Goal: Information Seeking & Learning: Learn about a topic

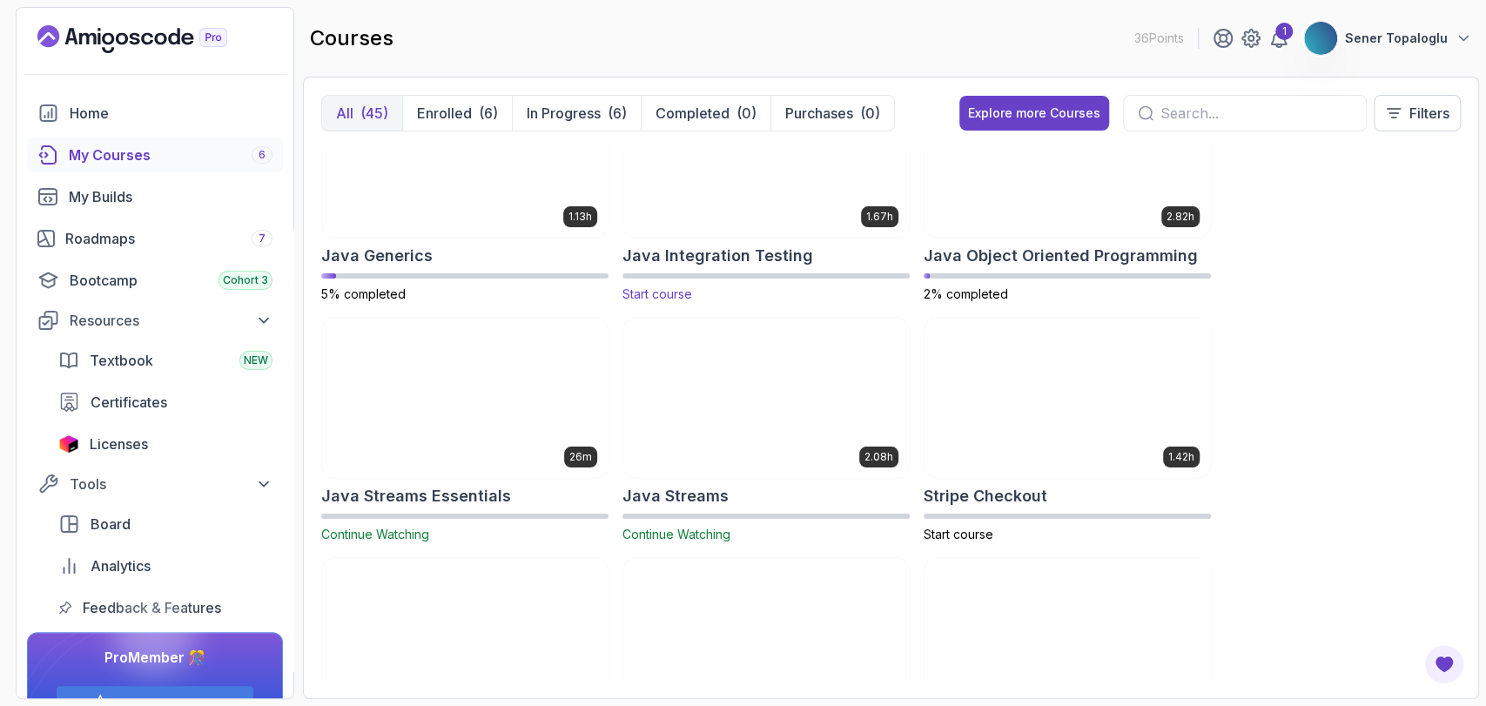
scroll to position [1512, 0]
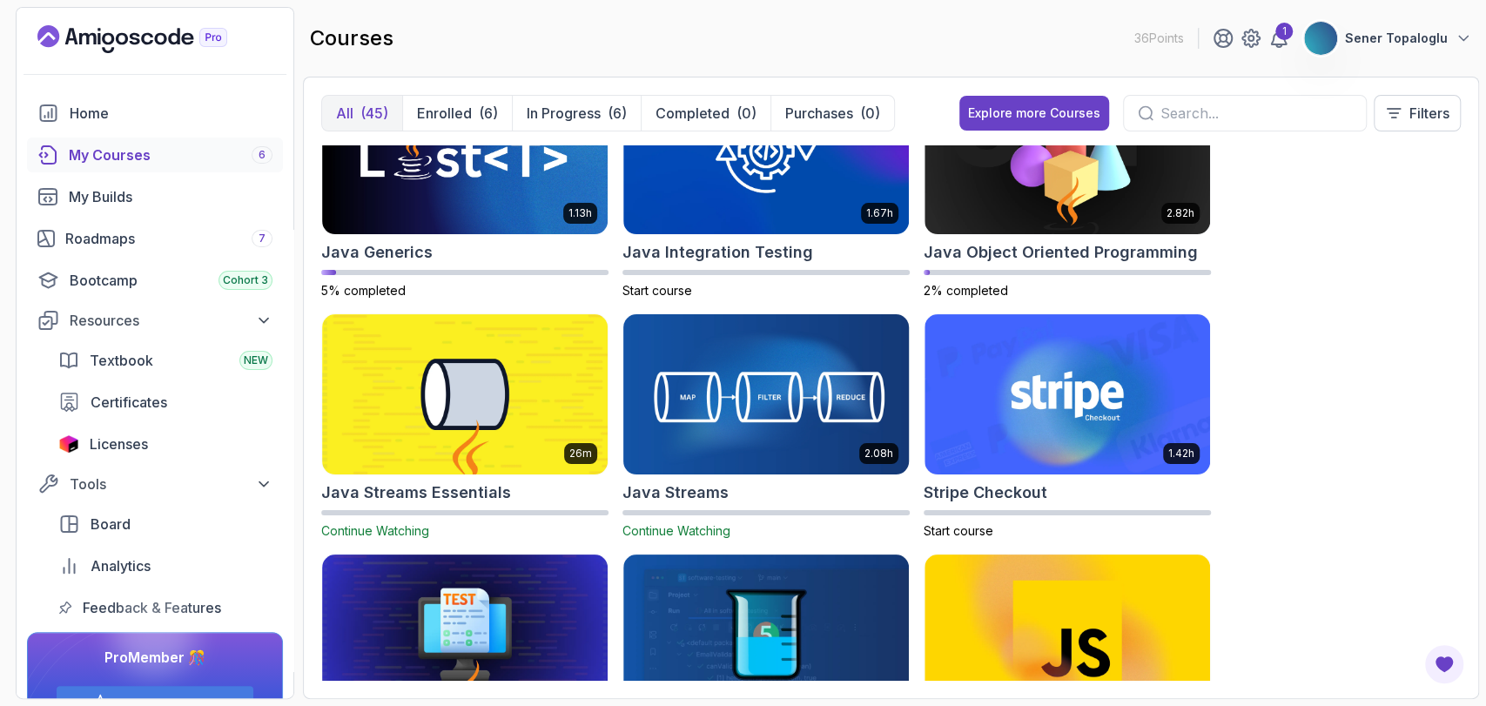
click at [669, 408] on img at bounding box center [767, 395] width 300 height 168
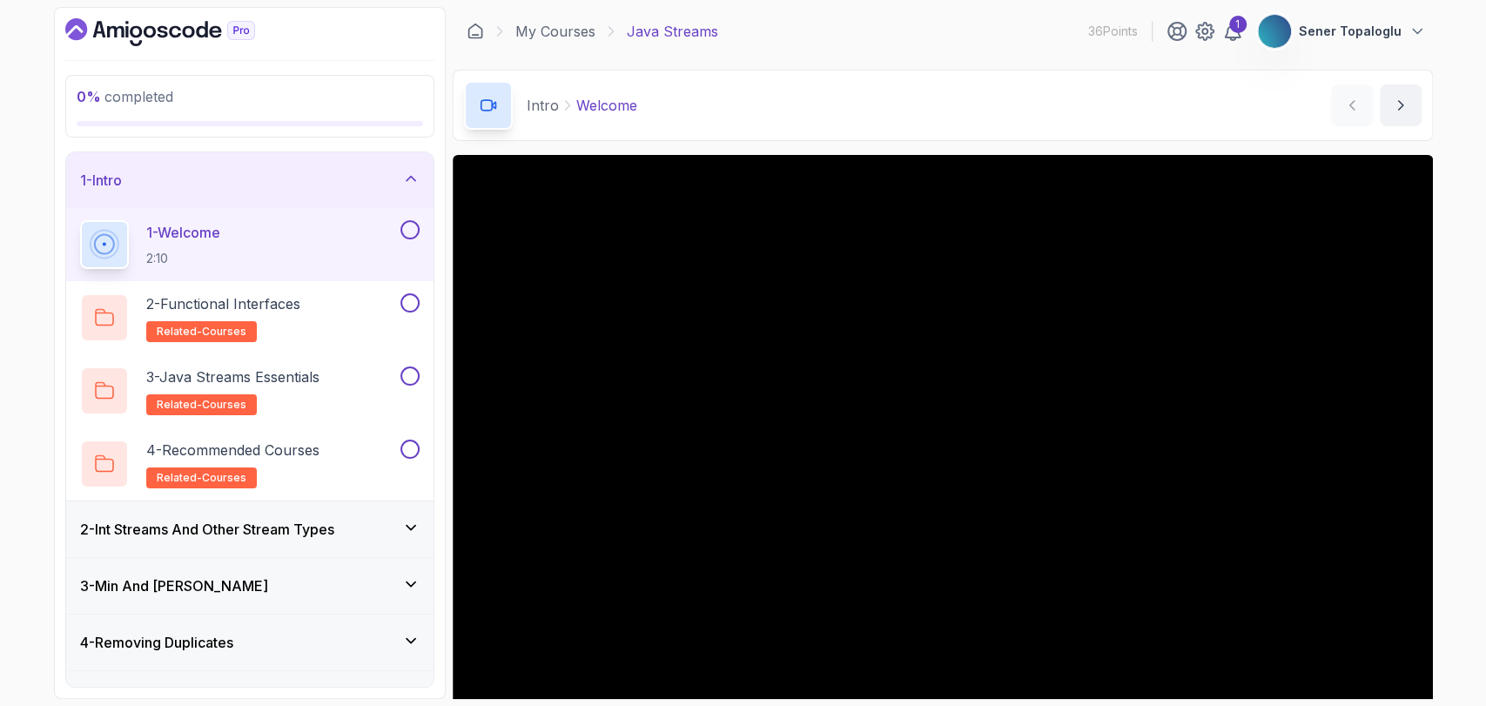
click at [190, 538] on h3 "2 - Int Streams And Other Stream Types" at bounding box center [207, 529] width 254 height 21
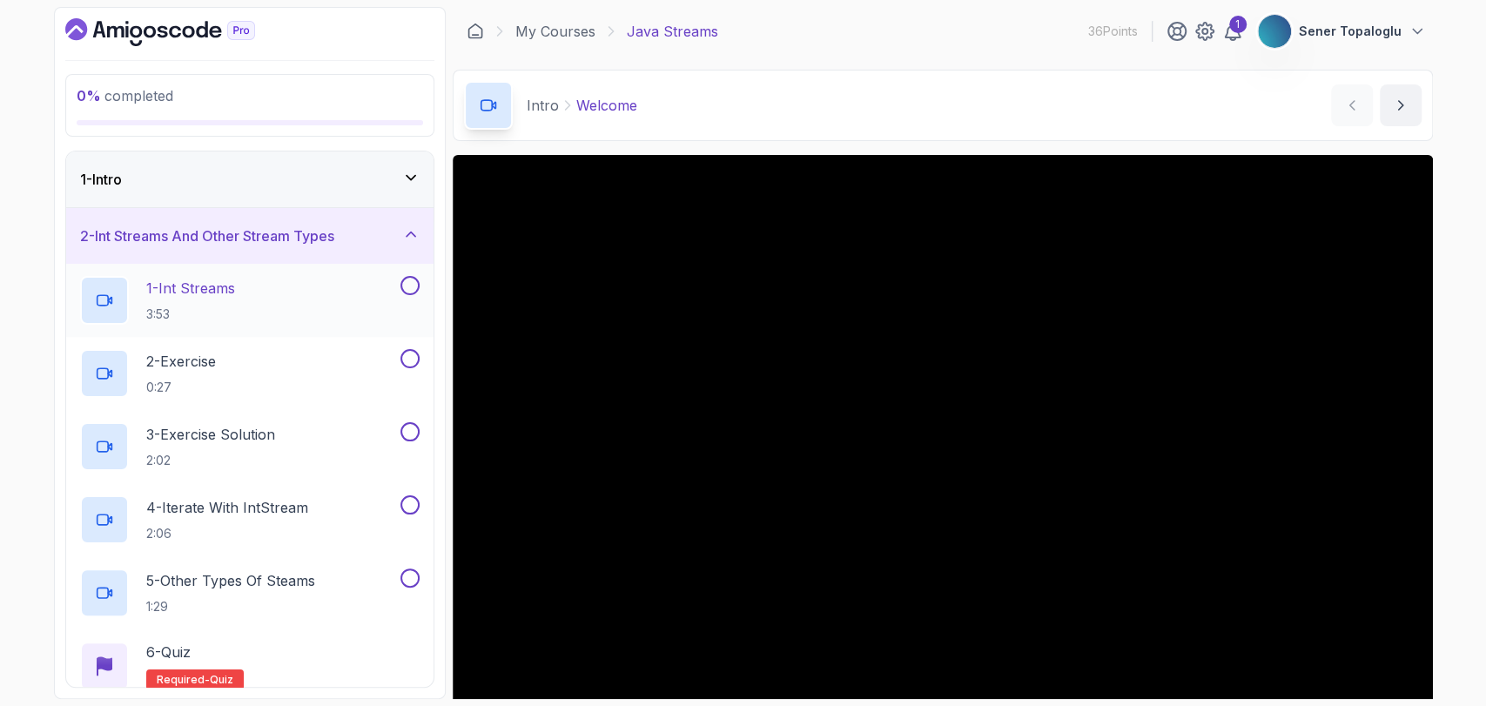
click at [185, 279] on p "1 - Int Streams" at bounding box center [190, 288] width 89 height 21
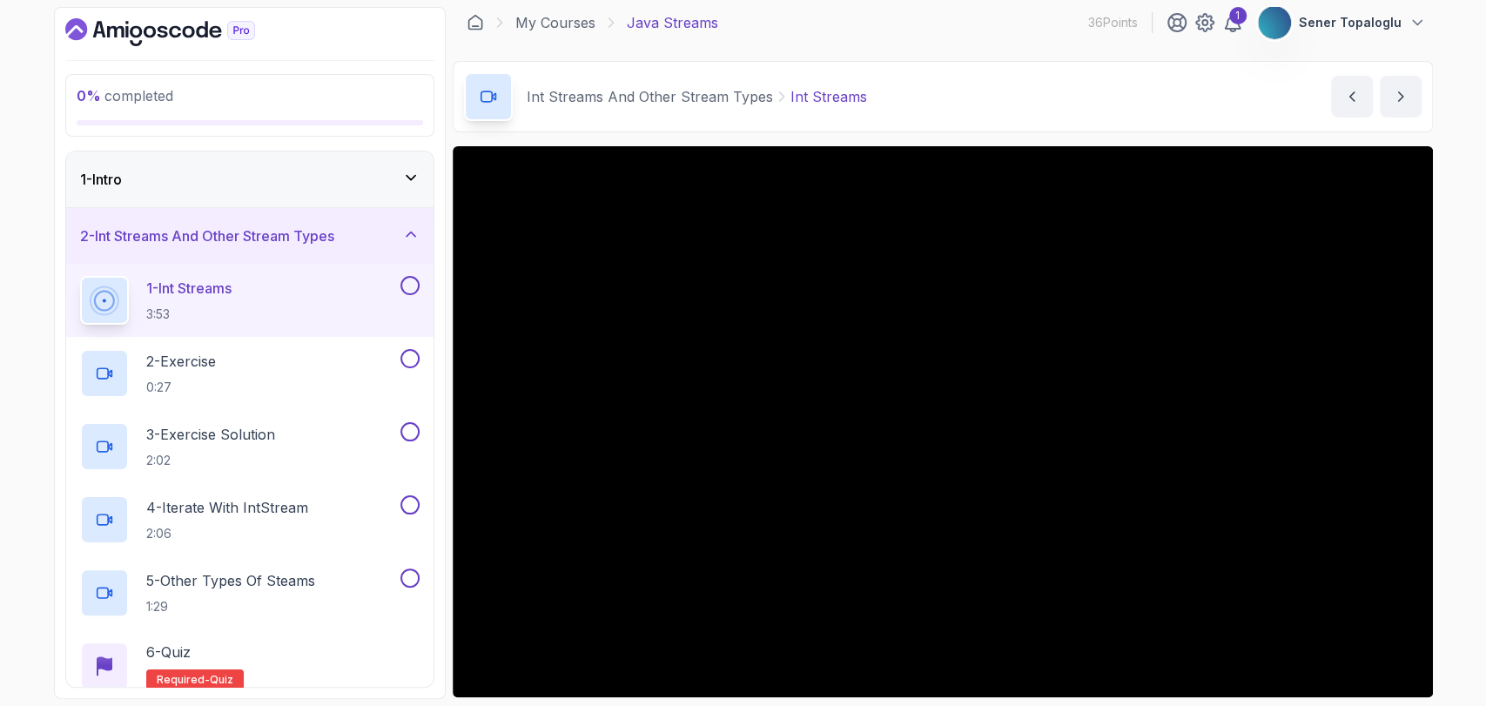
scroll to position [10, 0]
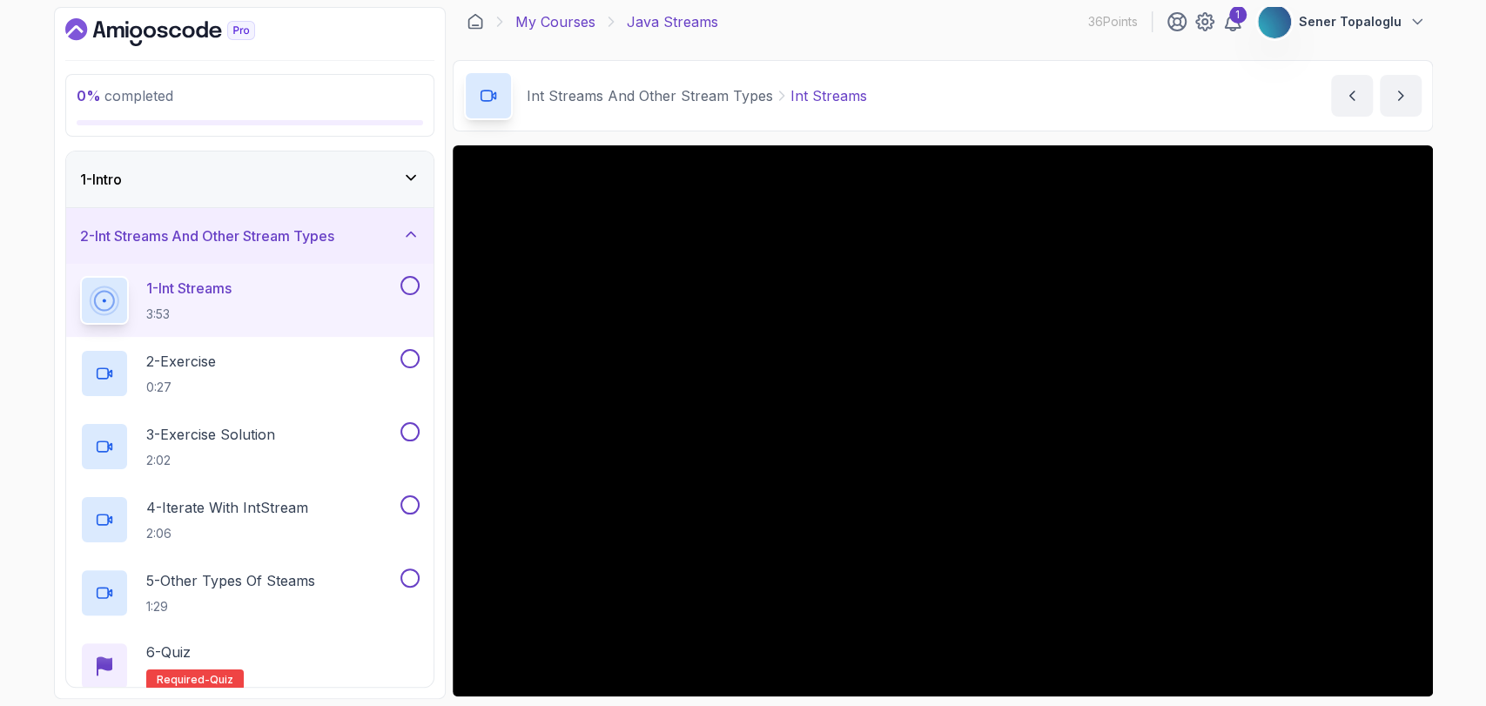
click at [557, 16] on link "My Courses" at bounding box center [556, 21] width 80 height 21
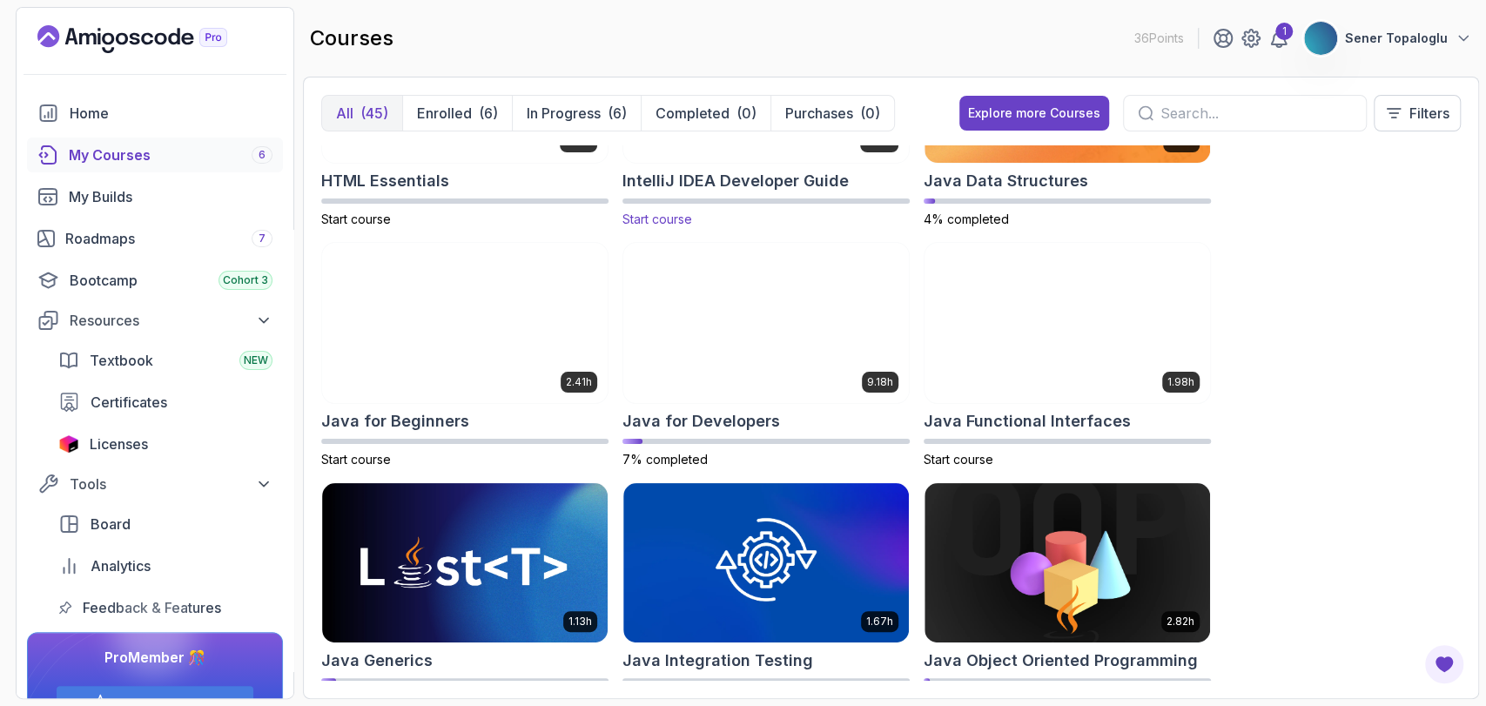
scroll to position [1232, 0]
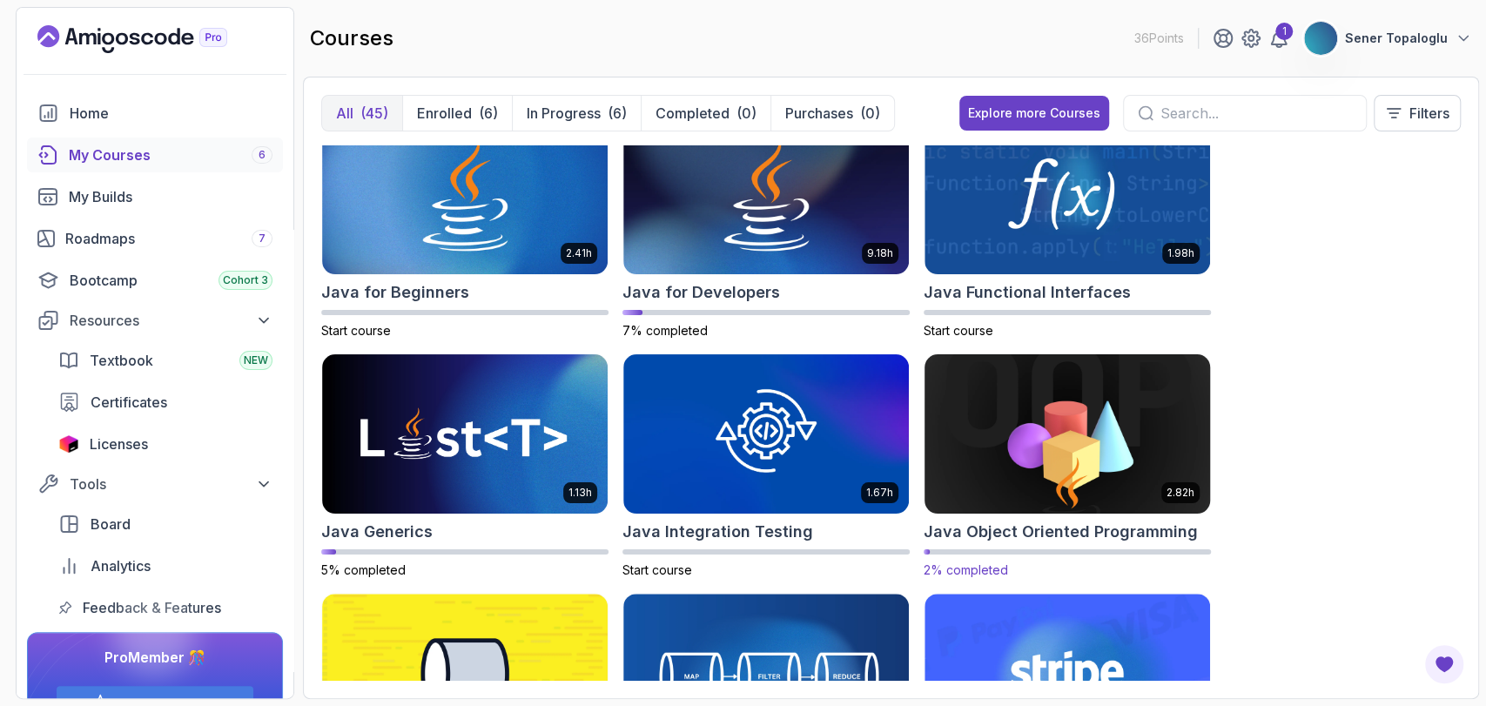
click at [1071, 398] on img at bounding box center [1068, 434] width 300 height 168
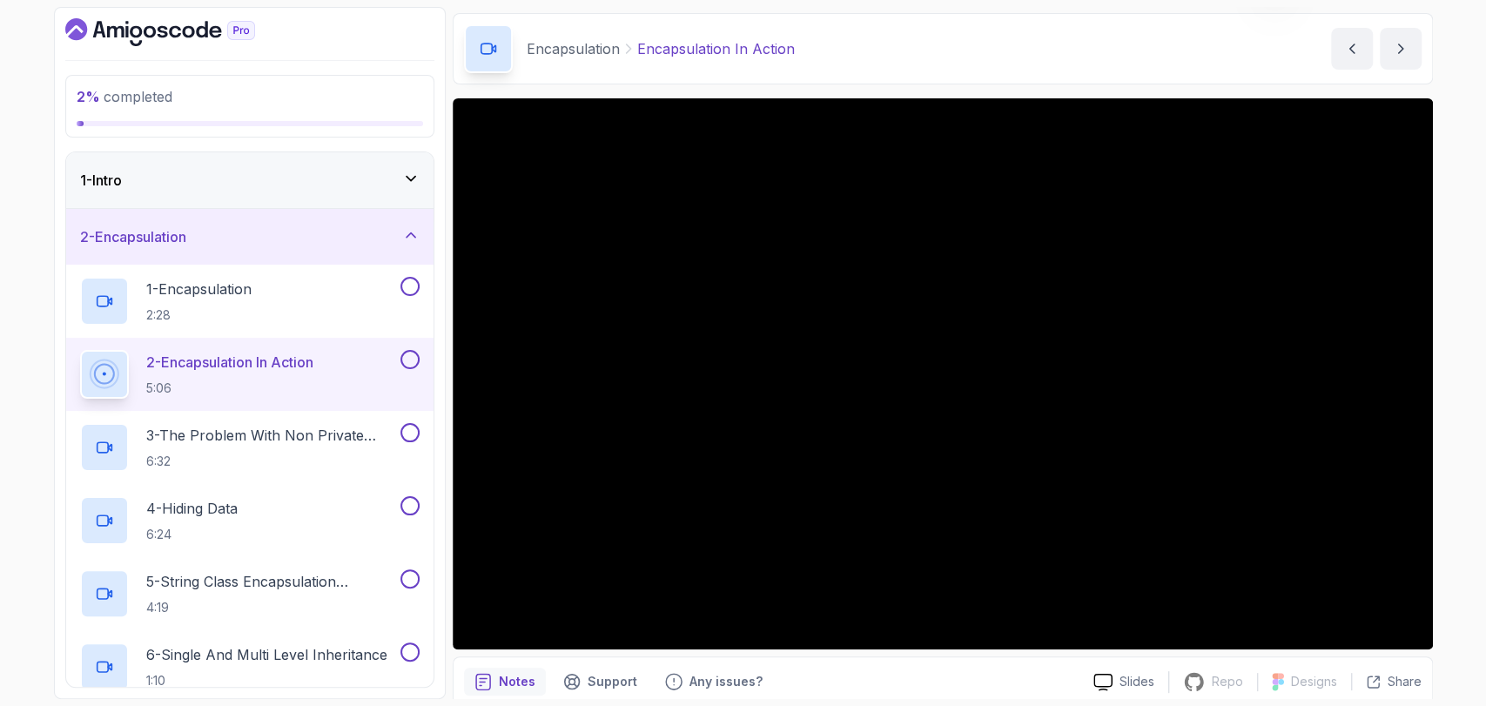
scroll to position [57, 0]
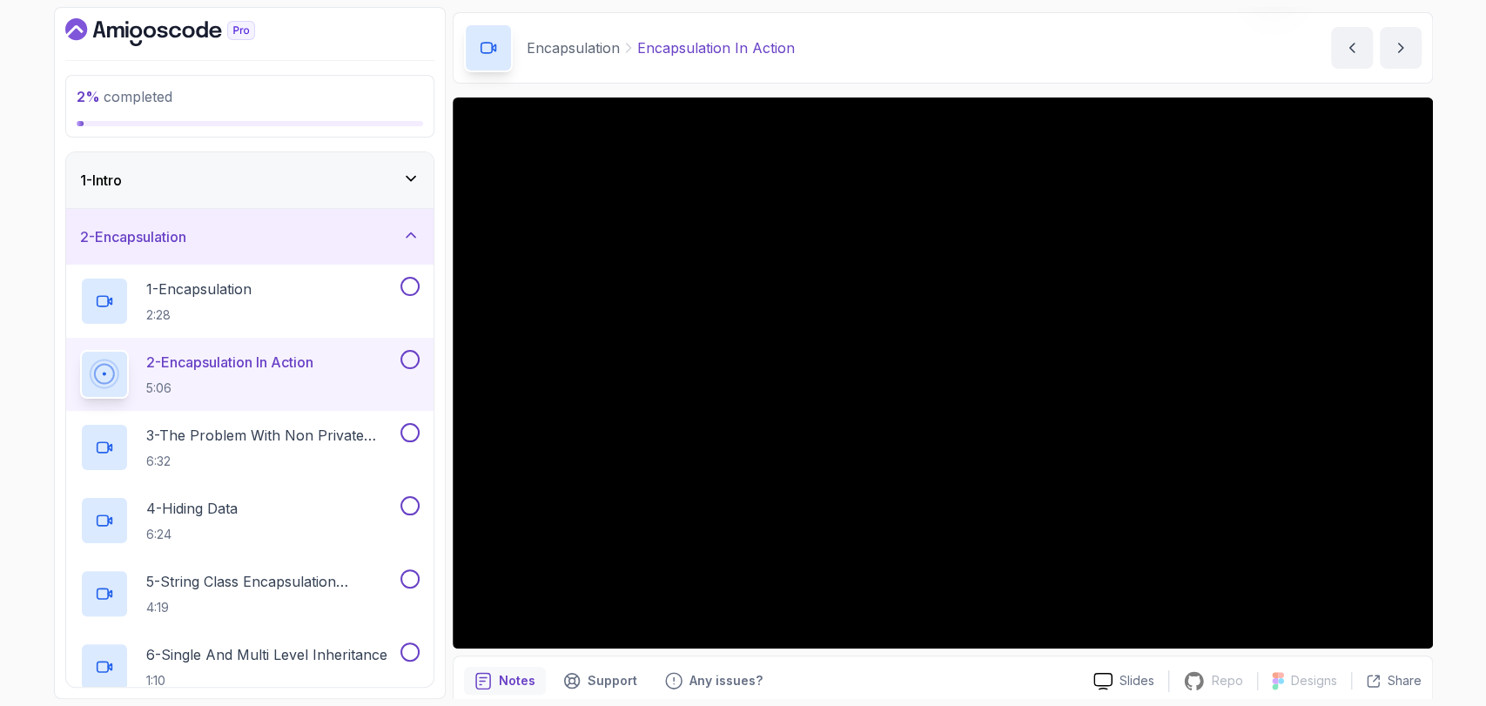
click at [1046, 684] on div "Notes Support Any issues?" at bounding box center [772, 681] width 616 height 28
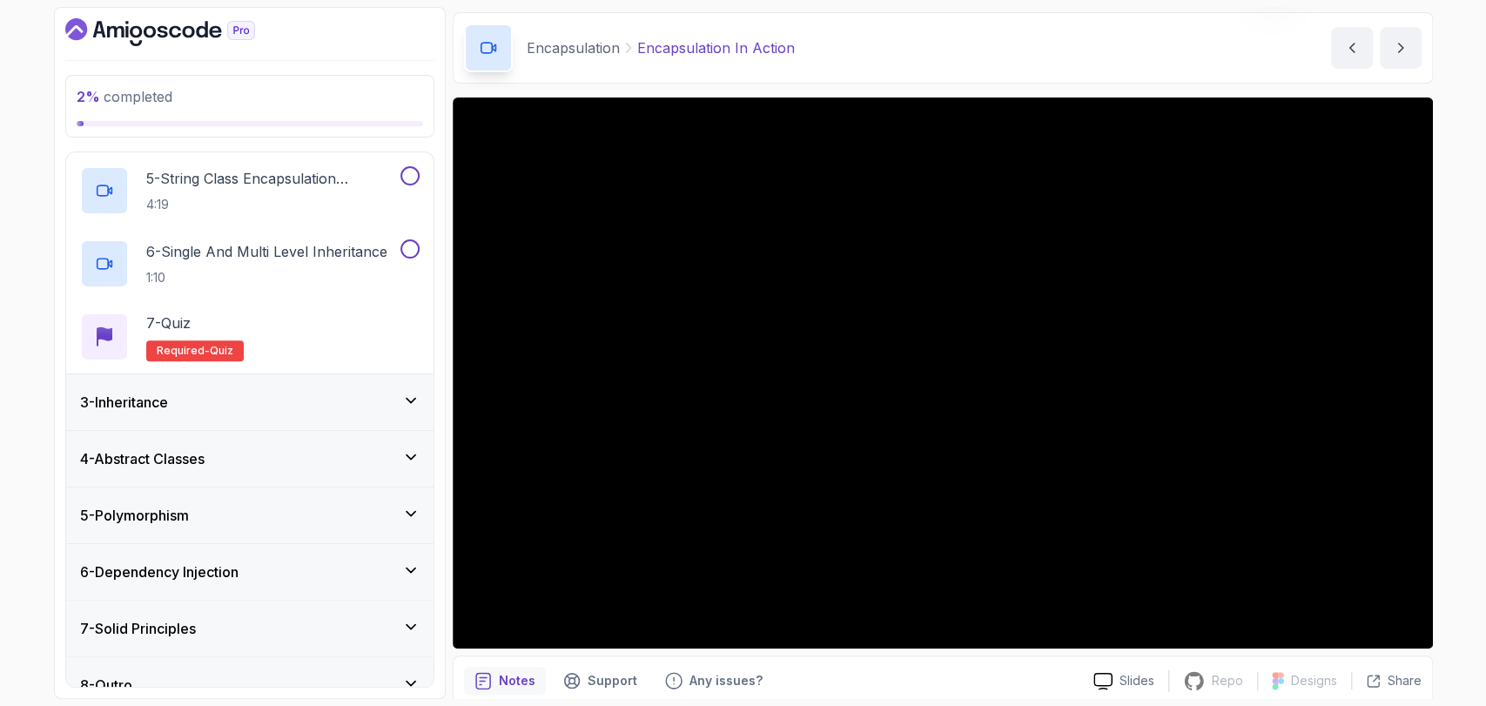
scroll to position [427, 0]
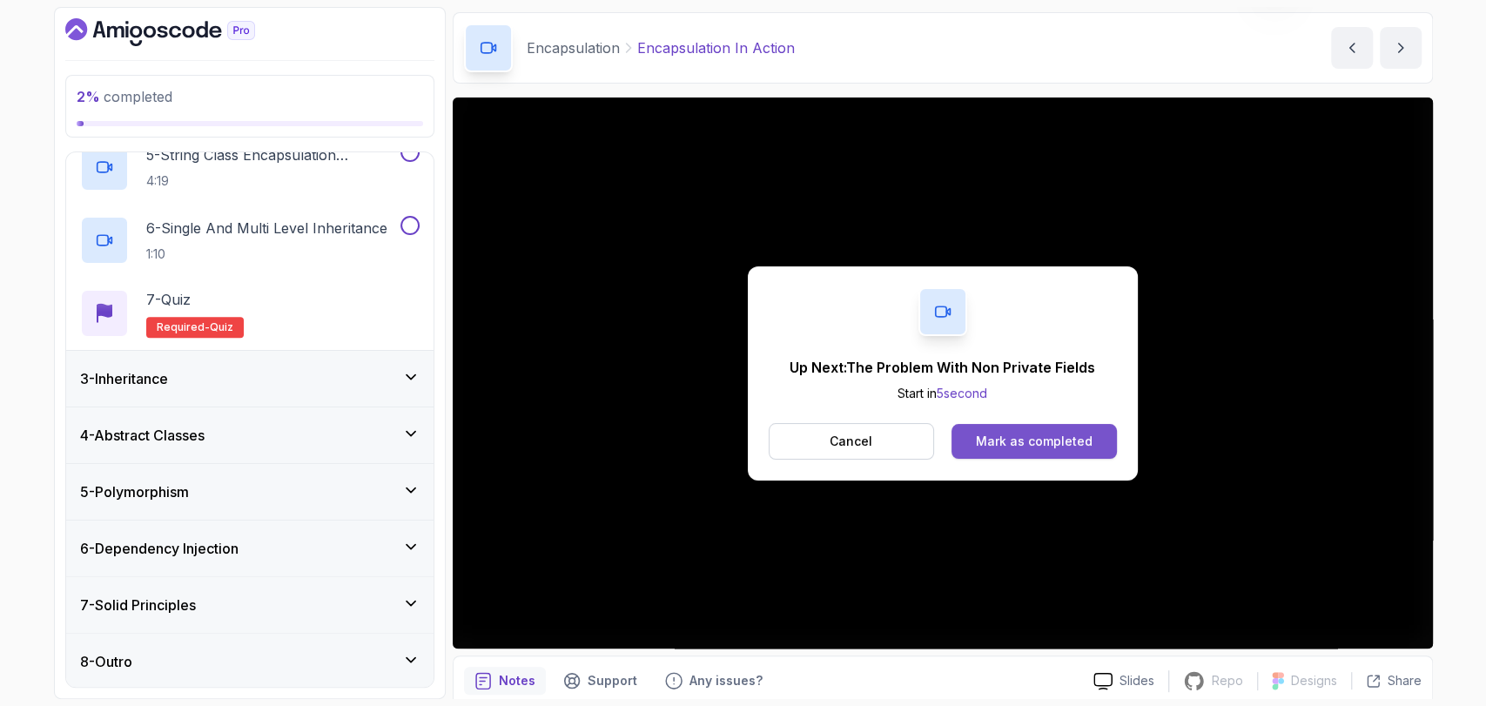
click at [982, 433] on div "Mark as completed" at bounding box center [1034, 441] width 117 height 17
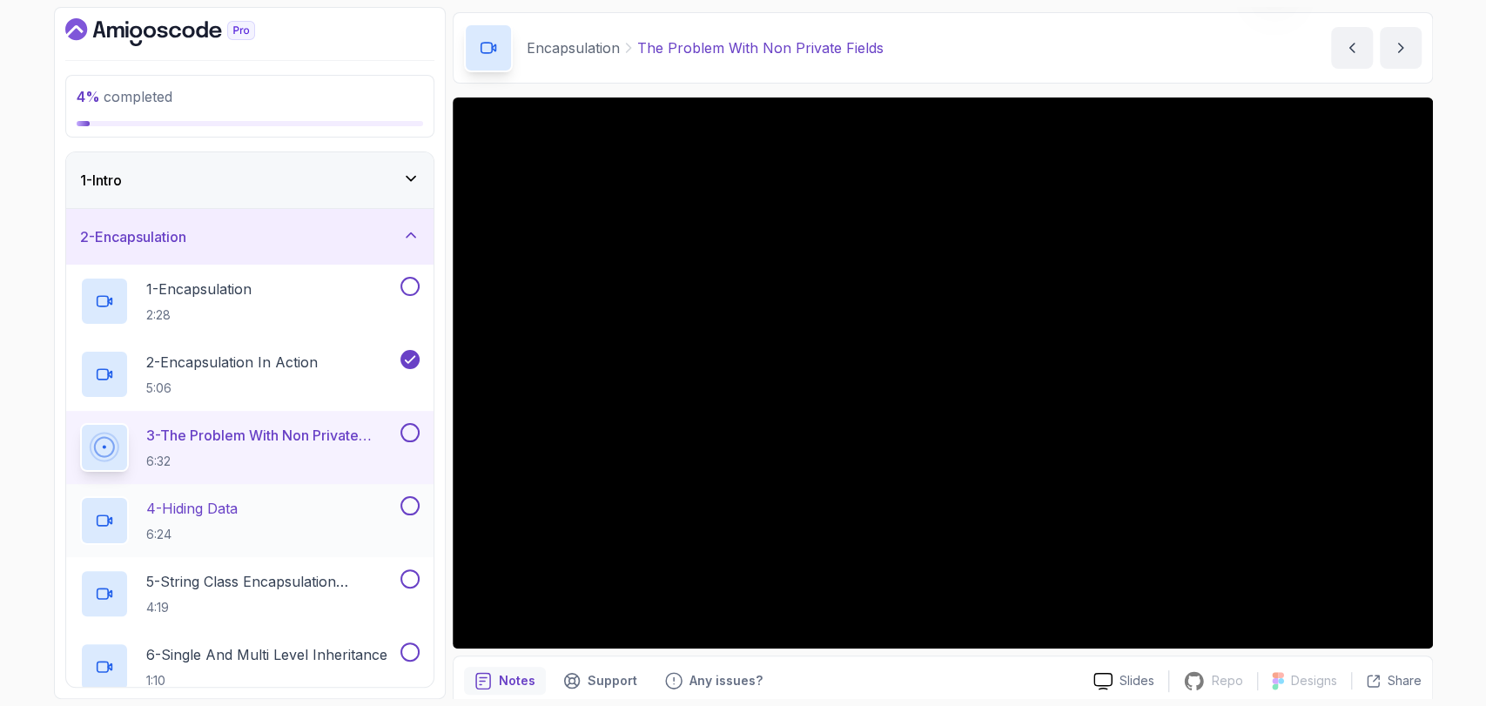
click at [347, 503] on div "4 - Hiding Data 6:24" at bounding box center [238, 520] width 317 height 49
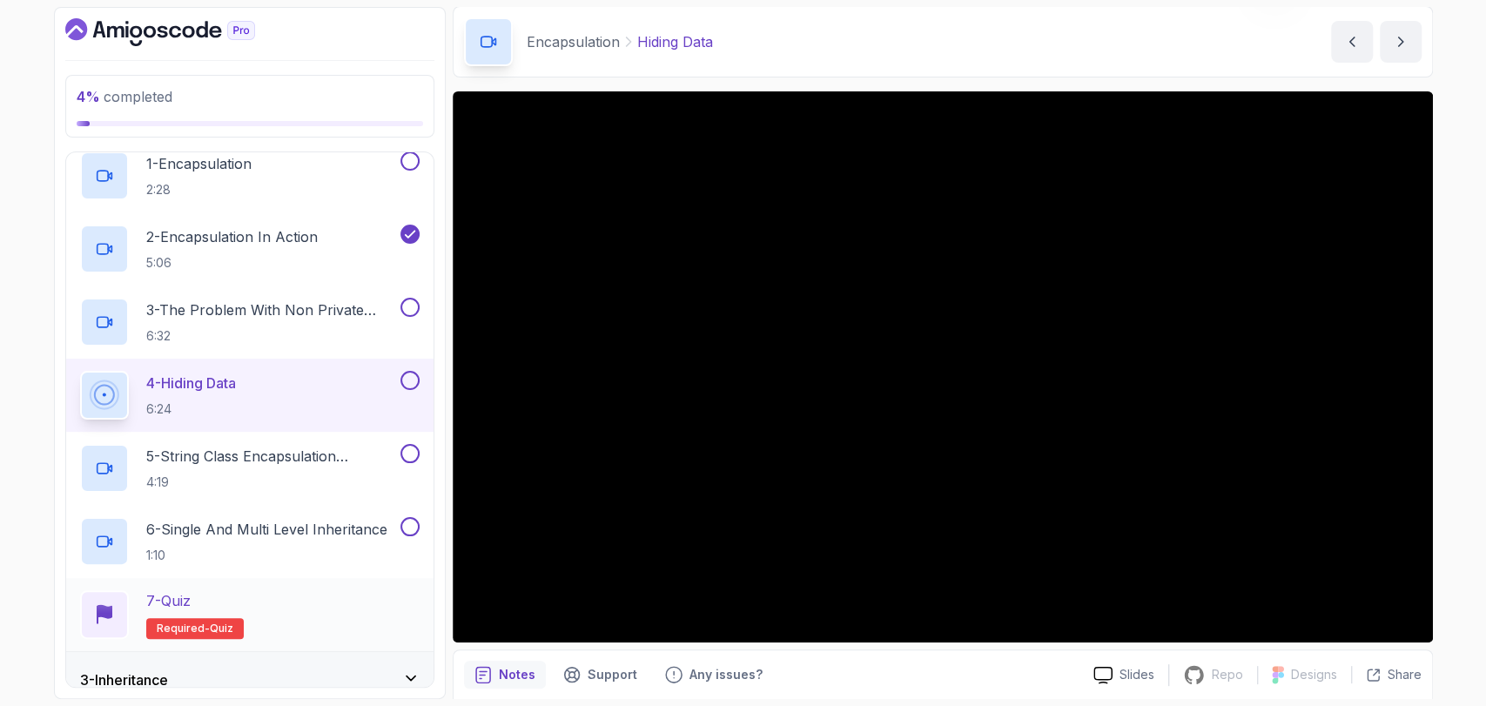
scroll to position [124, 0]
click at [279, 467] on p "5 - String Class Encapsulation Exa,Mple" at bounding box center [271, 458] width 251 height 21
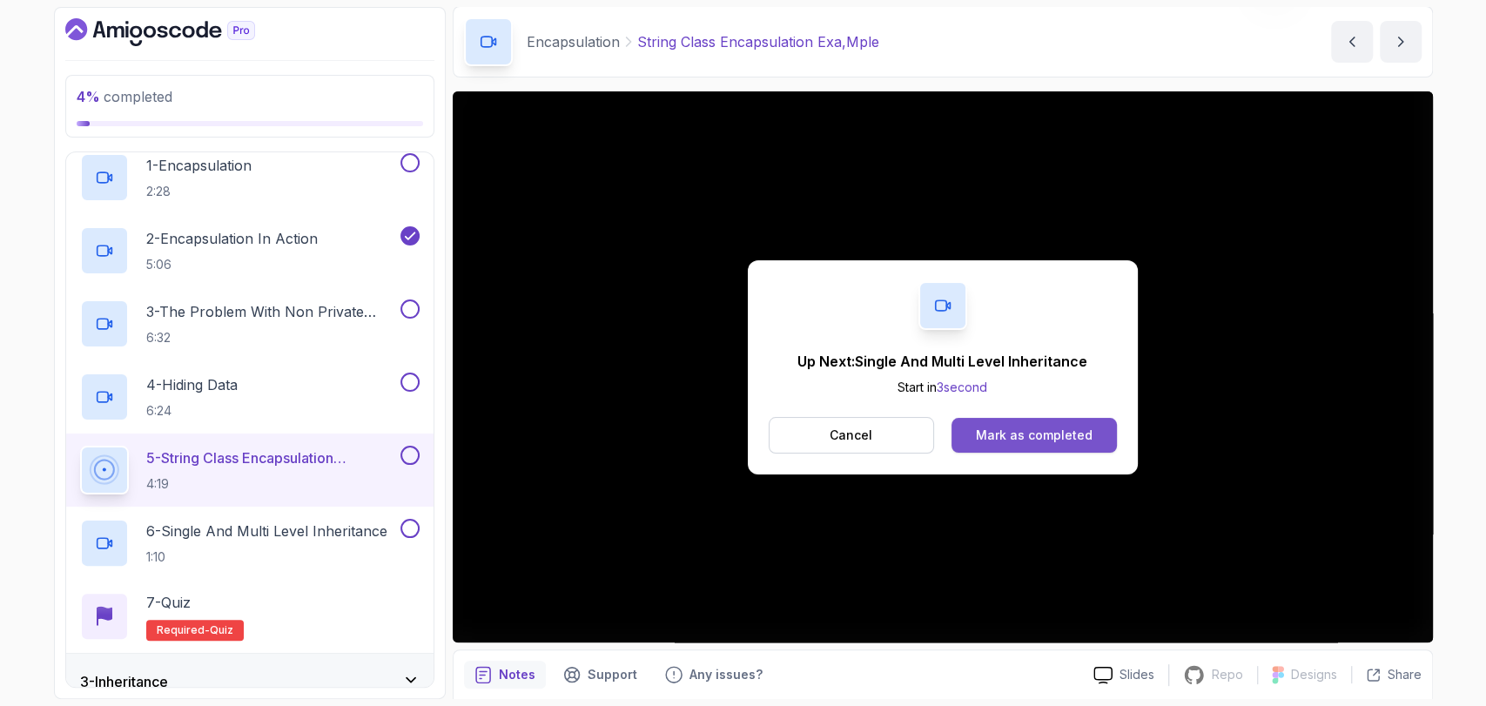
click at [973, 436] on button "Mark as completed" at bounding box center [1034, 435] width 165 height 35
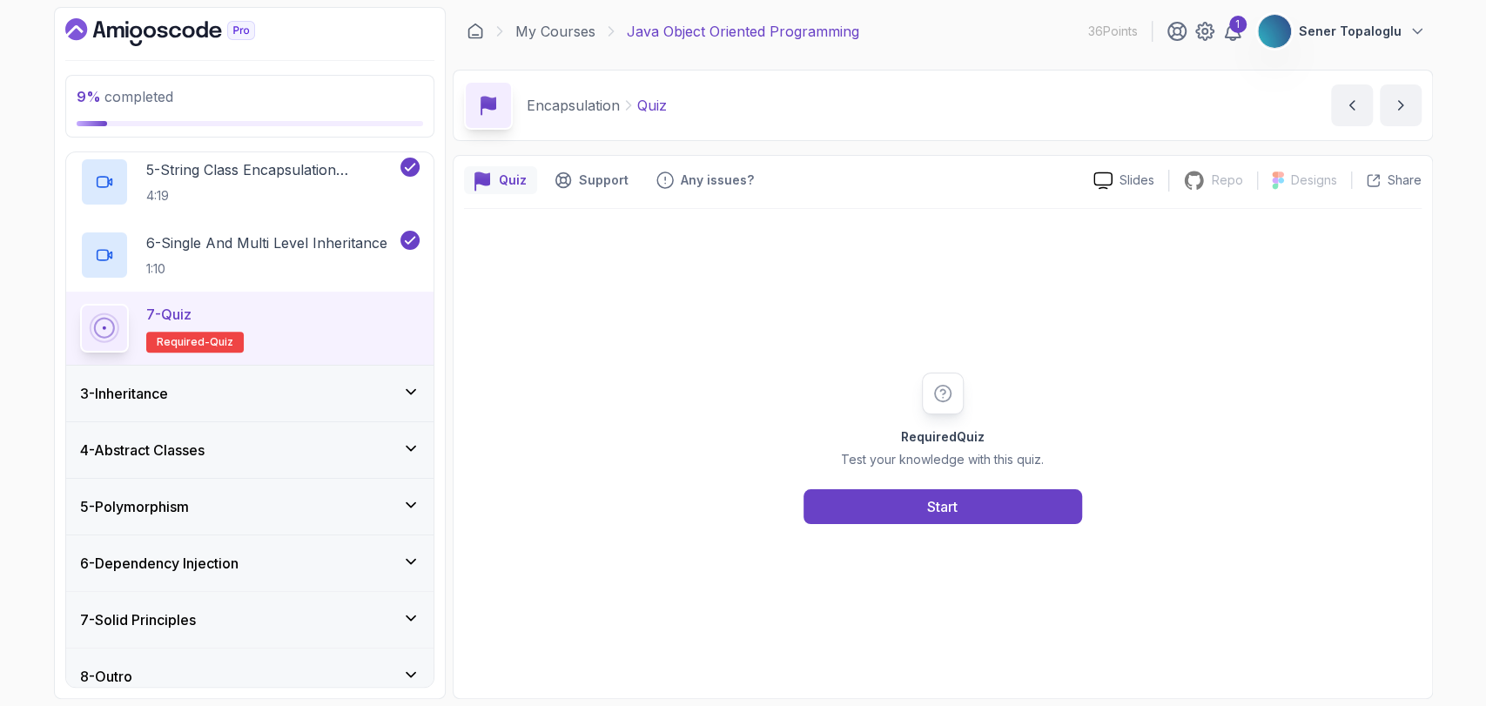
scroll to position [427, 0]
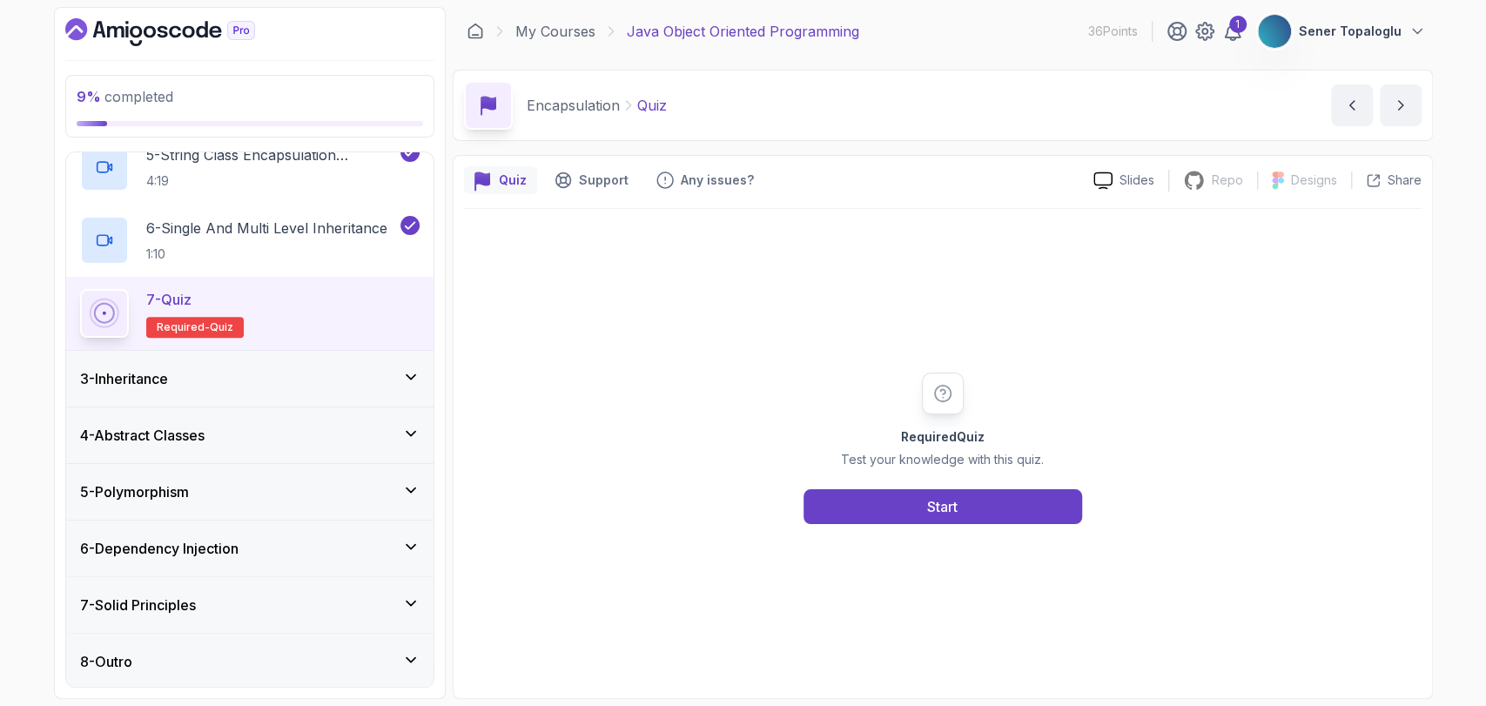
click at [145, 379] on h3 "3 - Inheritance" at bounding box center [124, 378] width 88 height 21
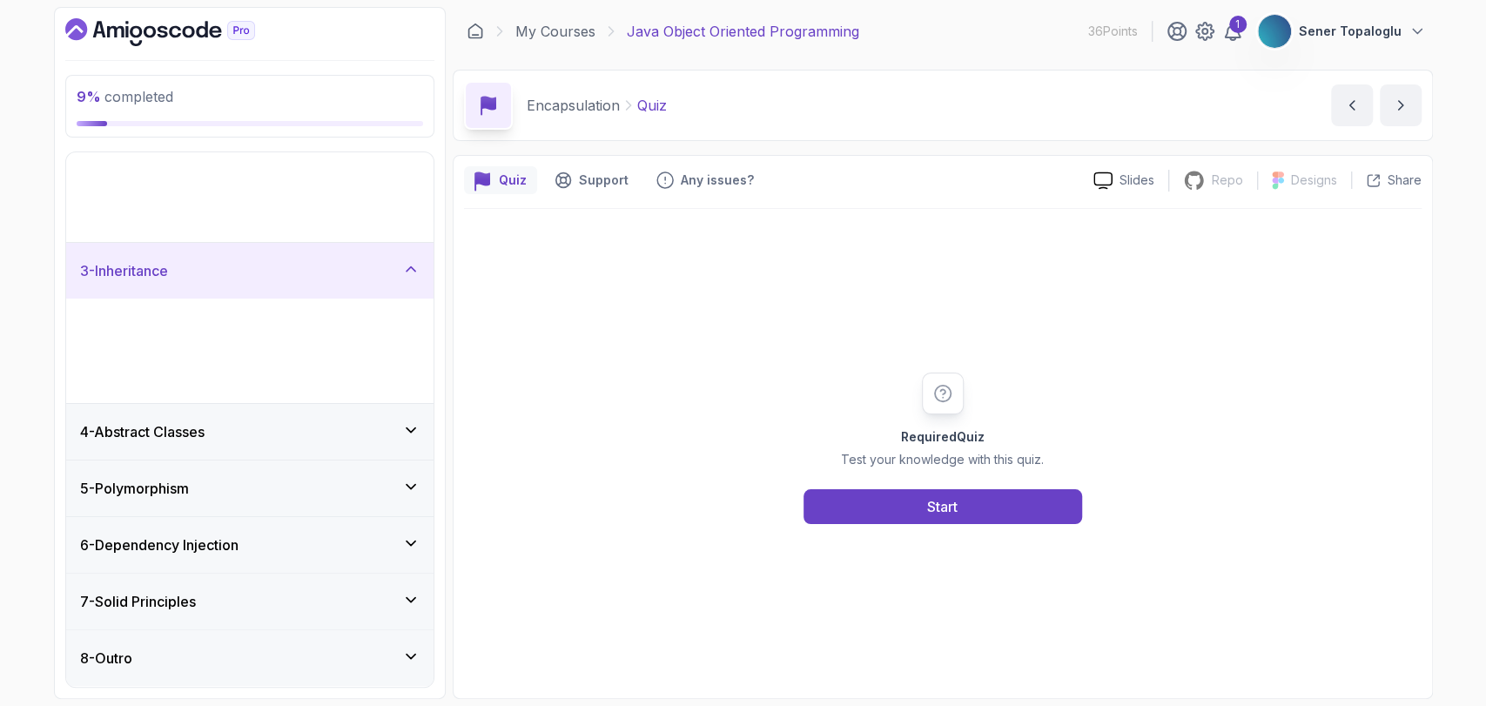
scroll to position [0, 0]
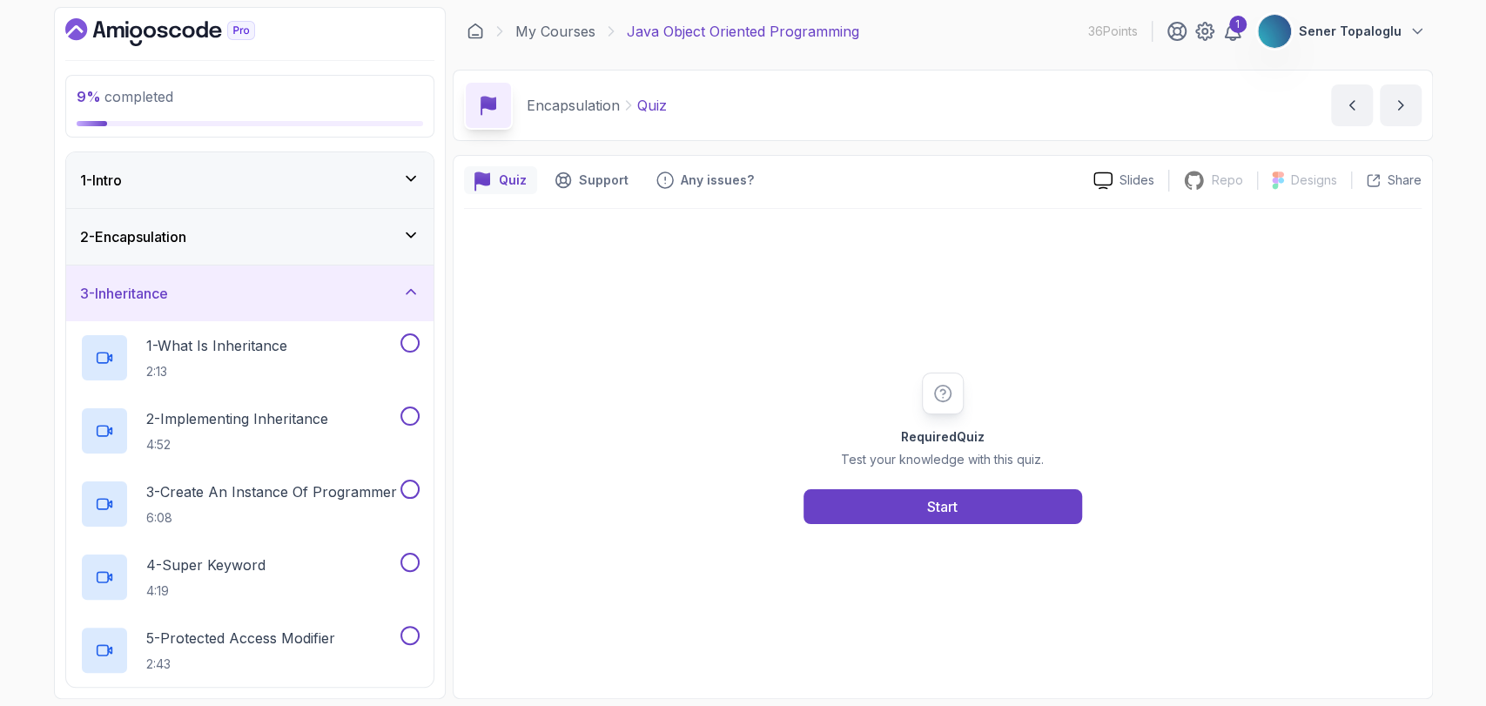
click at [111, 246] on div "2 - Encapsulation" at bounding box center [249, 237] width 367 height 56
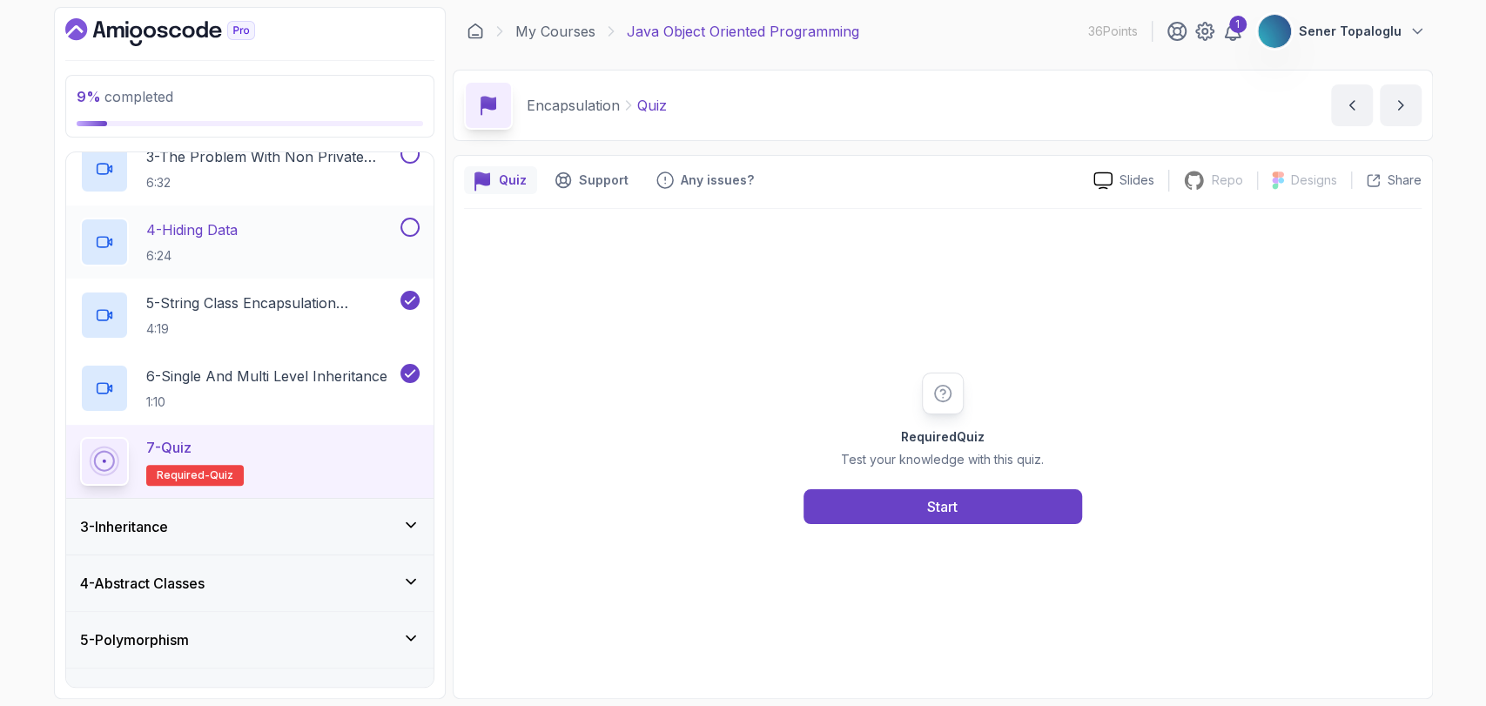
scroll to position [293, 0]
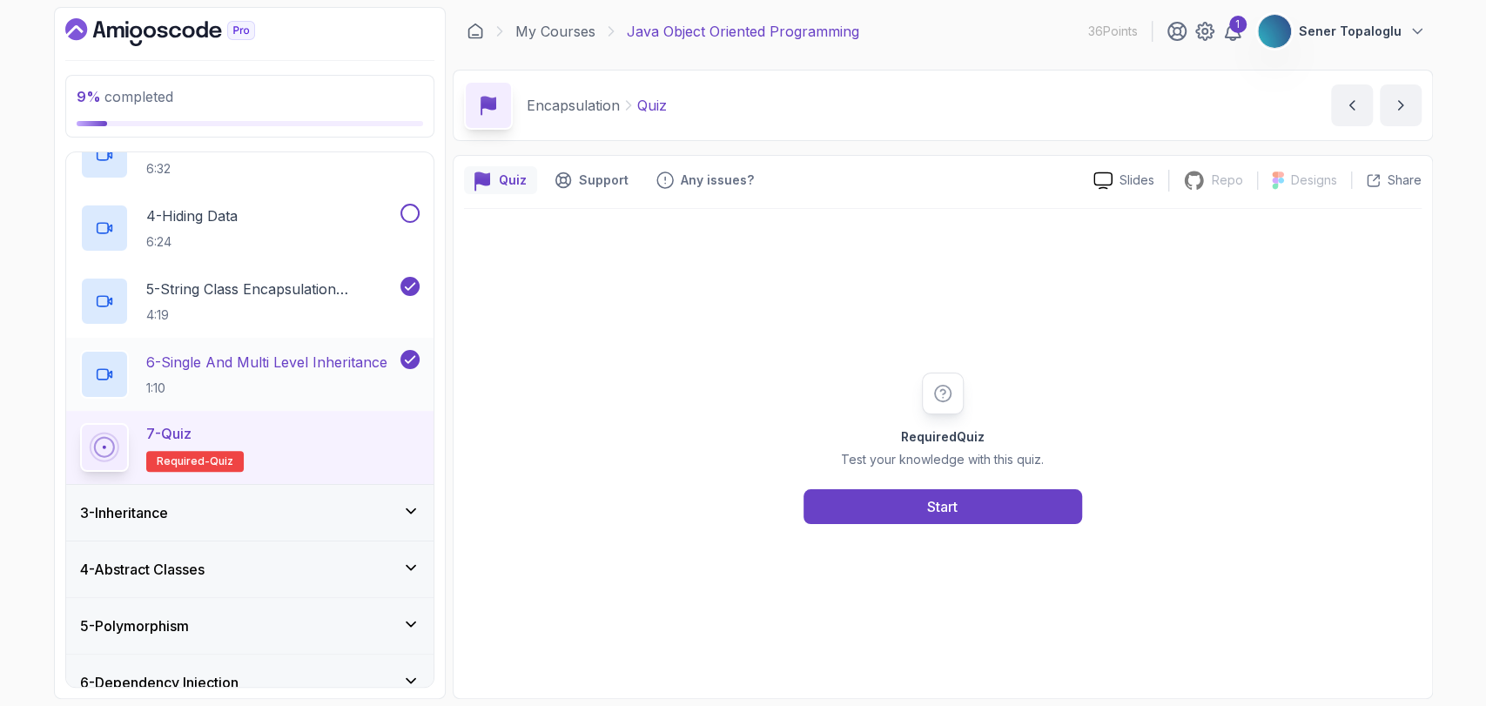
click at [228, 374] on h2 "6 - Single And Multi Level Inheritance 1:10" at bounding box center [266, 374] width 241 height 45
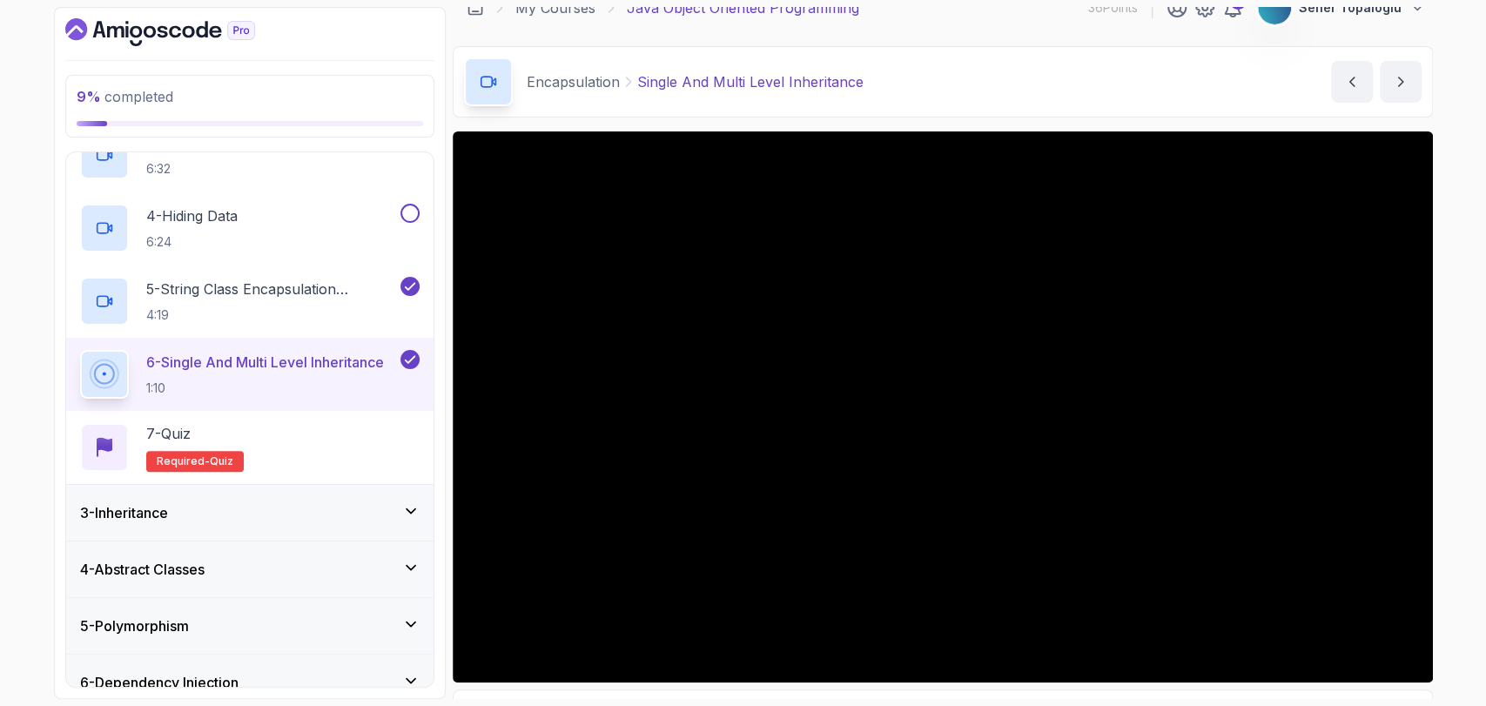
scroll to position [25, 0]
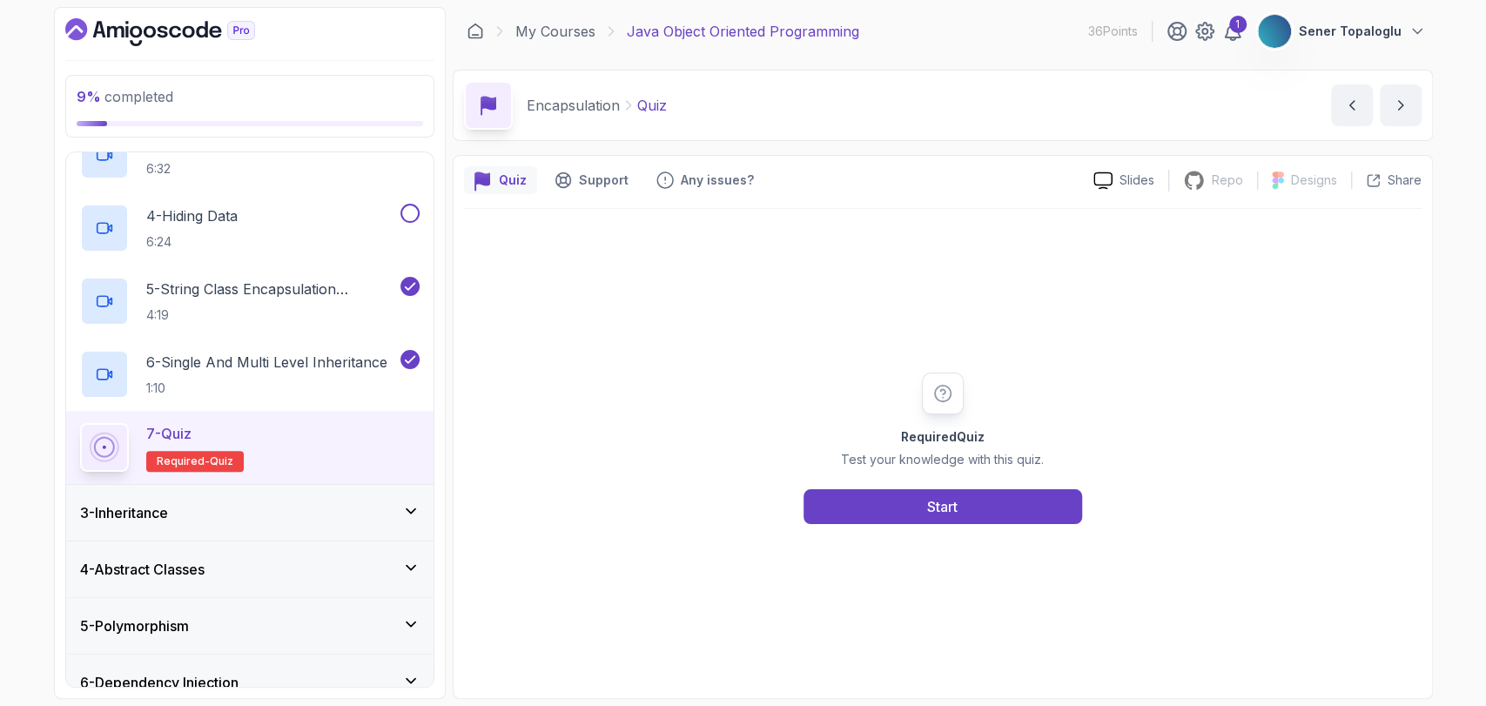
click at [181, 527] on div "3 - Inheritance" at bounding box center [249, 513] width 367 height 56
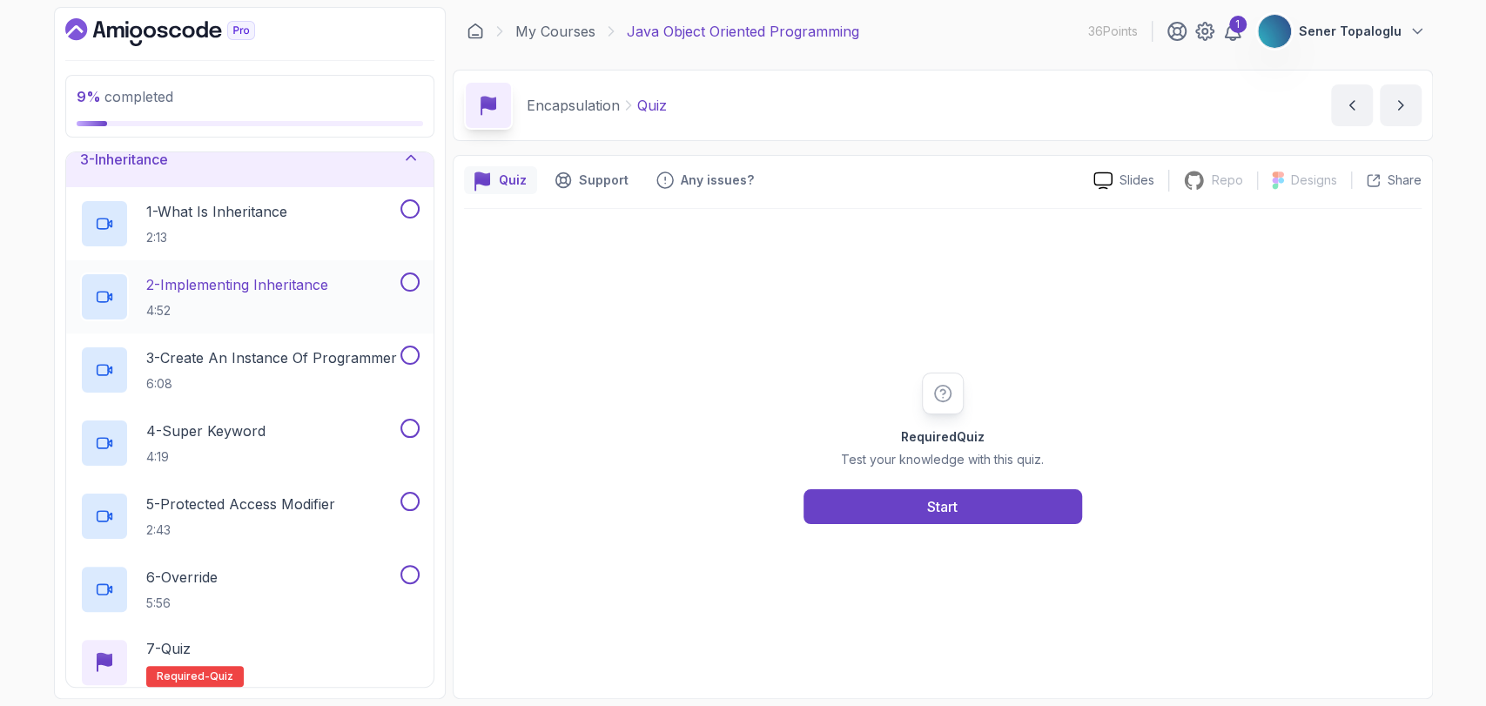
scroll to position [152, 0]
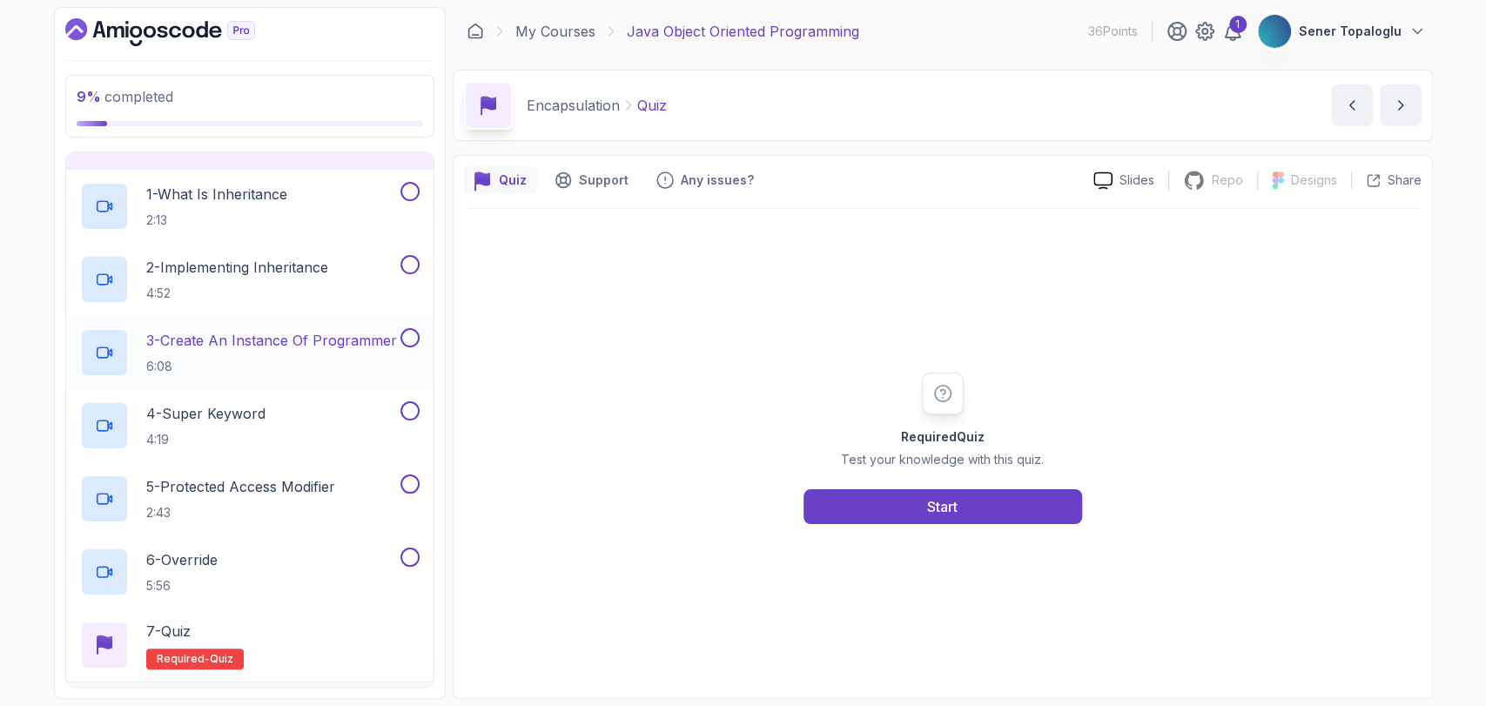
click at [195, 381] on div "3 - Create An Instance Of Programmer 6:08" at bounding box center [249, 352] width 367 height 73
click at [213, 362] on p "6:08" at bounding box center [271, 366] width 251 height 17
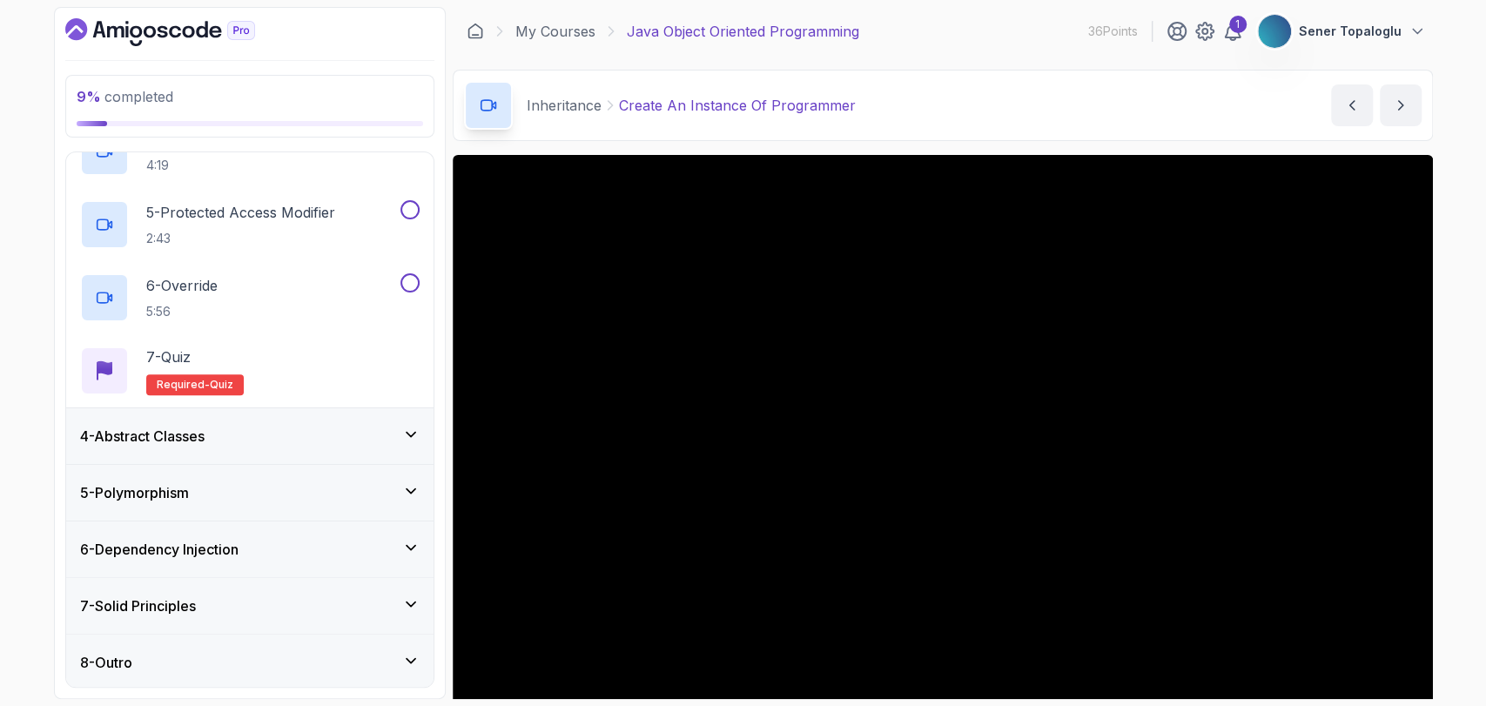
scroll to position [427, 0]
click at [1247, 30] on div "1" at bounding box center [1238, 24] width 17 height 17
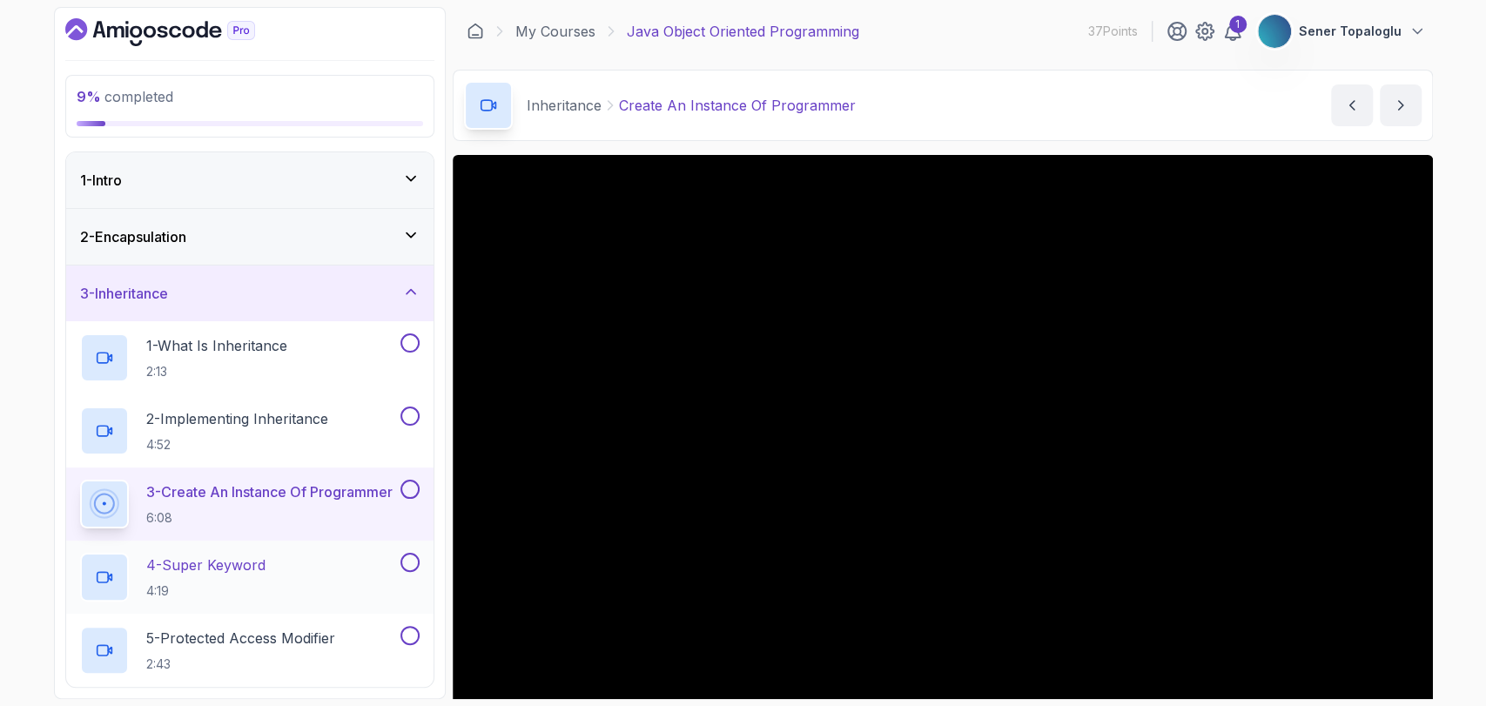
click at [223, 565] on p "4 - Super Keyword" at bounding box center [205, 565] width 119 height 21
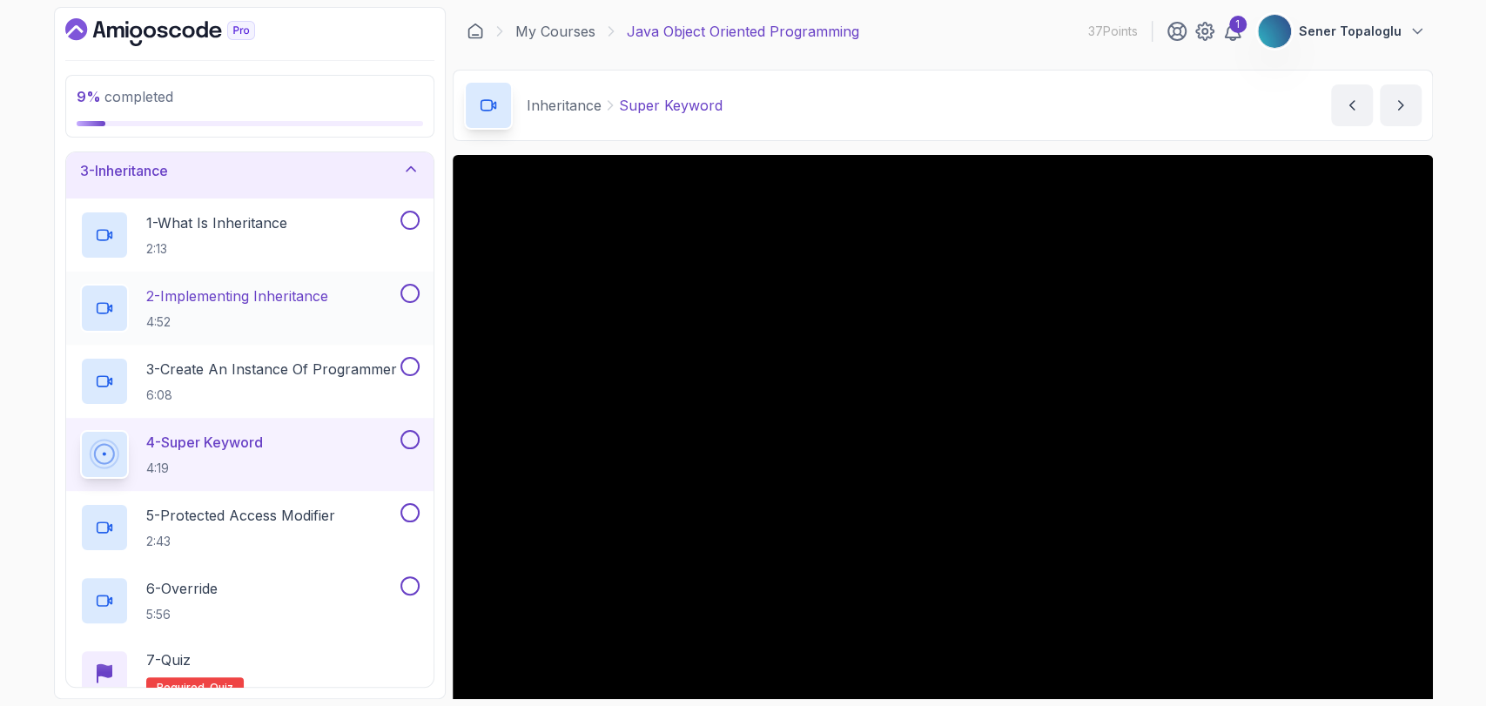
scroll to position [152, 0]
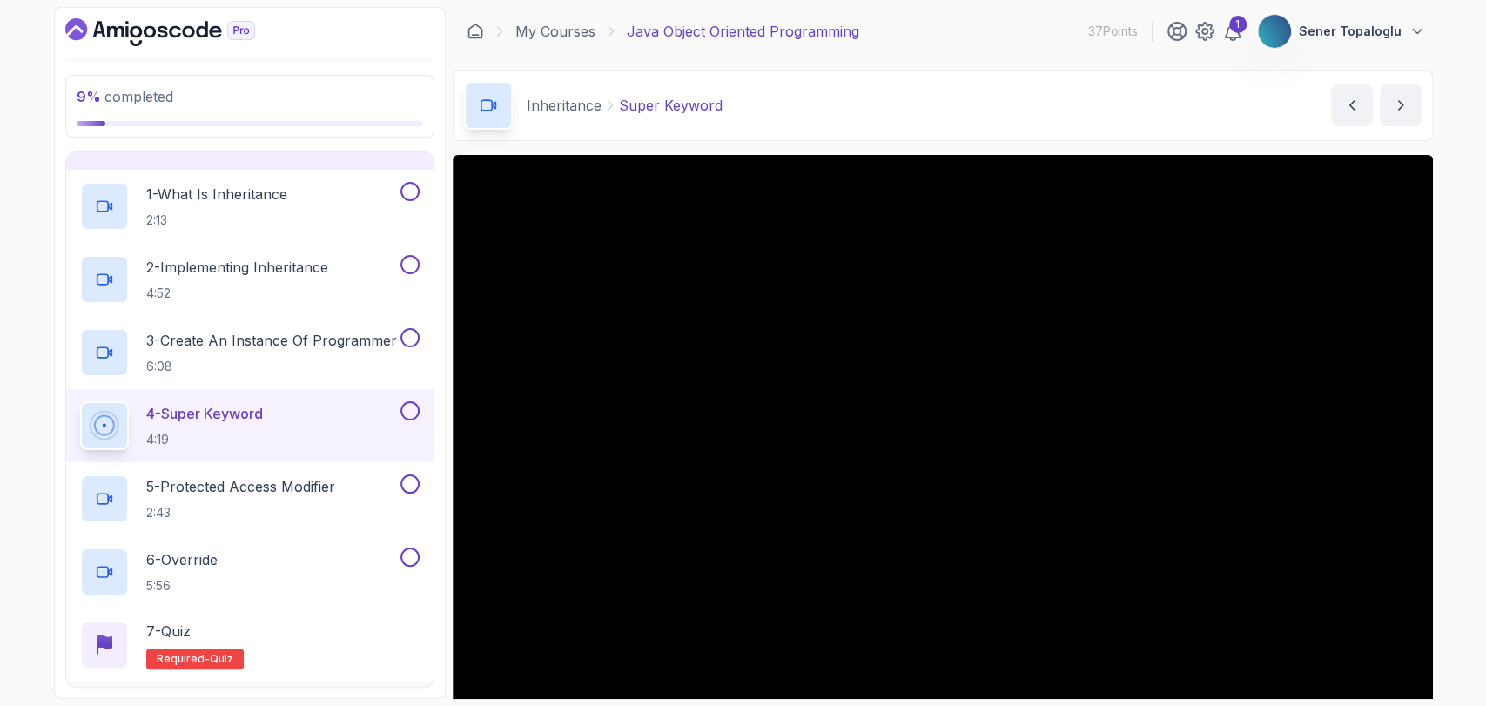
click at [446, 165] on div "9 % completed 1 - Intro 2 - Encapsulation 3 - Inheritance 1 - What Is Inheritan…" at bounding box center [743, 353] width 1379 height 692
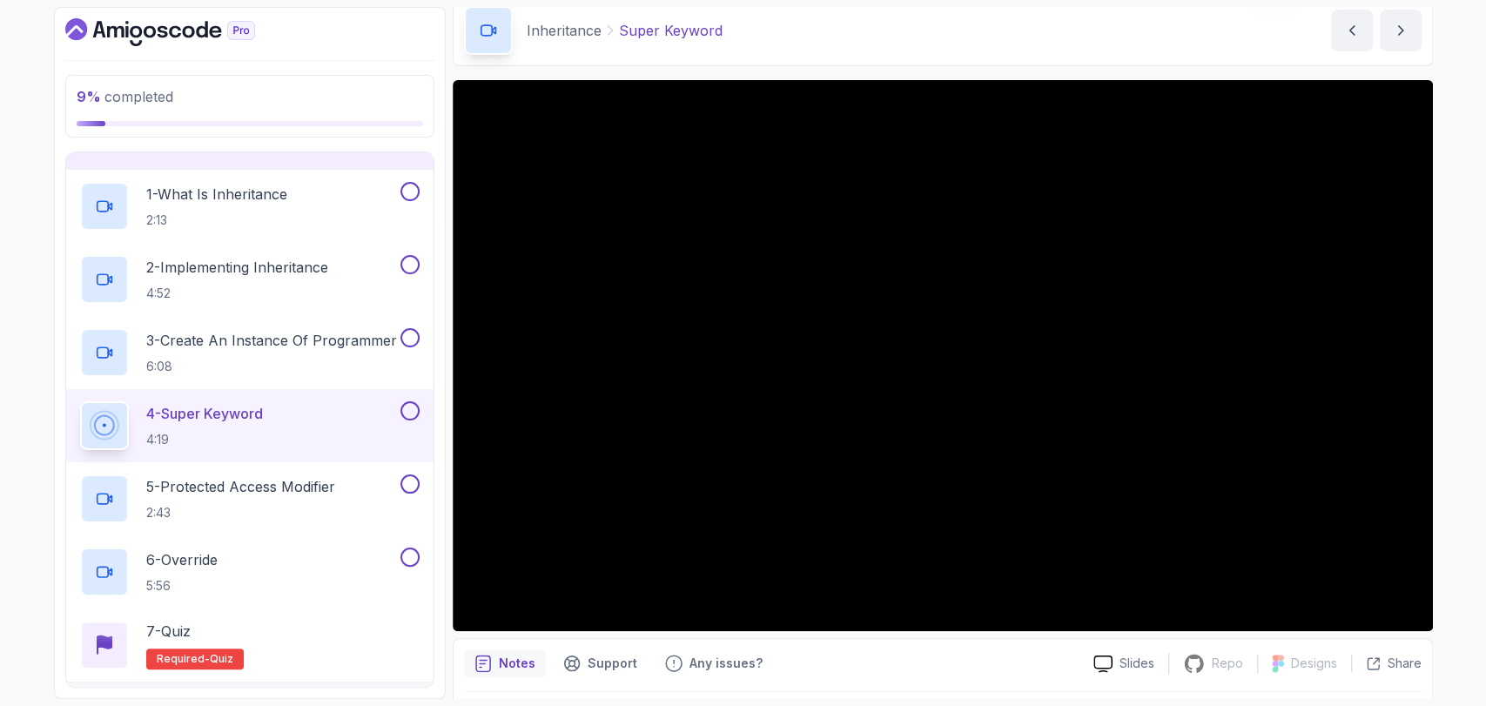
scroll to position [73, 0]
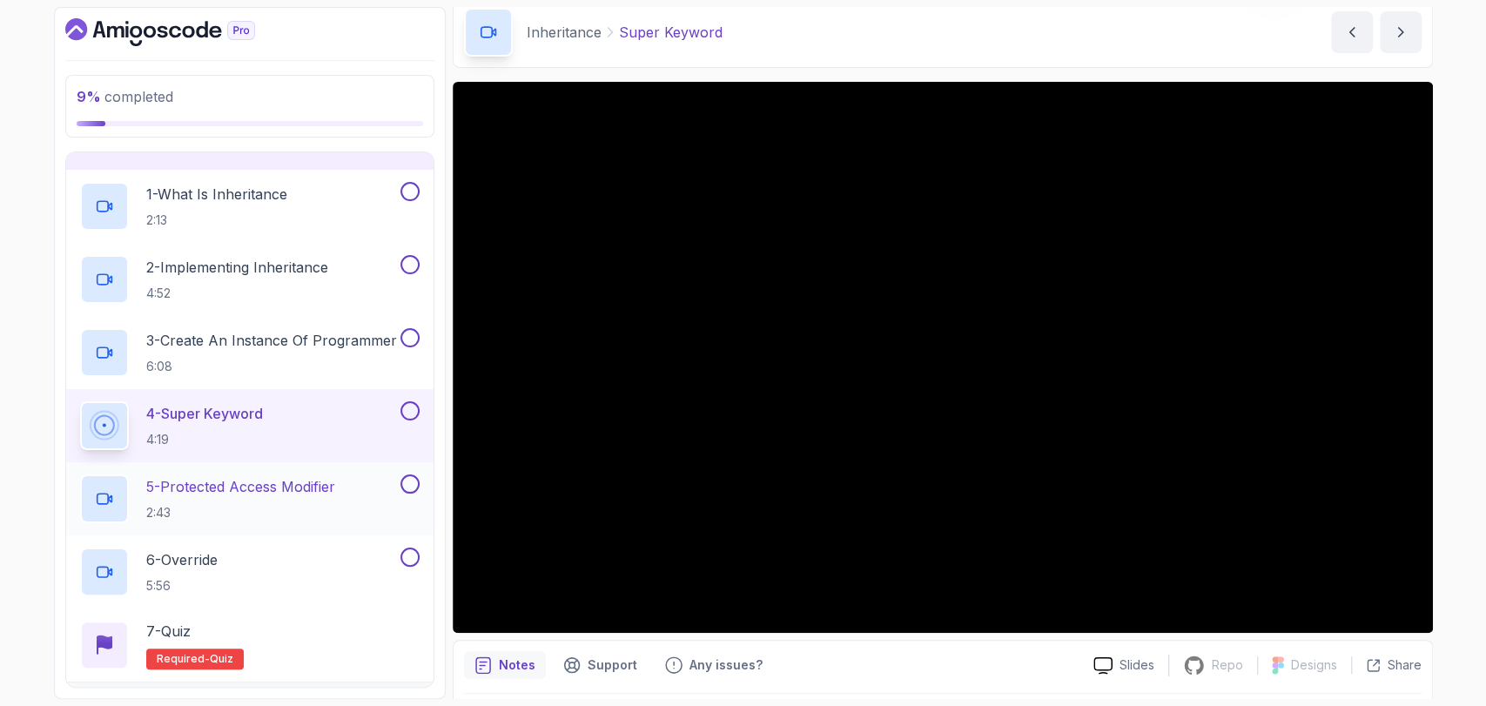
click at [244, 522] on div "5 - Protected Access Modifier 2:43" at bounding box center [249, 498] width 367 height 73
click at [233, 485] on p "5 - Protected Access Modifier" at bounding box center [240, 486] width 189 height 21
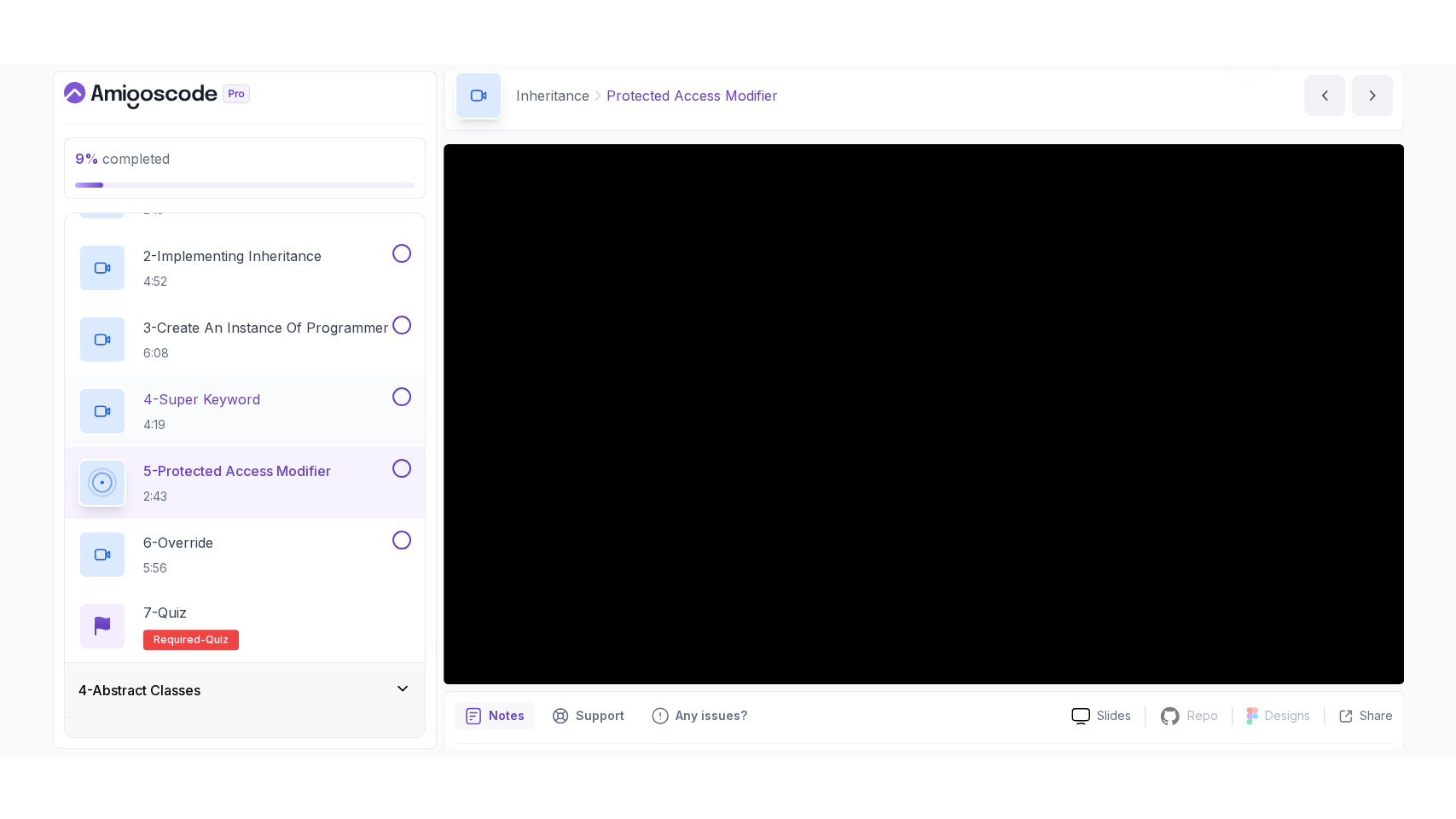
scroll to position [294, 0]
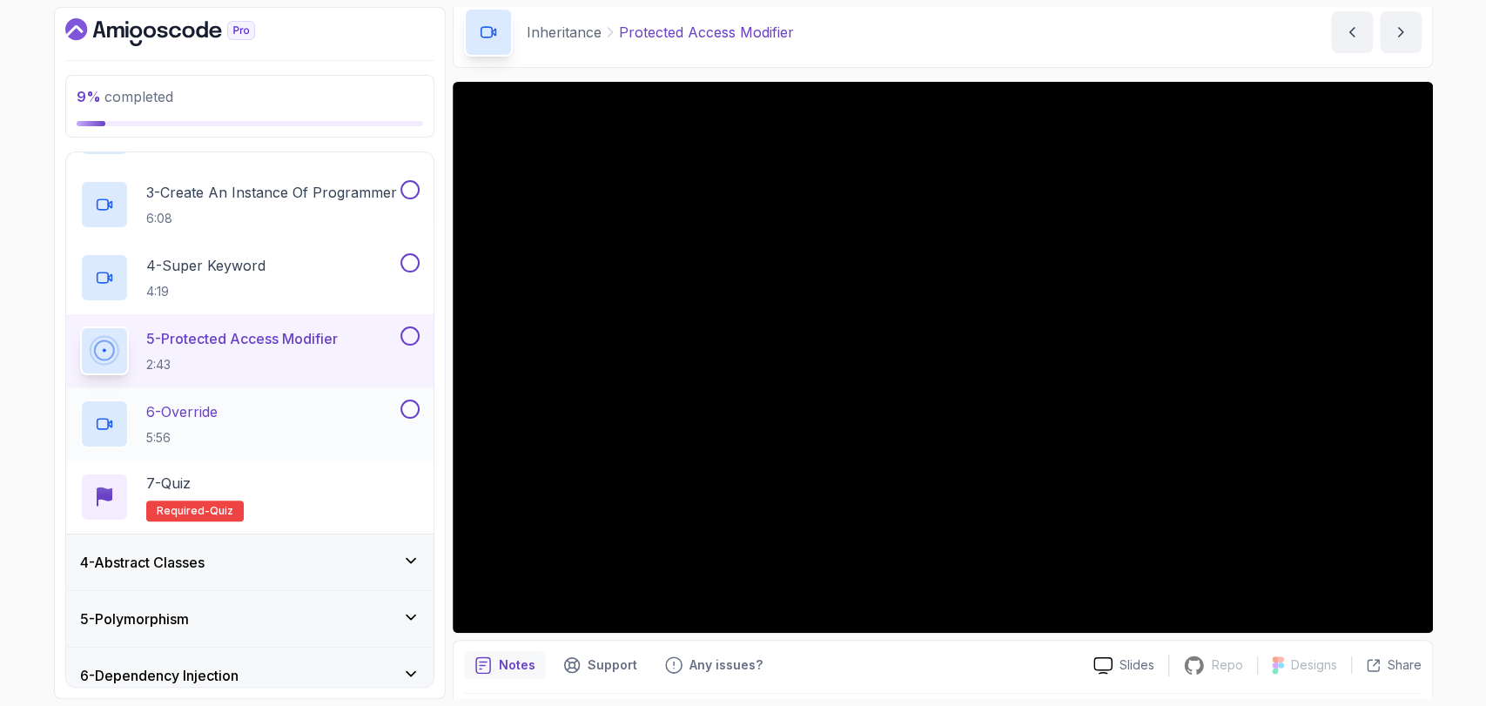
click at [243, 428] on div "6 - Override 5:56" at bounding box center [238, 424] width 317 height 49
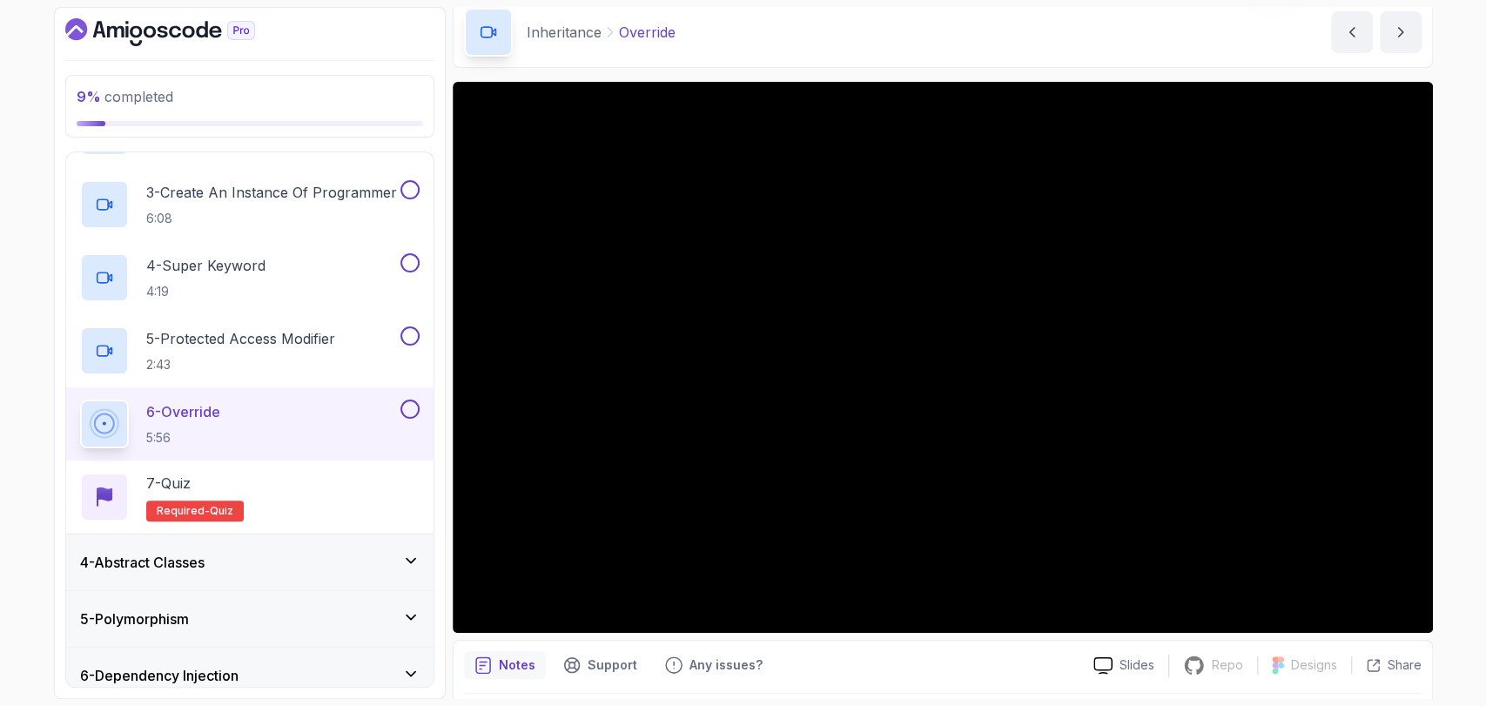
click at [460, 641] on div "Notes Support Any issues? Slides Repo Repository not available Designs Design n…" at bounding box center [943, 697] width 981 height 114
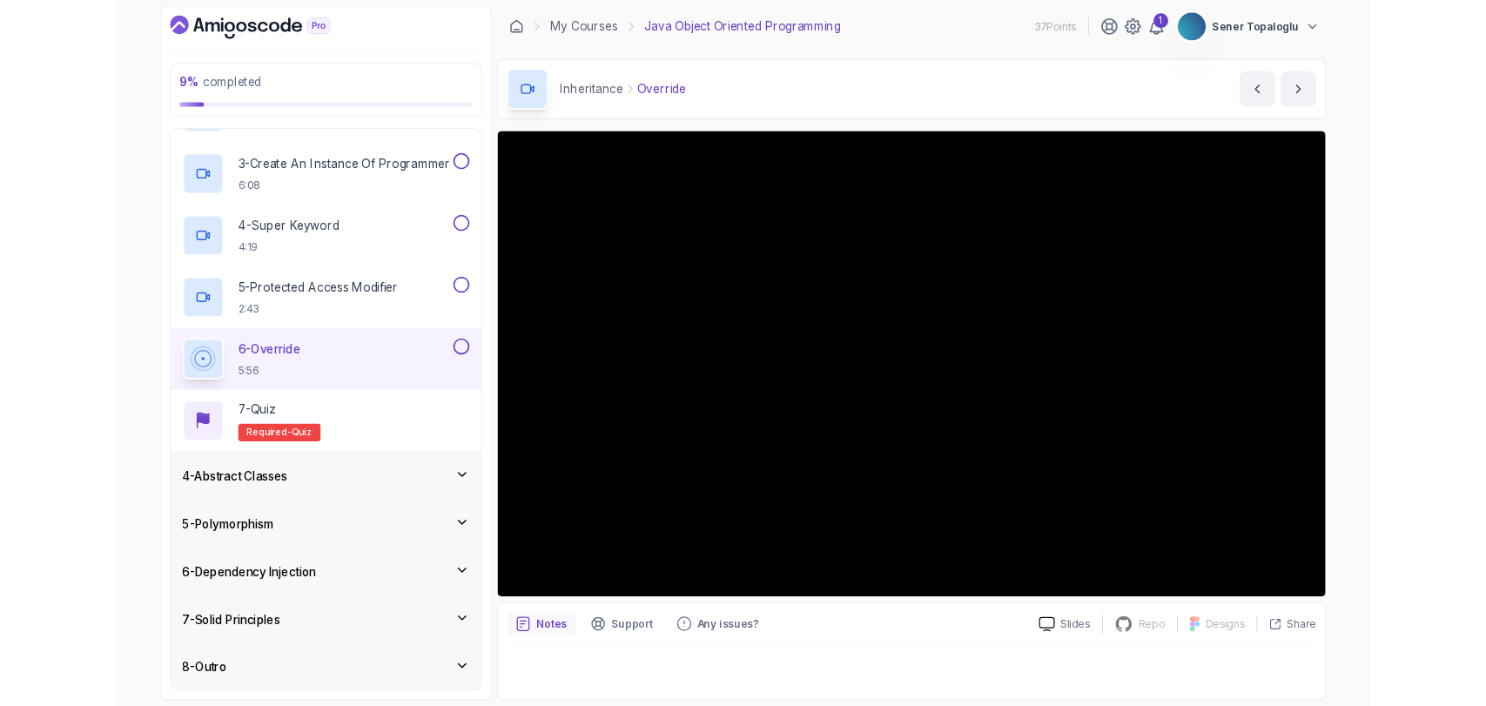
scroll to position [300, 0]
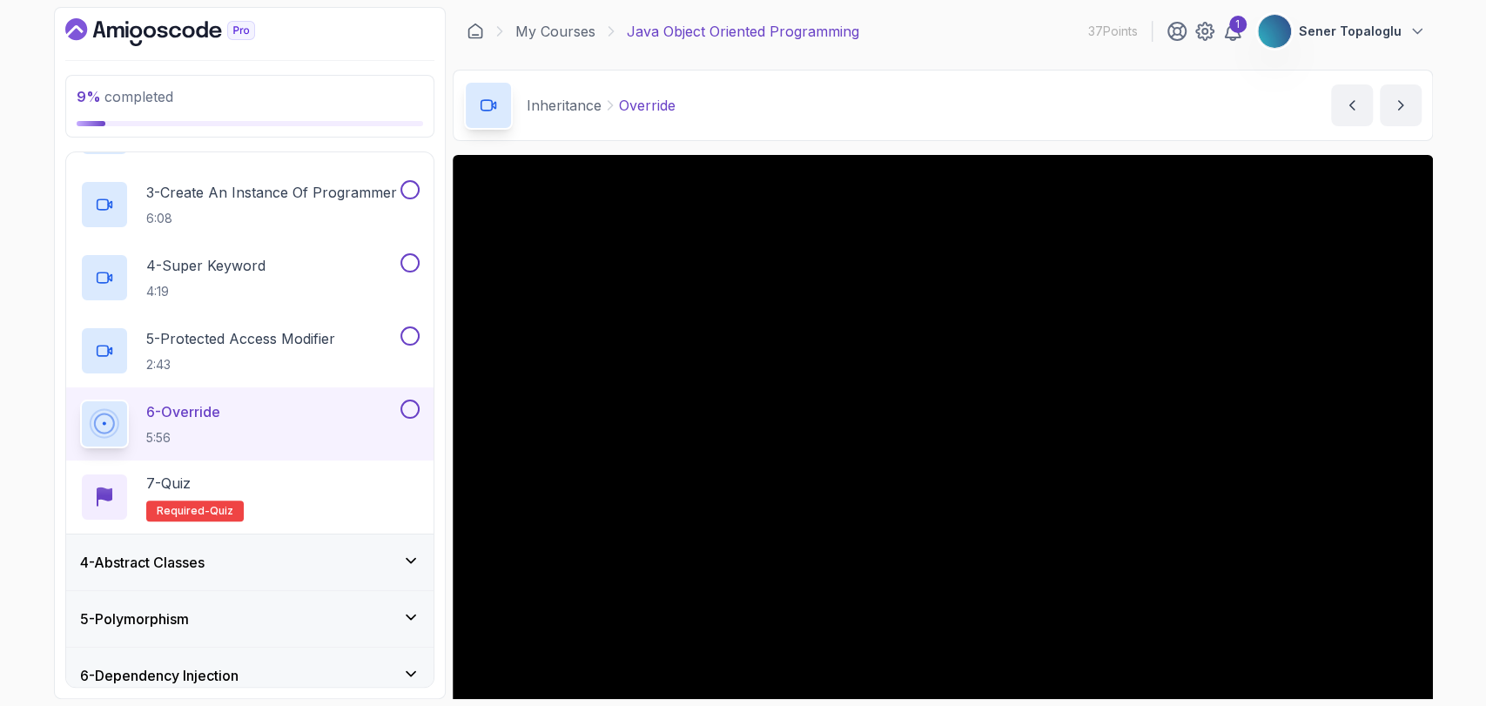
click at [246, 565] on div "4 - Abstract Classes" at bounding box center [250, 562] width 340 height 21
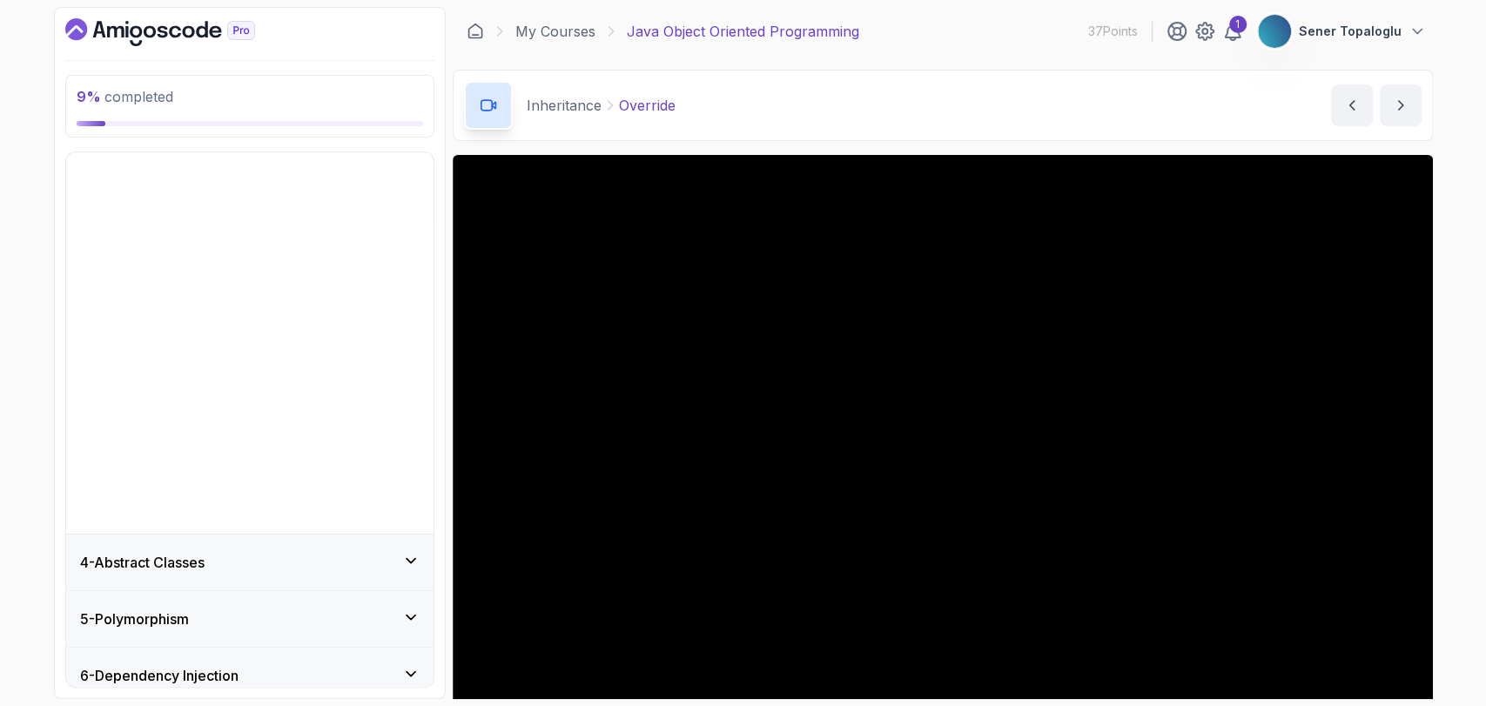
scroll to position [0, 0]
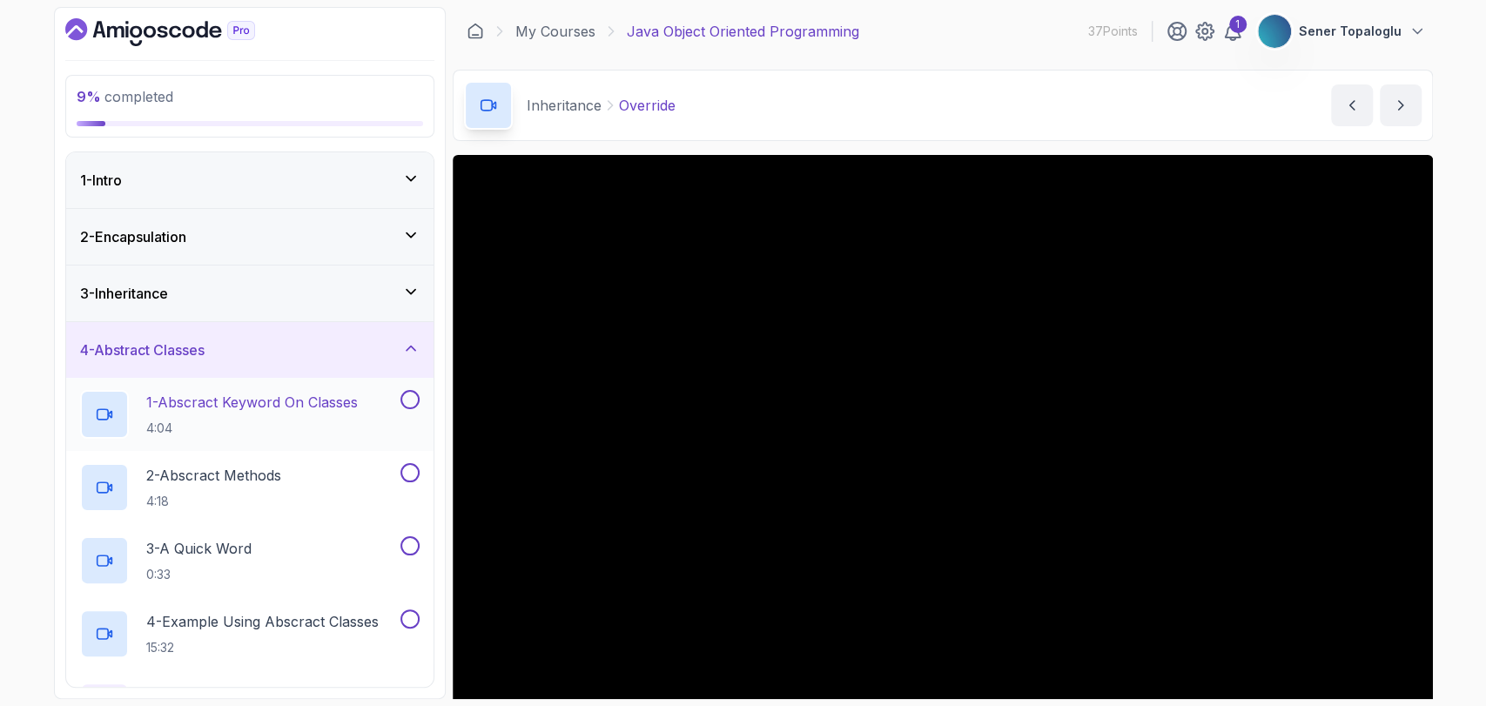
click at [186, 402] on p "1 - Abscract Keyword On Classes" at bounding box center [252, 402] width 212 height 21
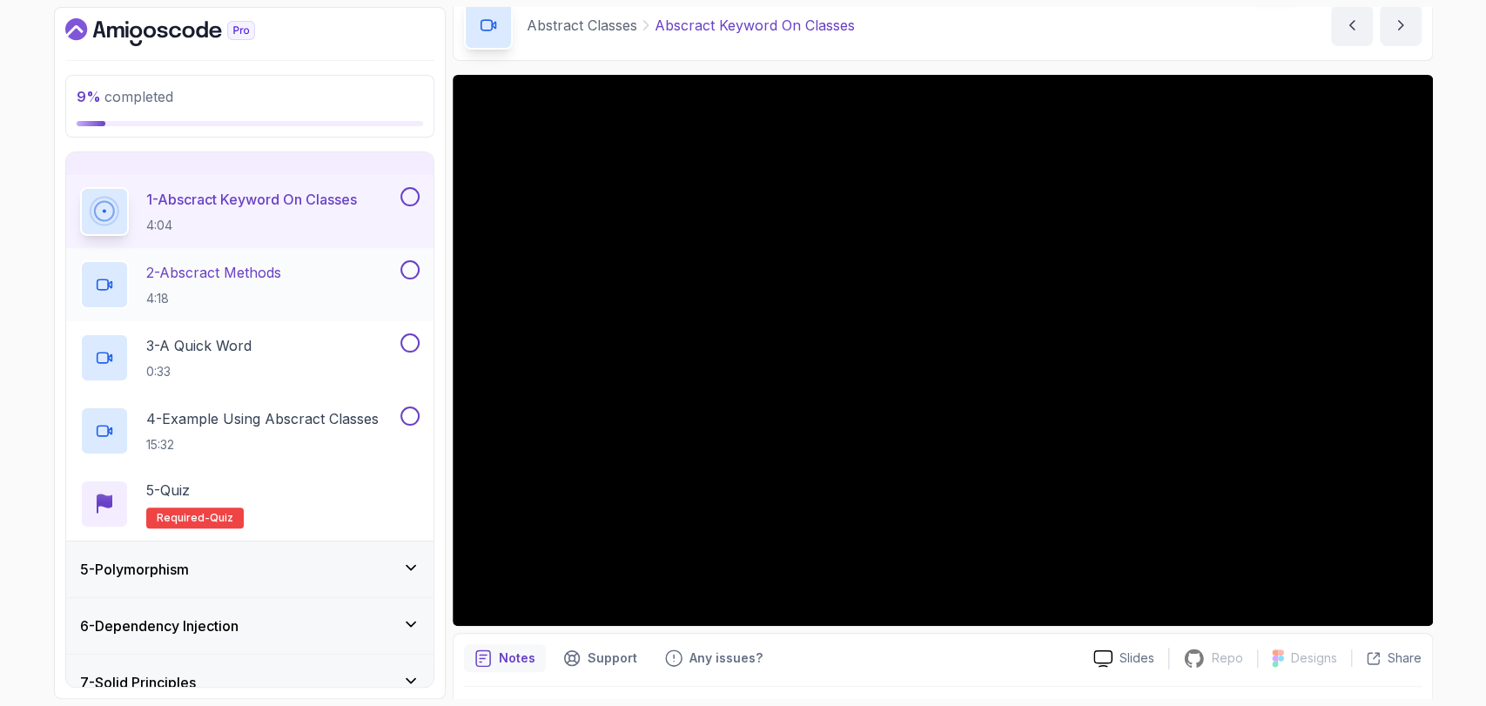
scroll to position [280, 0]
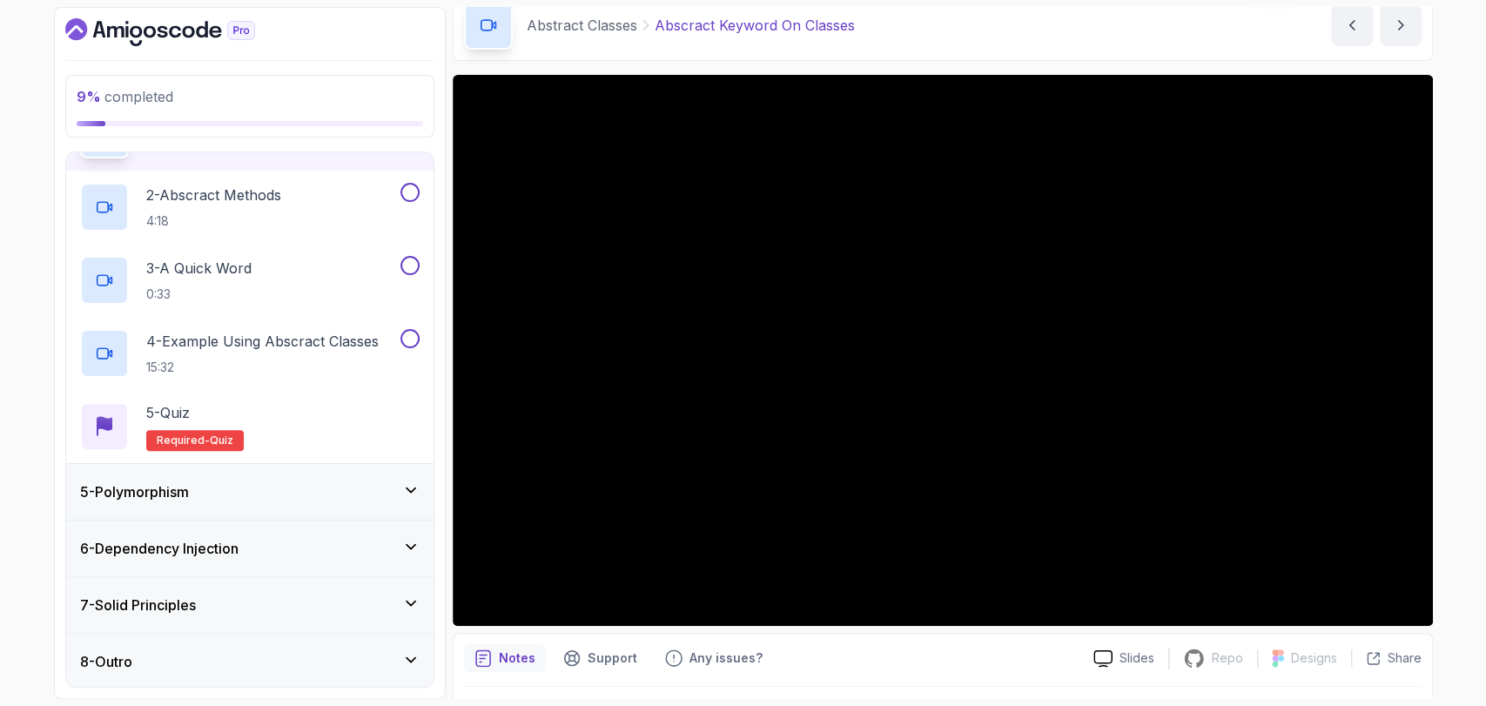
click at [203, 472] on div "5 - Polymorphism" at bounding box center [249, 492] width 367 height 56
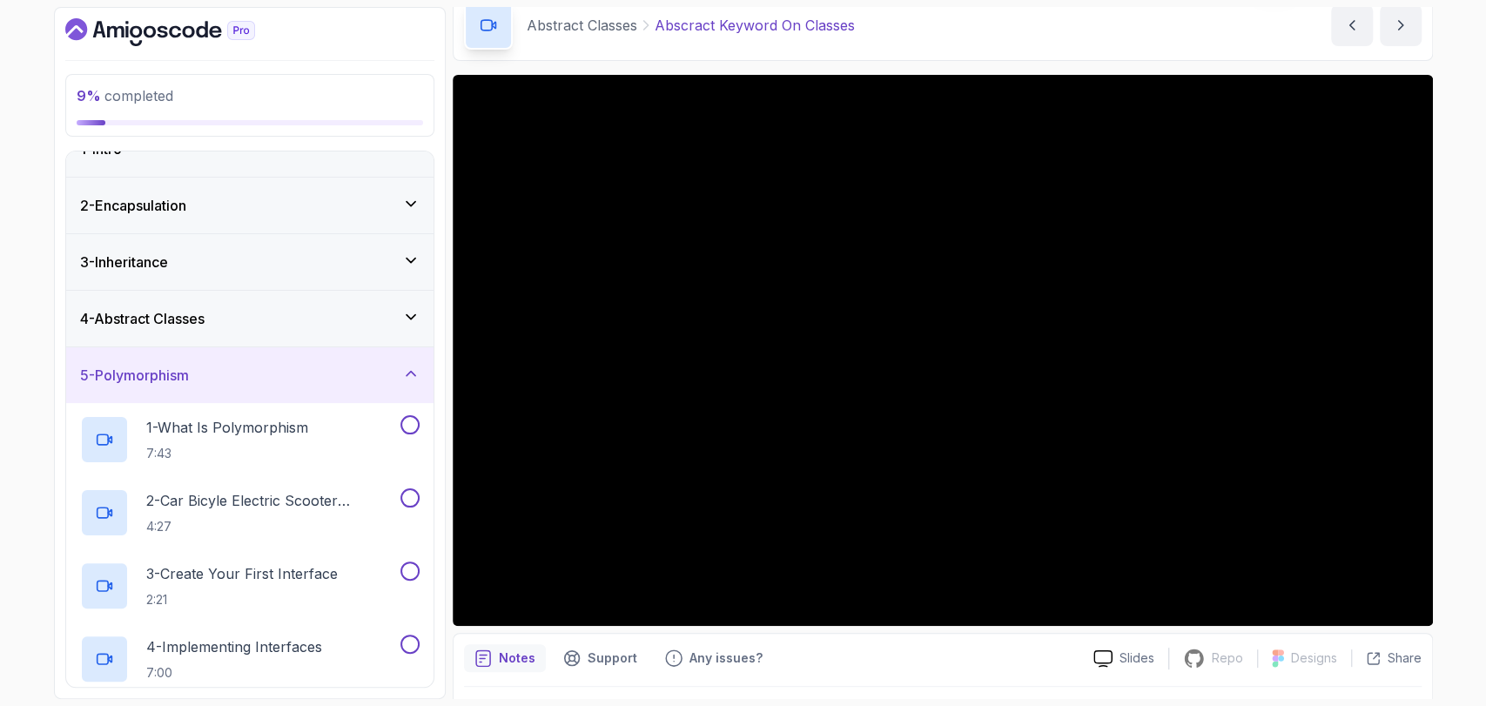
scroll to position [0, 0]
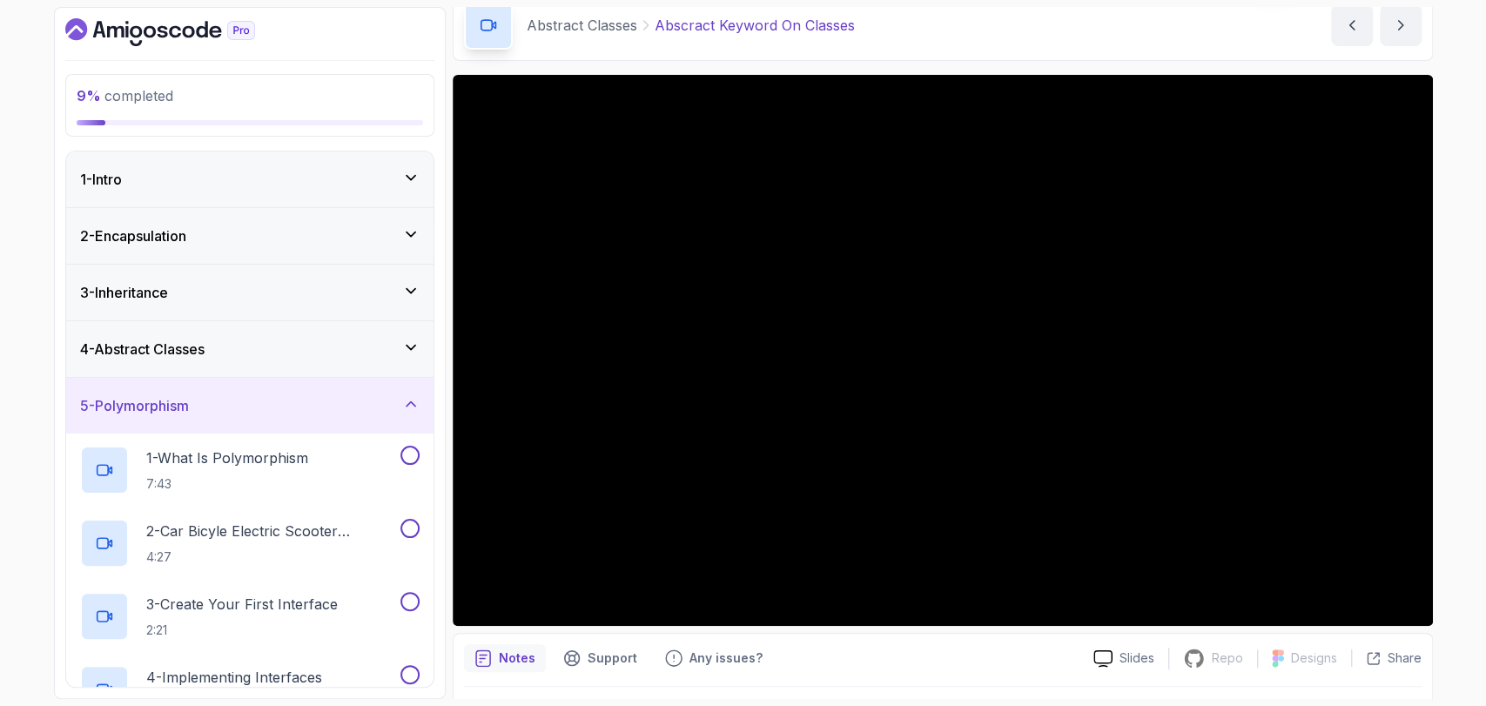
click at [207, 365] on div "4 - Abstract Classes" at bounding box center [249, 349] width 367 height 56
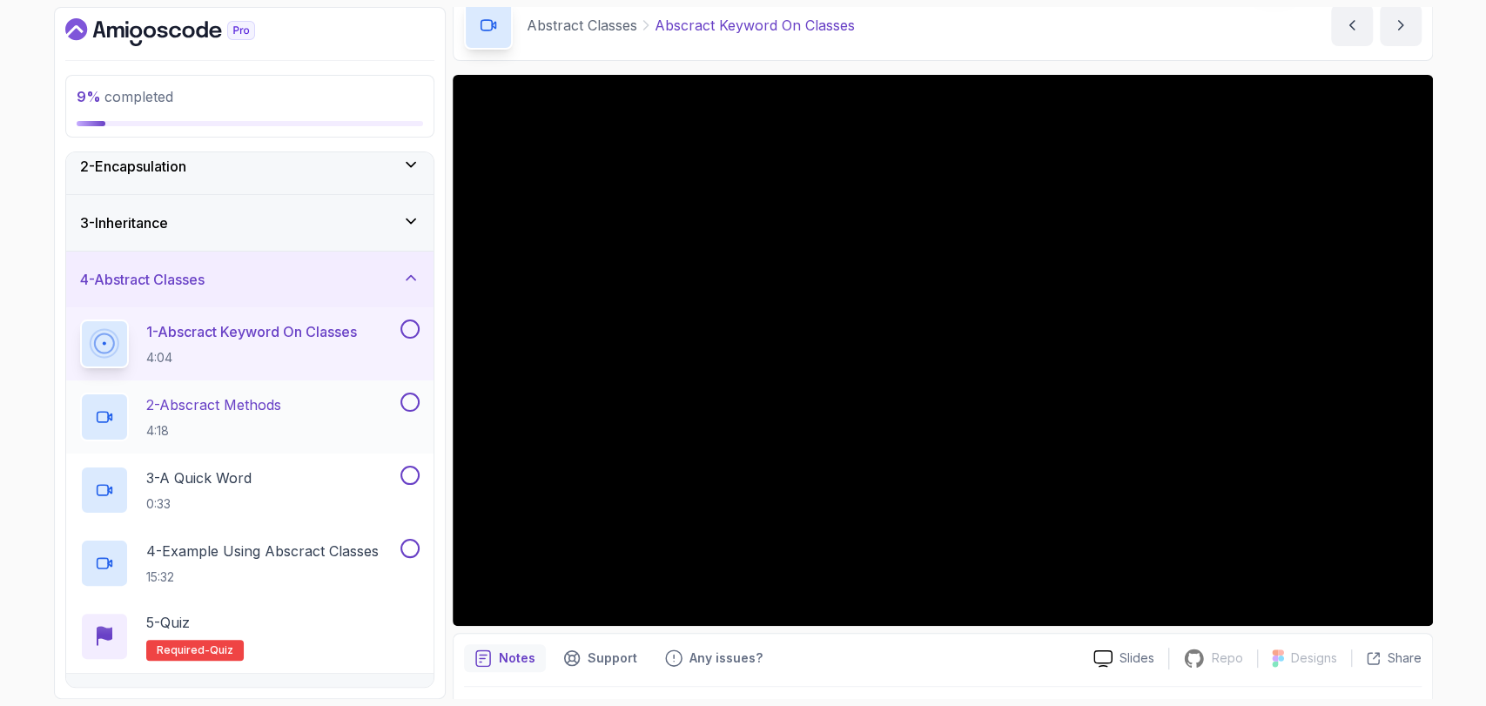
scroll to position [196, 0]
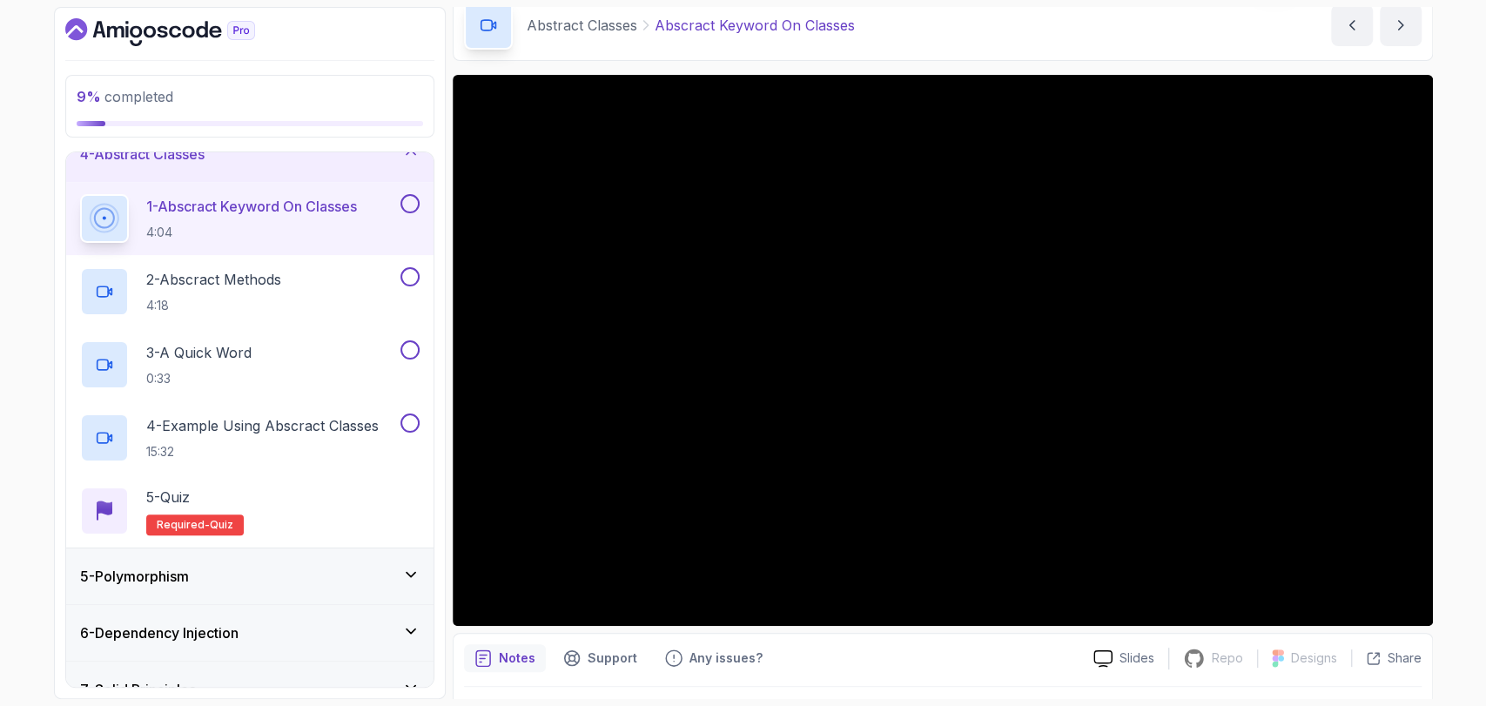
click at [1459, 622] on div "9 % completed 1 - Intro 2 - Encapsulation 3 - Inheritance 4 - Abstract Classes …" at bounding box center [743, 353] width 1486 height 706
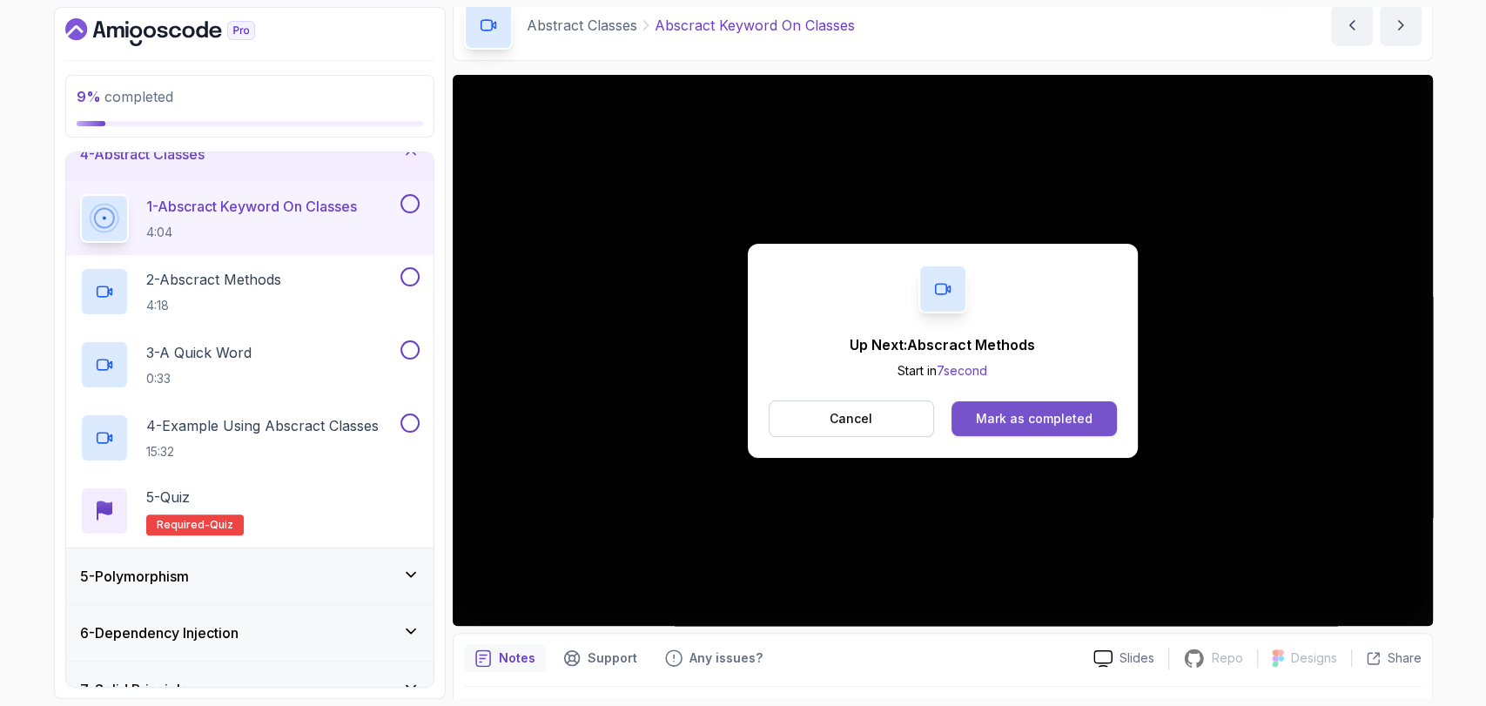
click at [1022, 426] on div "Mark as completed" at bounding box center [1034, 418] width 117 height 17
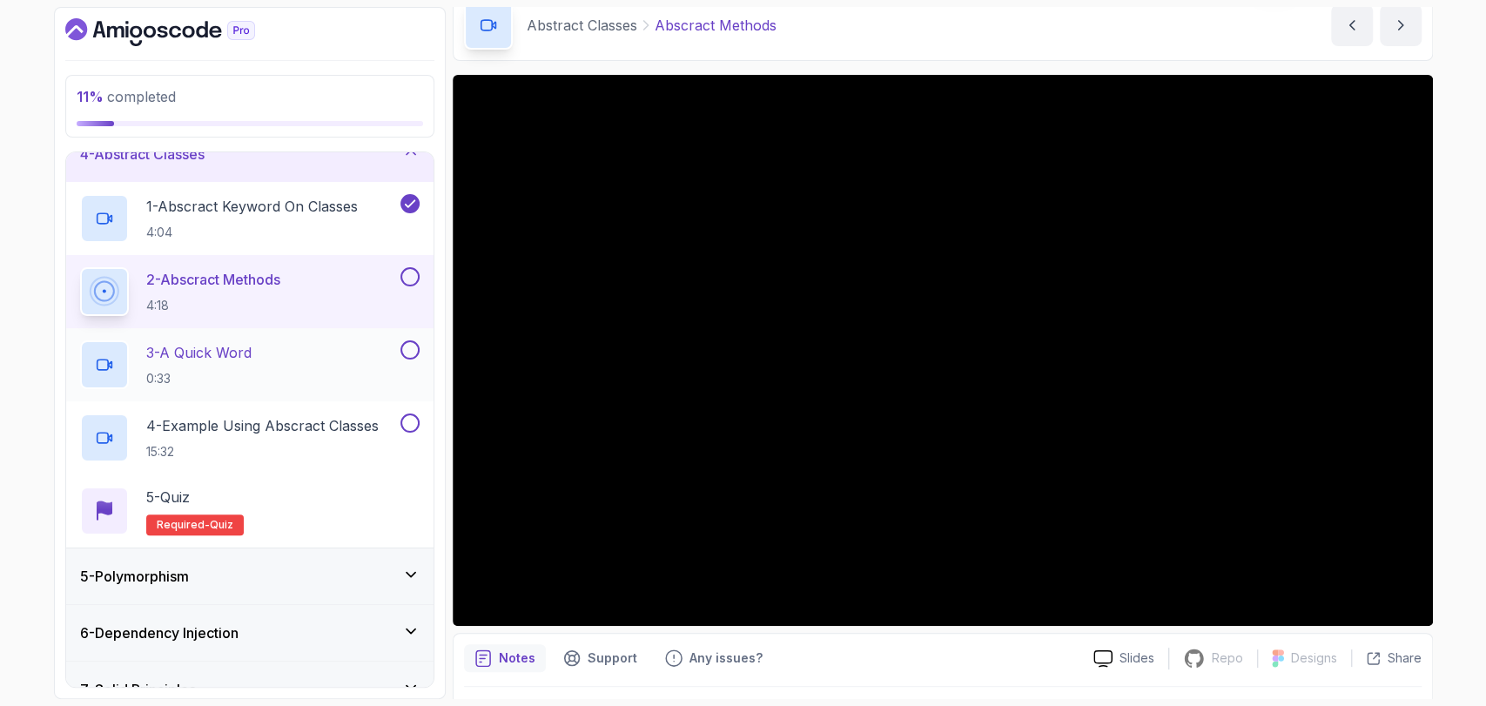
click at [197, 343] on p "3 - A Quick Word" at bounding box center [198, 352] width 105 height 21
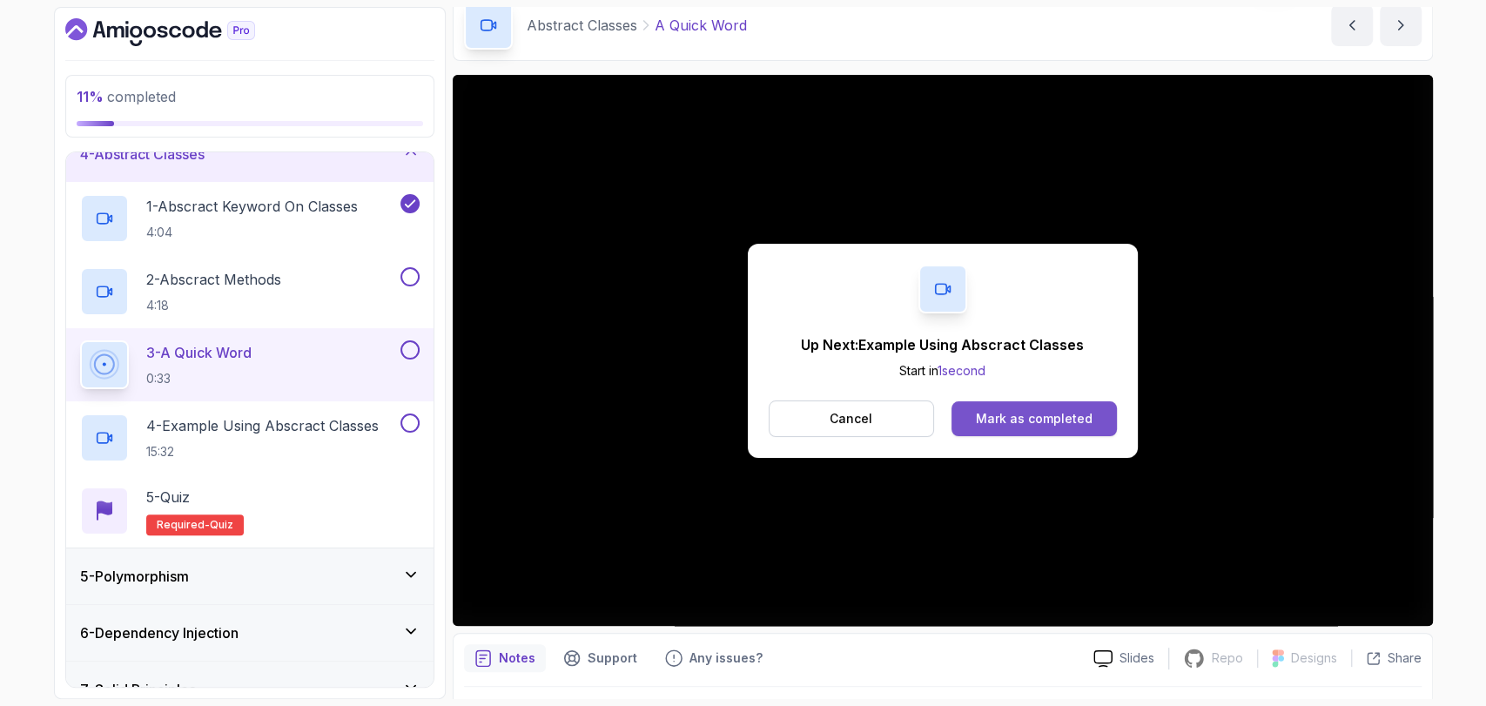
click at [1017, 416] on div "Mark as completed" at bounding box center [1034, 418] width 117 height 17
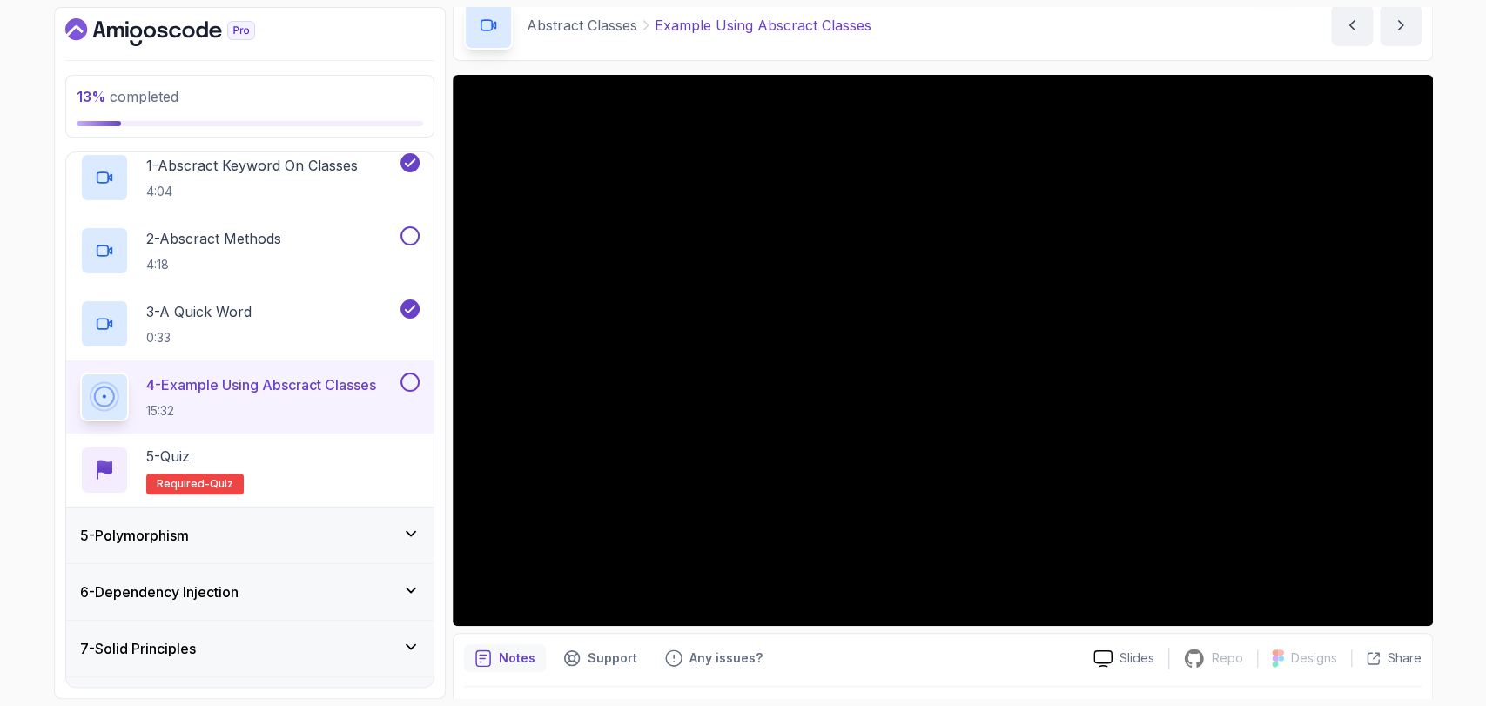
scroll to position [280, 0]
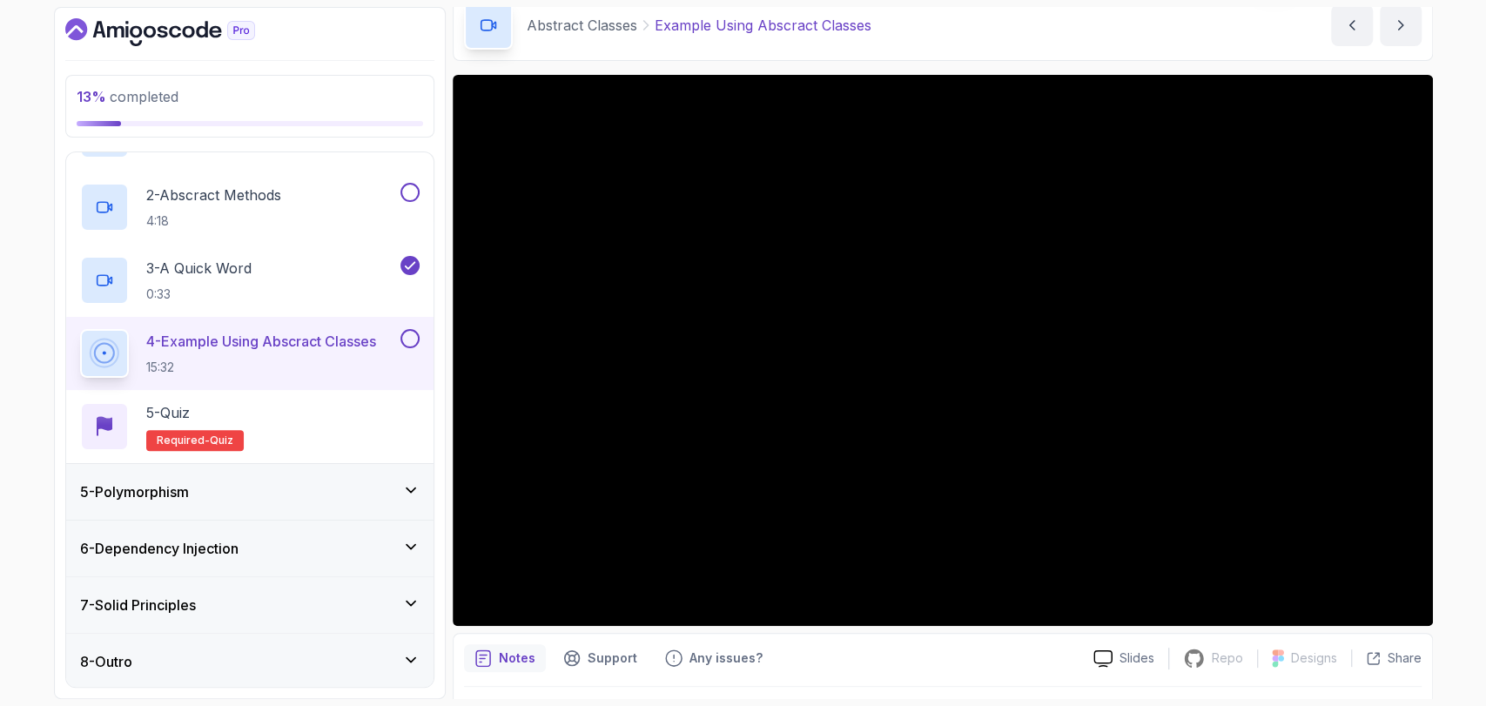
click at [110, 493] on h3 "5 - Polymorphism" at bounding box center [134, 492] width 109 height 21
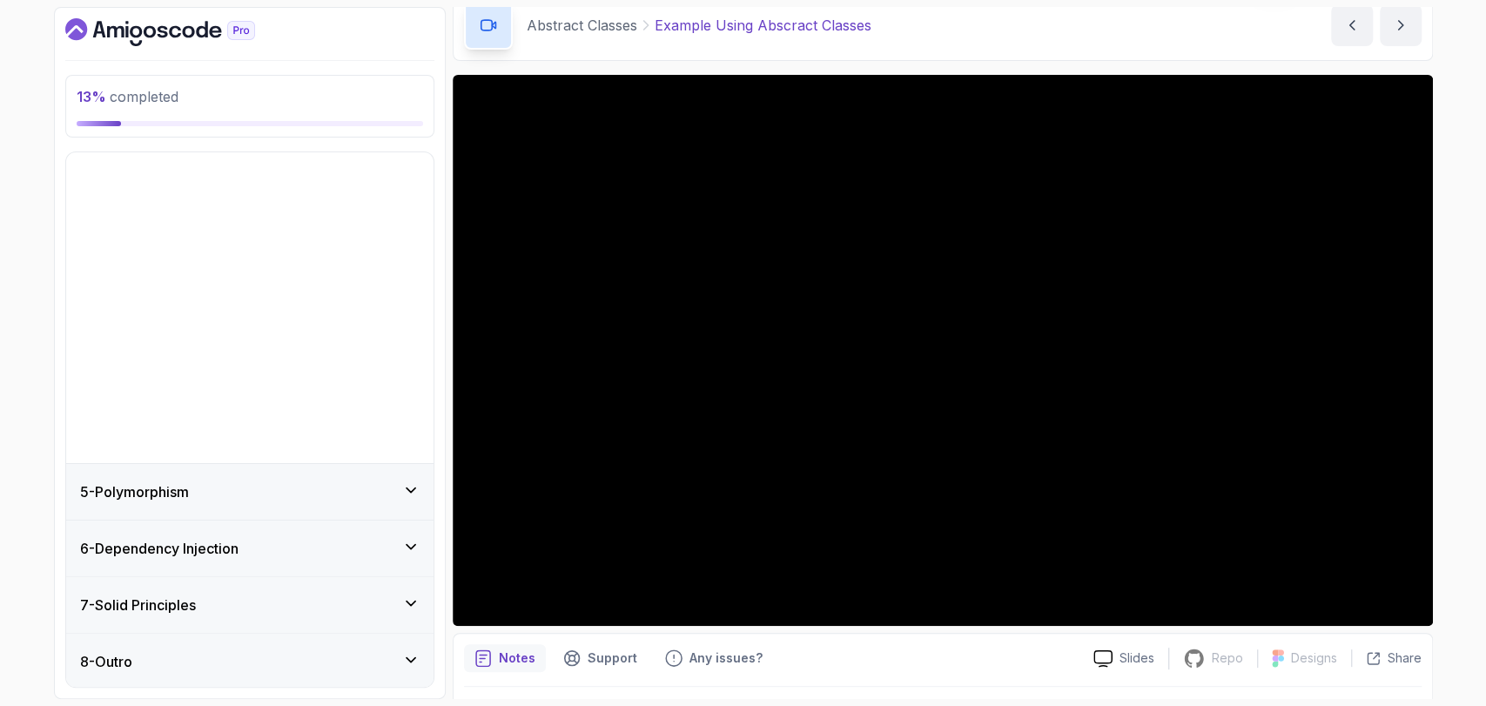
scroll to position [0, 0]
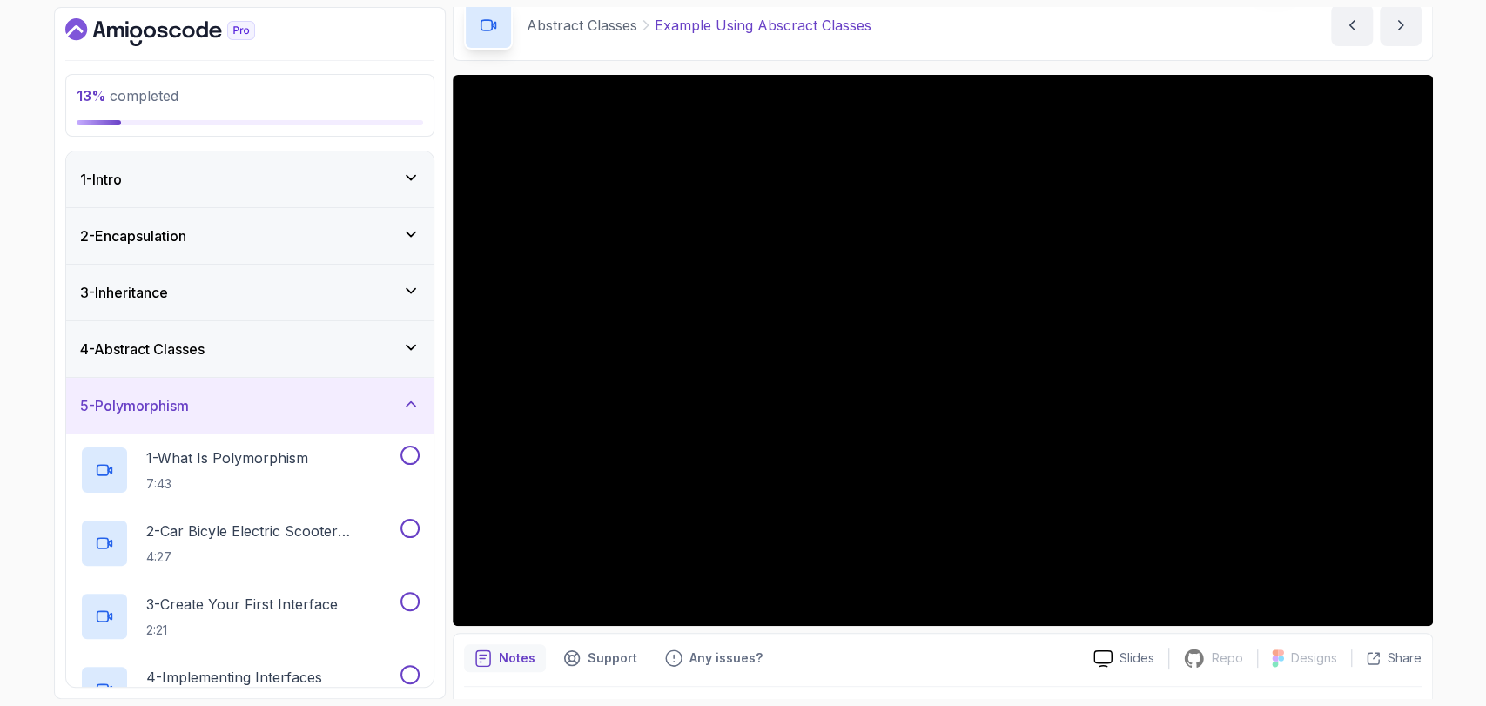
click at [106, 332] on div "4 - Abstract Classes" at bounding box center [249, 349] width 367 height 56
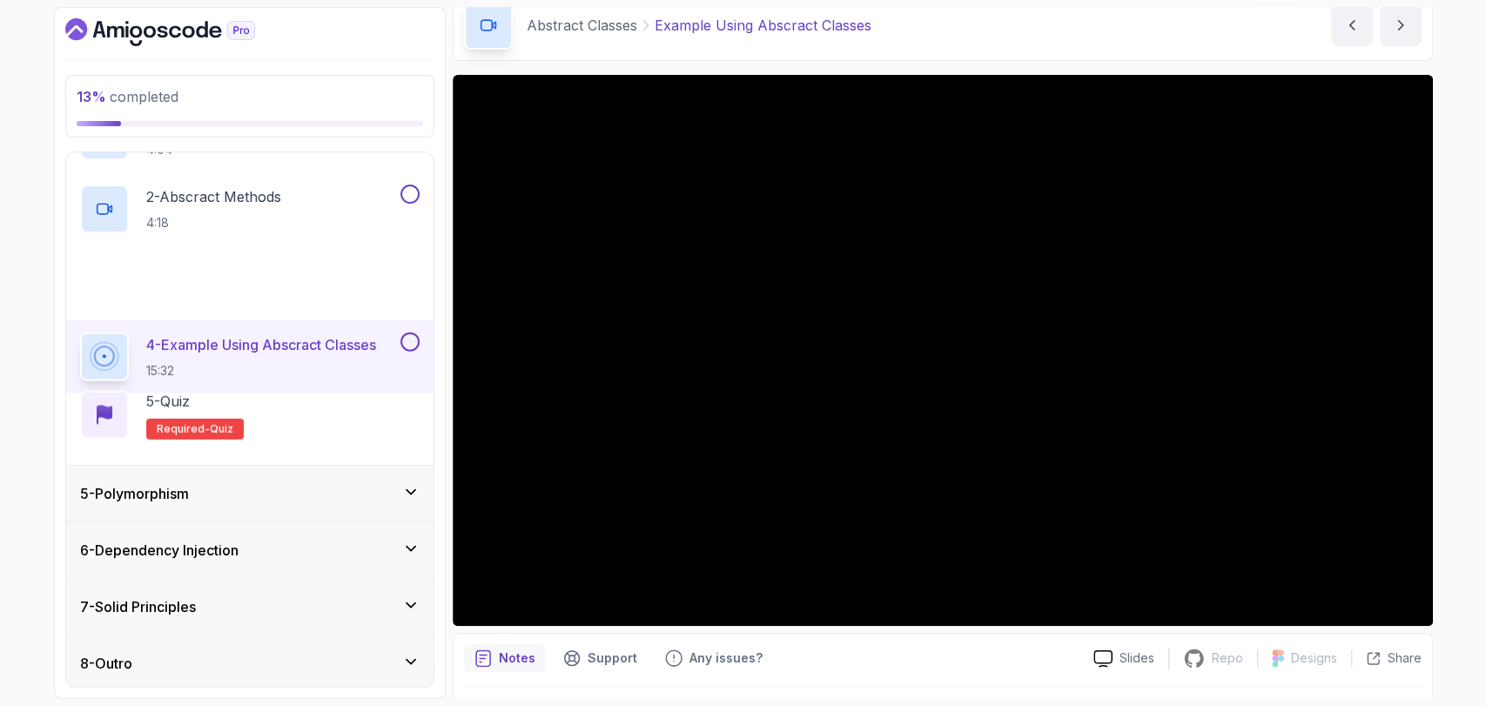
scroll to position [280, 0]
click at [134, 509] on div "5 - Polymorphism" at bounding box center [249, 492] width 367 height 56
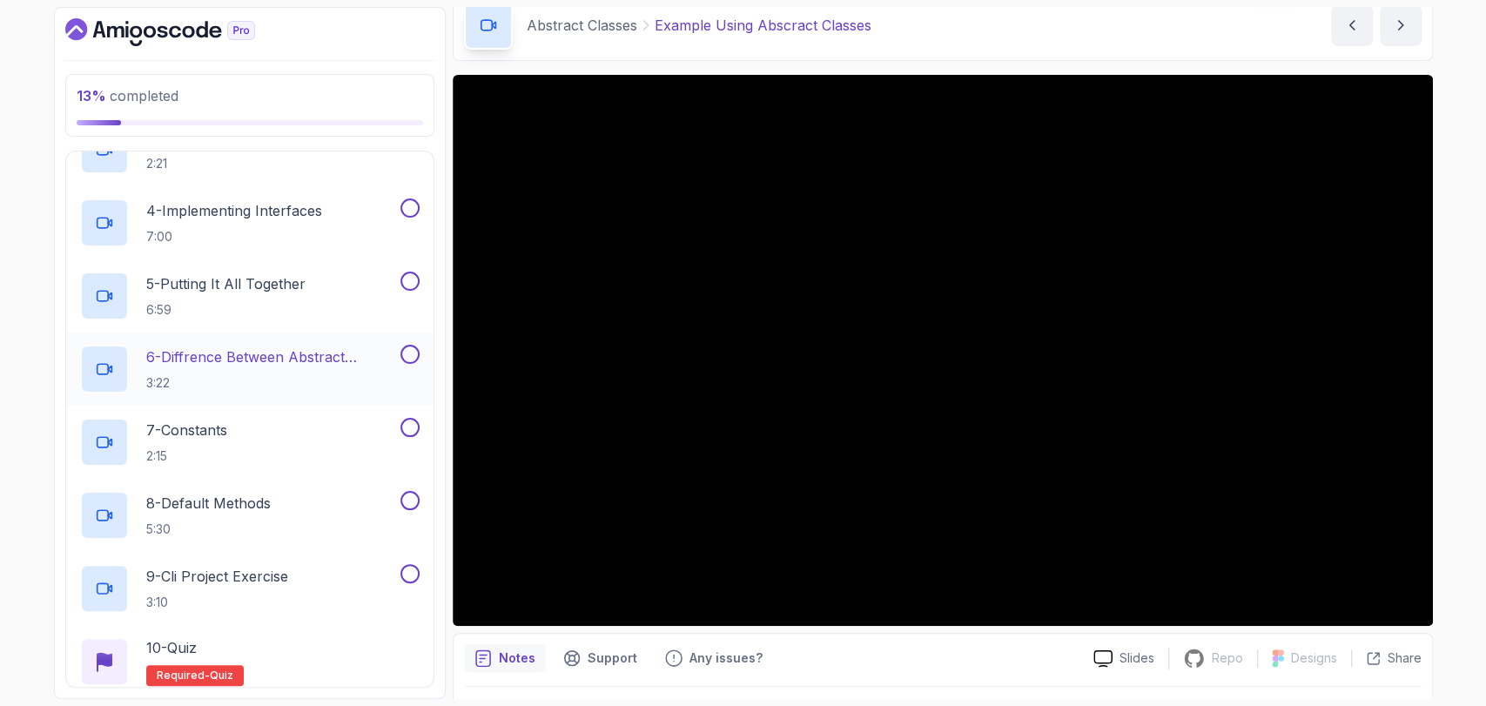
scroll to position [487, 0]
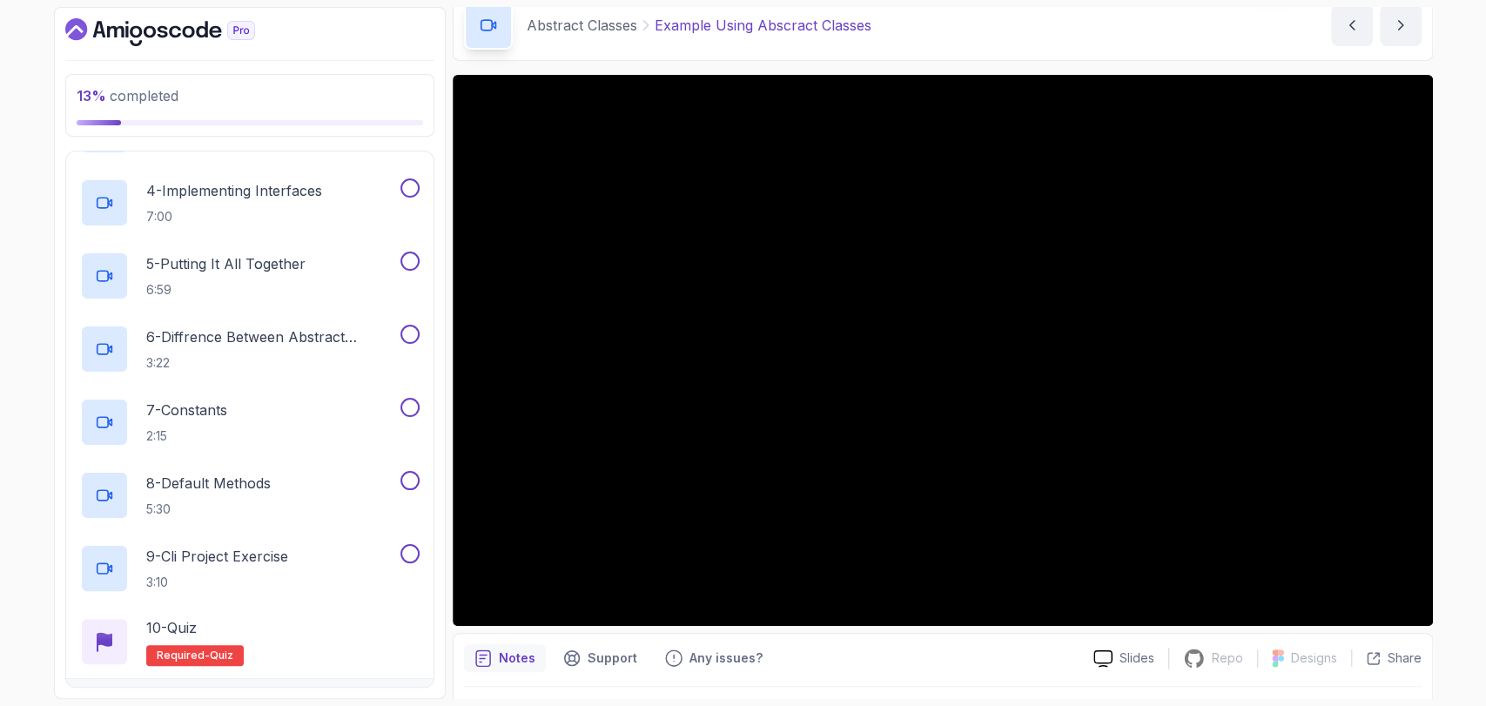
drag, startPoint x: 509, startPoint y: 500, endPoint x: 982, endPoint y: 651, distance: 497.4
click at [982, 651] on div "Notes Support Any issues?" at bounding box center [772, 658] width 616 height 28
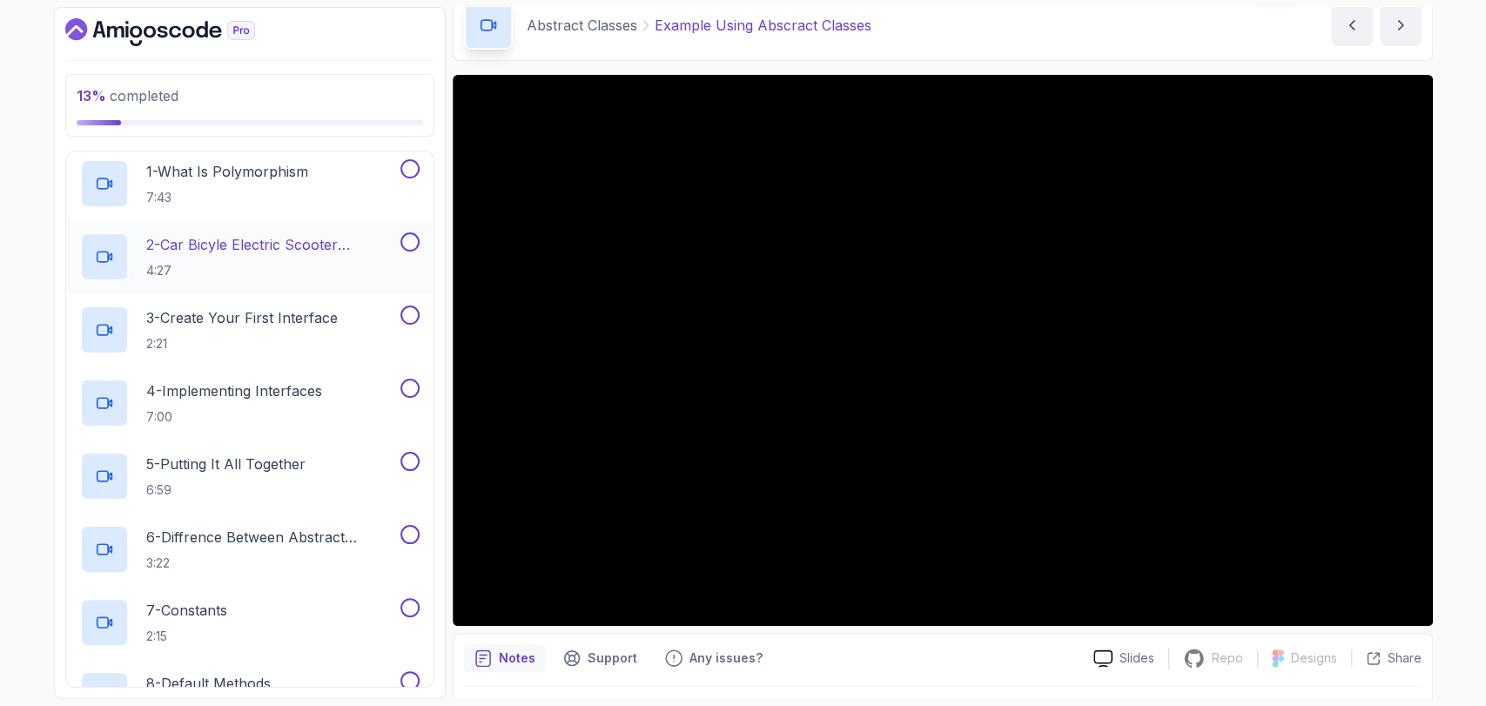
scroll to position [261, 0]
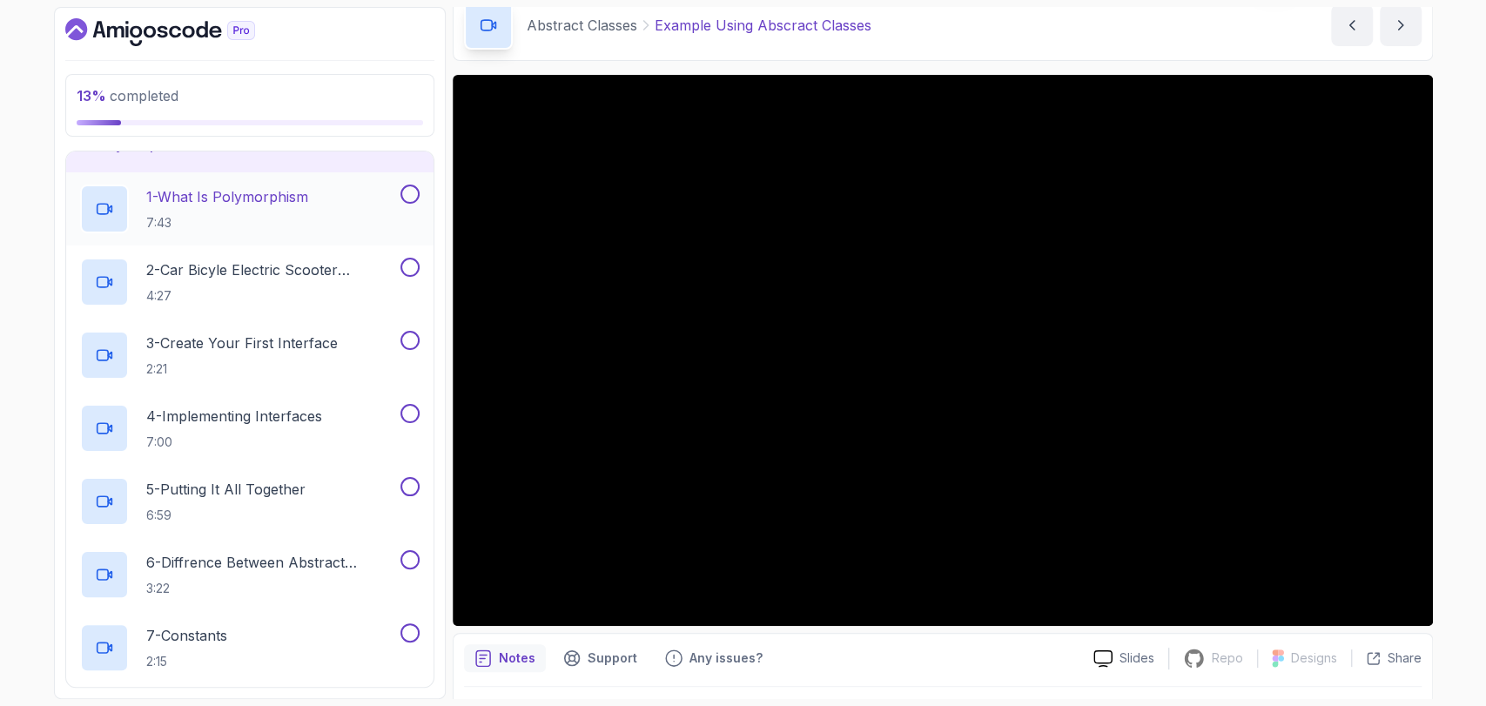
click at [229, 225] on p "7:43" at bounding box center [227, 222] width 162 height 17
click at [460, 636] on div "Notes Support Any issues? Slides Repo Repository not available Designs Design n…" at bounding box center [943, 690] width 981 height 114
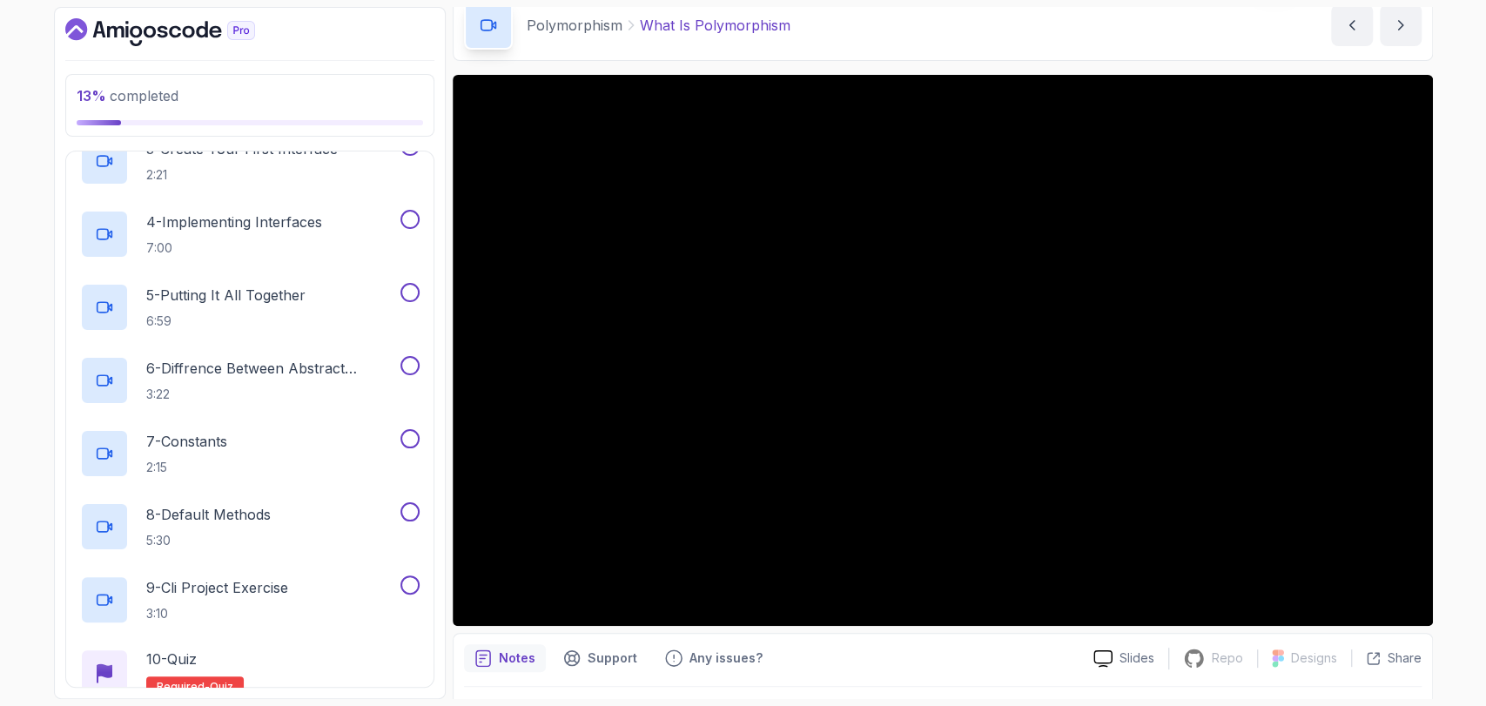
scroll to position [461, 0]
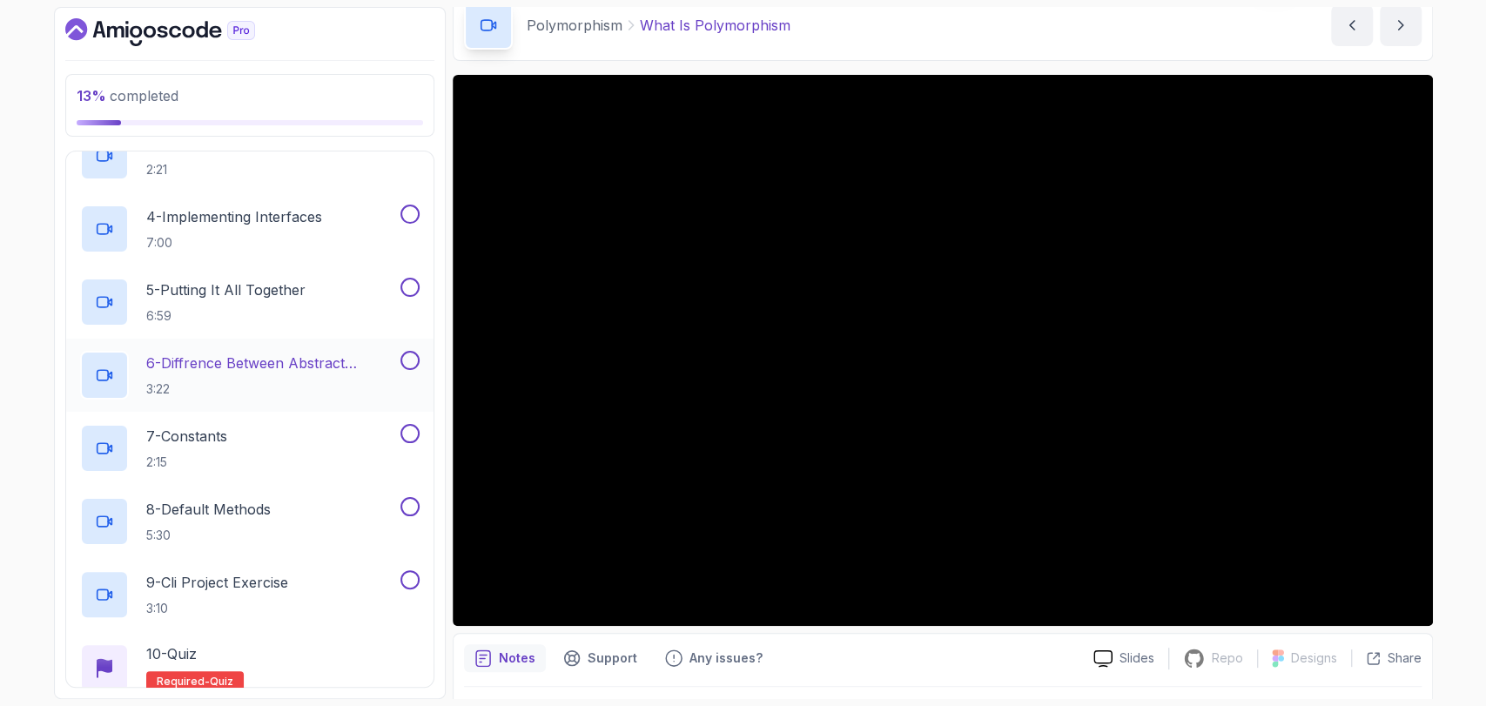
click at [231, 378] on h2 "6 - Diffrence Between Abstract Classes And Interfaces 3:22" at bounding box center [271, 375] width 251 height 45
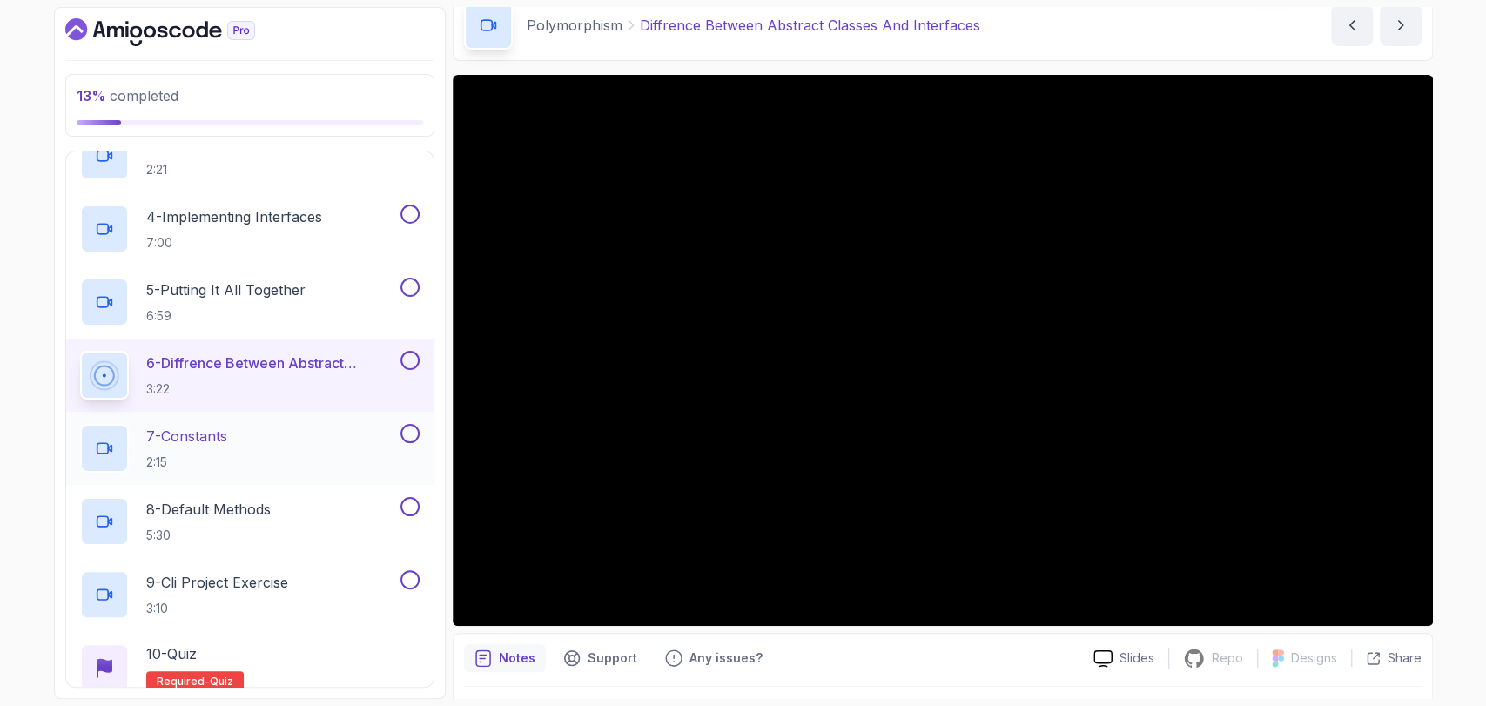
click at [223, 432] on p "7 - Constants" at bounding box center [186, 436] width 81 height 21
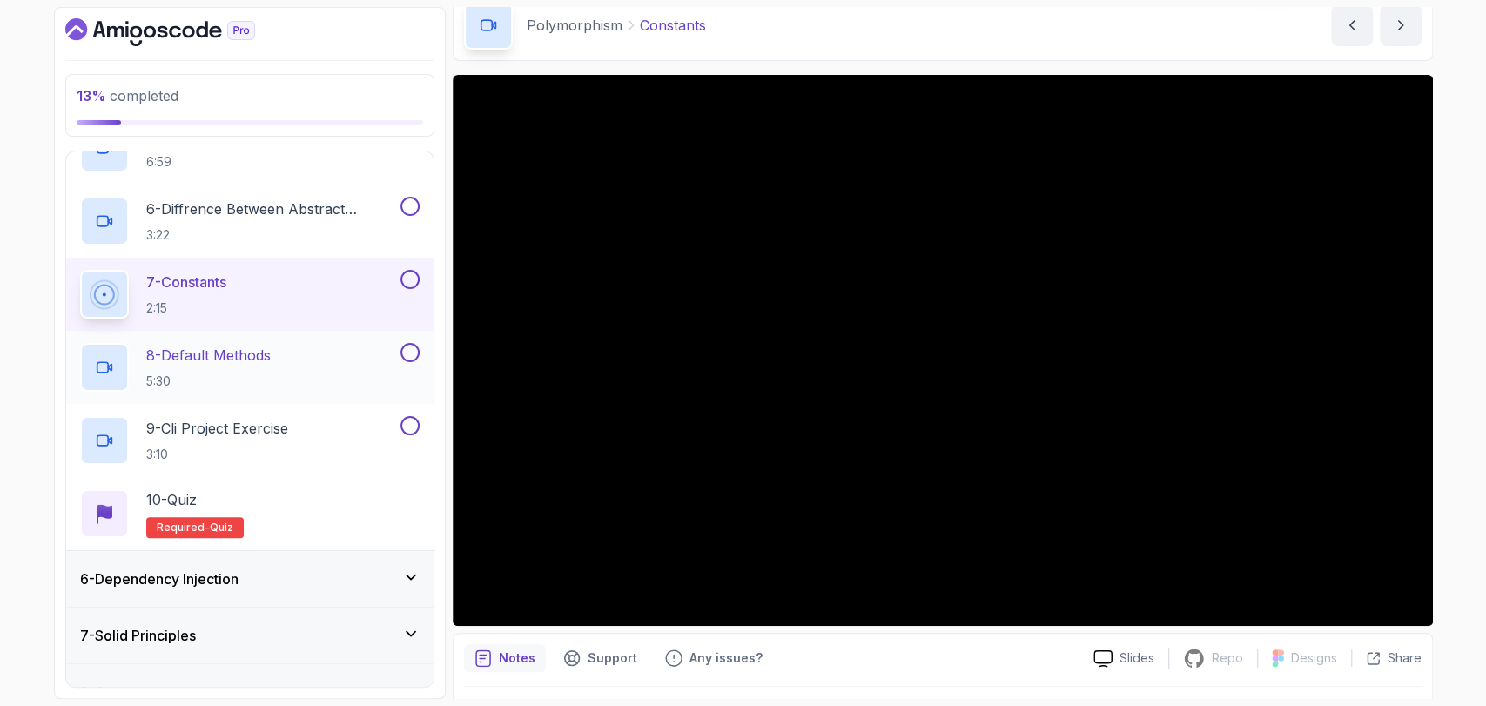
scroll to position [647, 0]
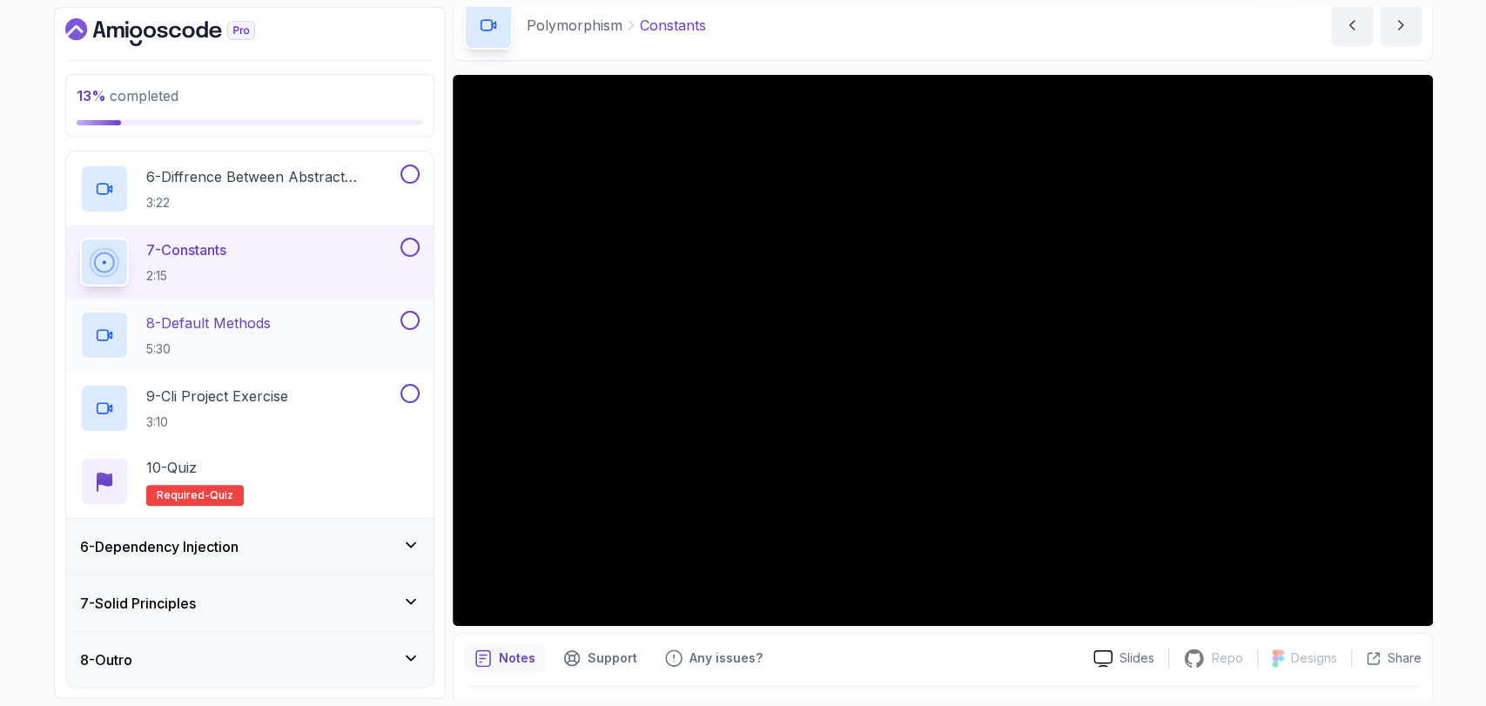
click at [302, 307] on div "8 - Default Methods 5:30" at bounding box center [249, 335] width 367 height 73
click at [247, 320] on p "8 - Default Methods" at bounding box center [208, 323] width 125 height 21
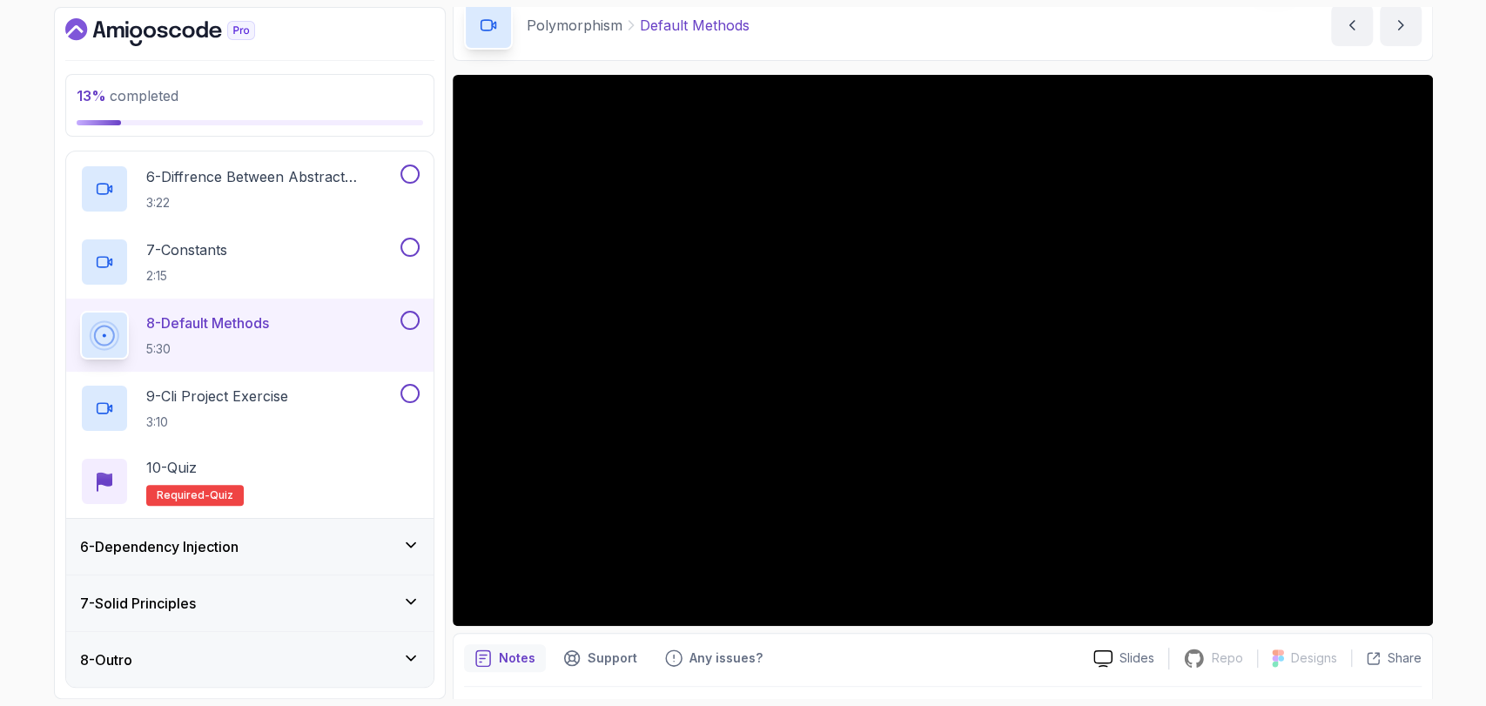
click at [125, 538] on h3 "6 - Dependency Injection" at bounding box center [159, 546] width 158 height 21
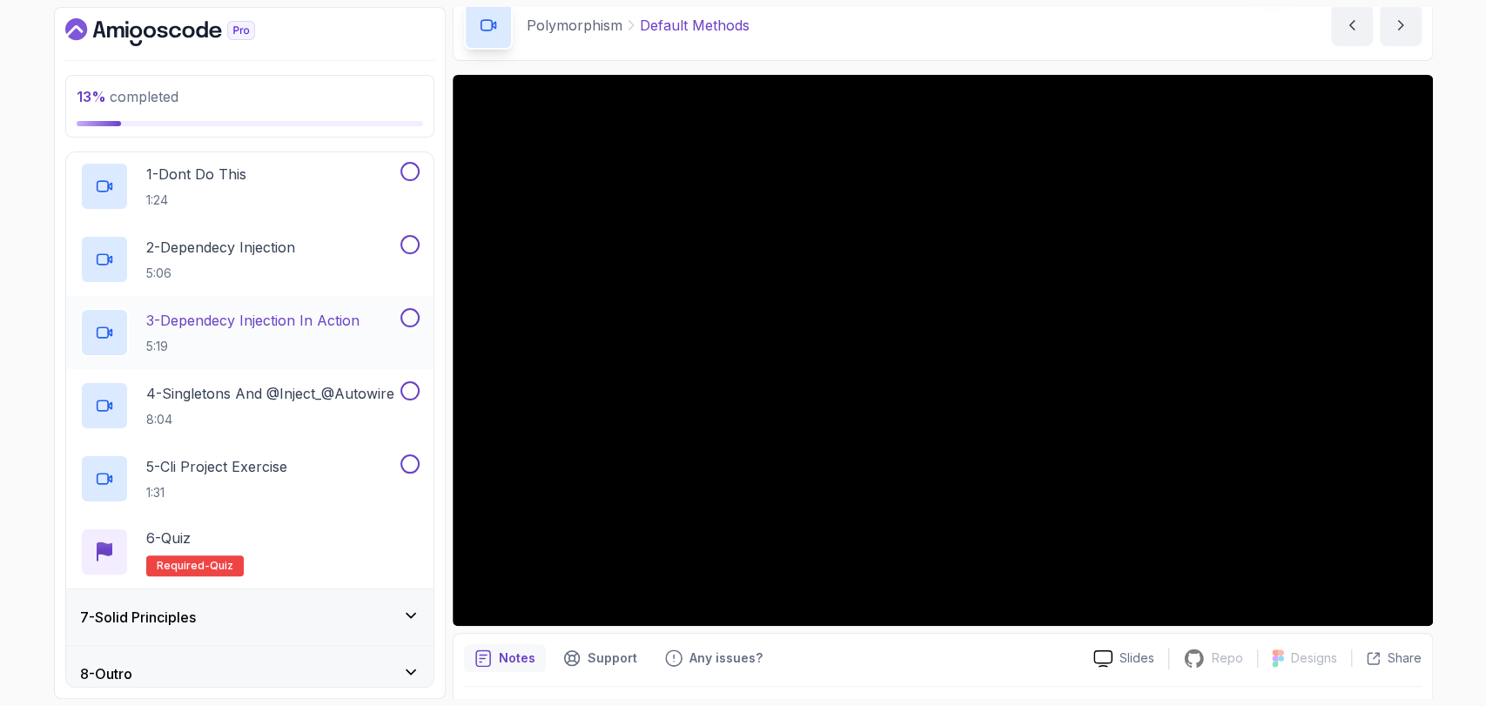
scroll to position [339, 0]
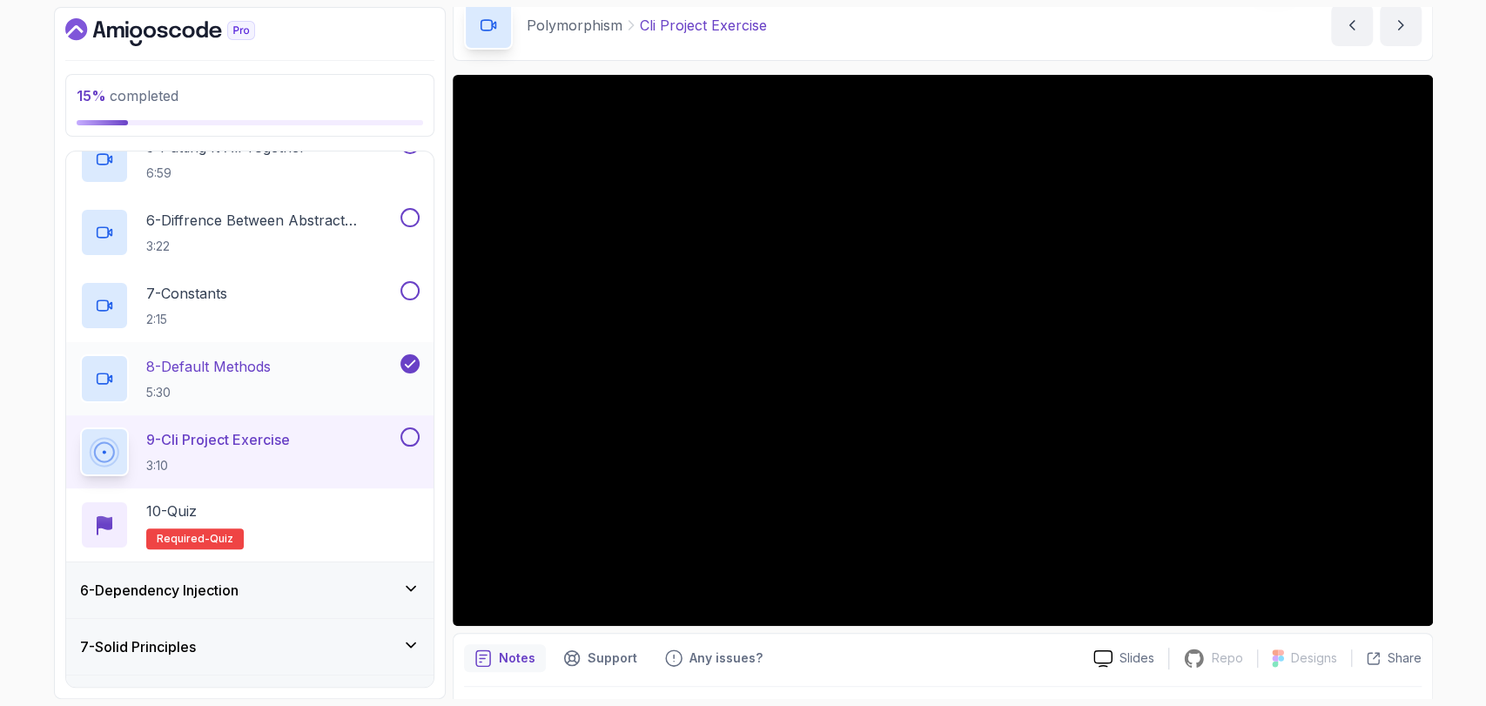
scroll to position [647, 0]
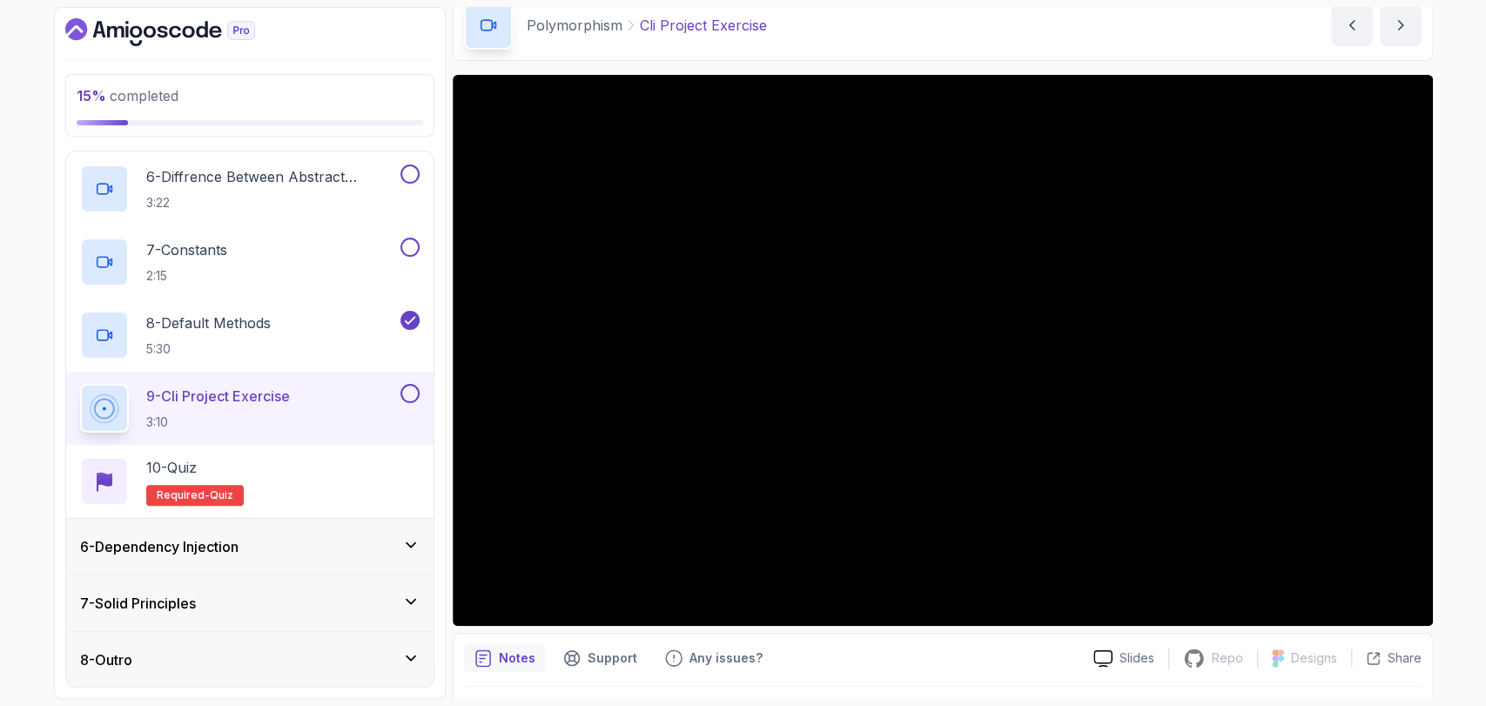
click at [120, 541] on h3 "6 - Dependency Injection" at bounding box center [159, 546] width 158 height 21
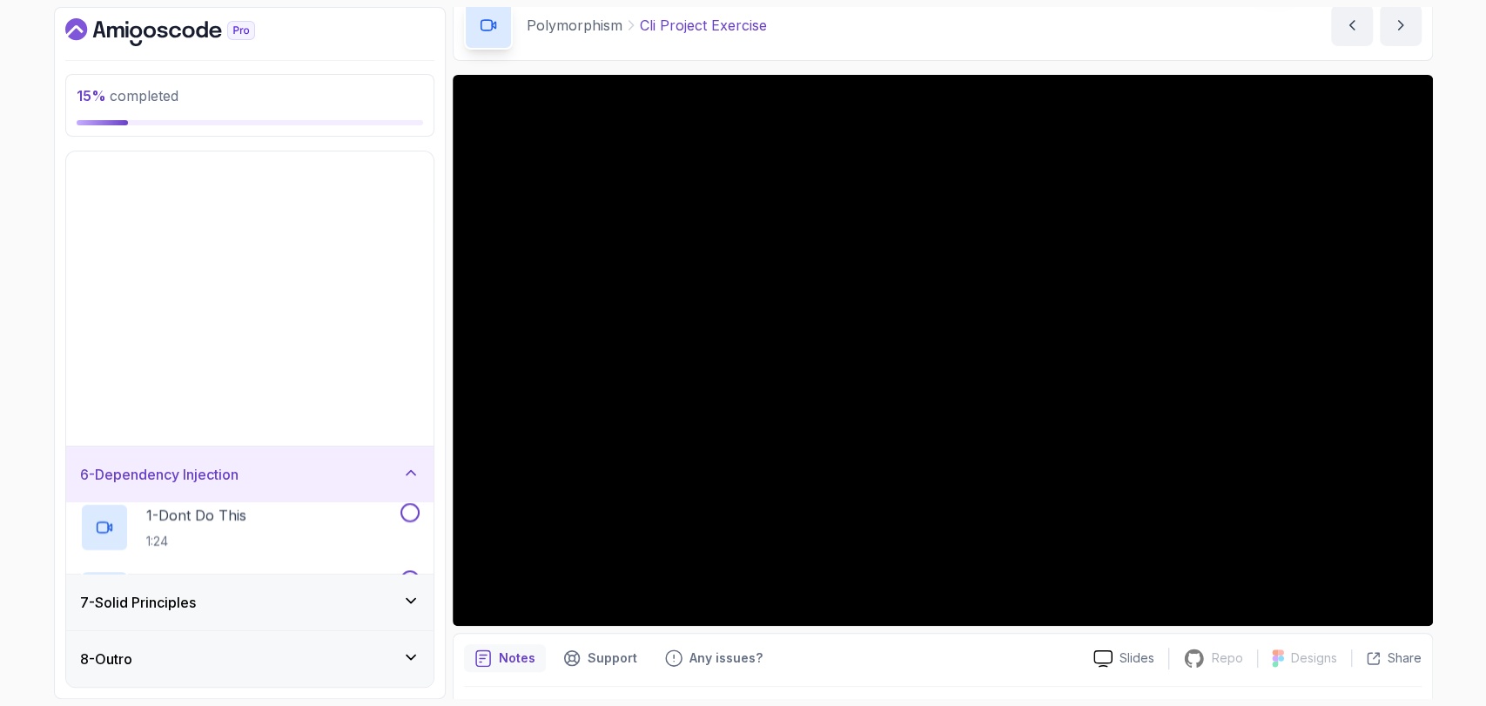
scroll to position [0, 0]
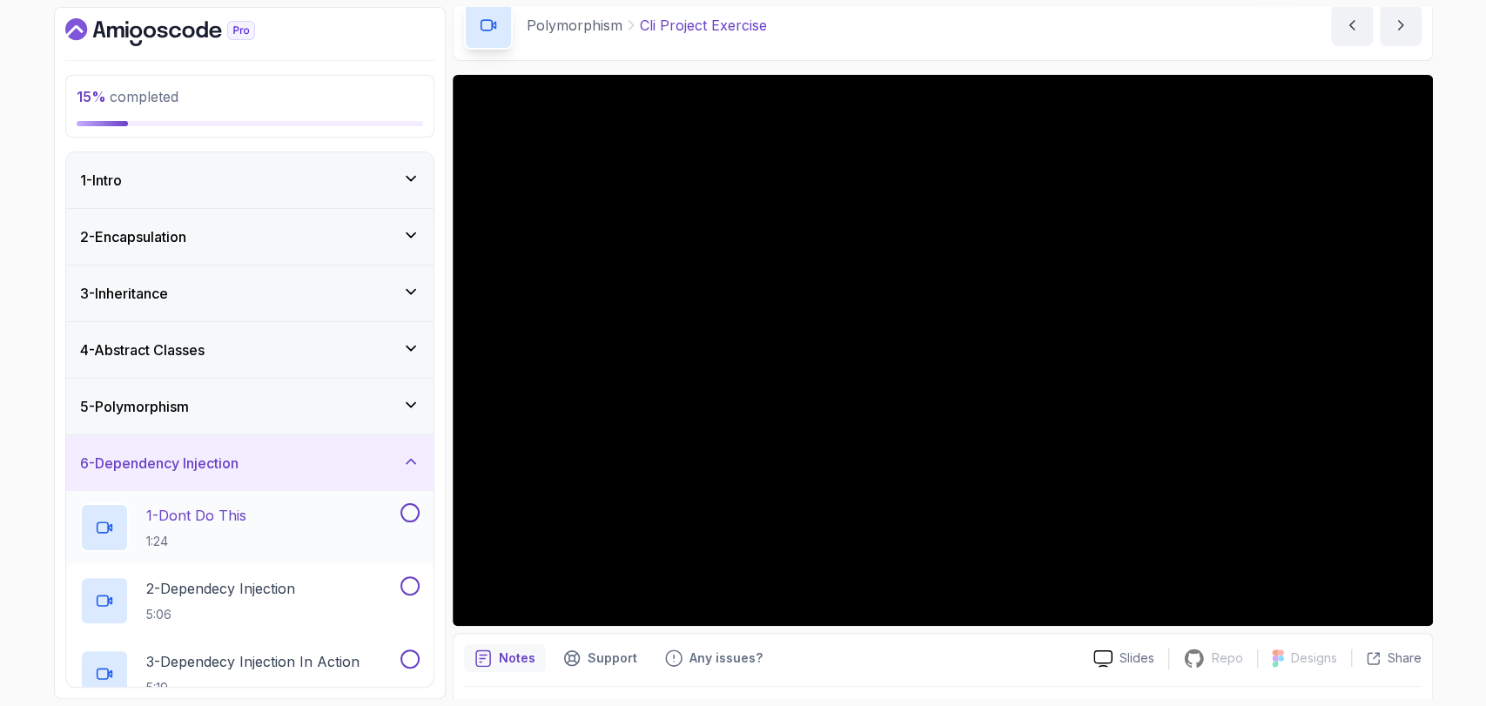
click at [154, 523] on p "1 - Dont Do This" at bounding box center [196, 515] width 100 height 21
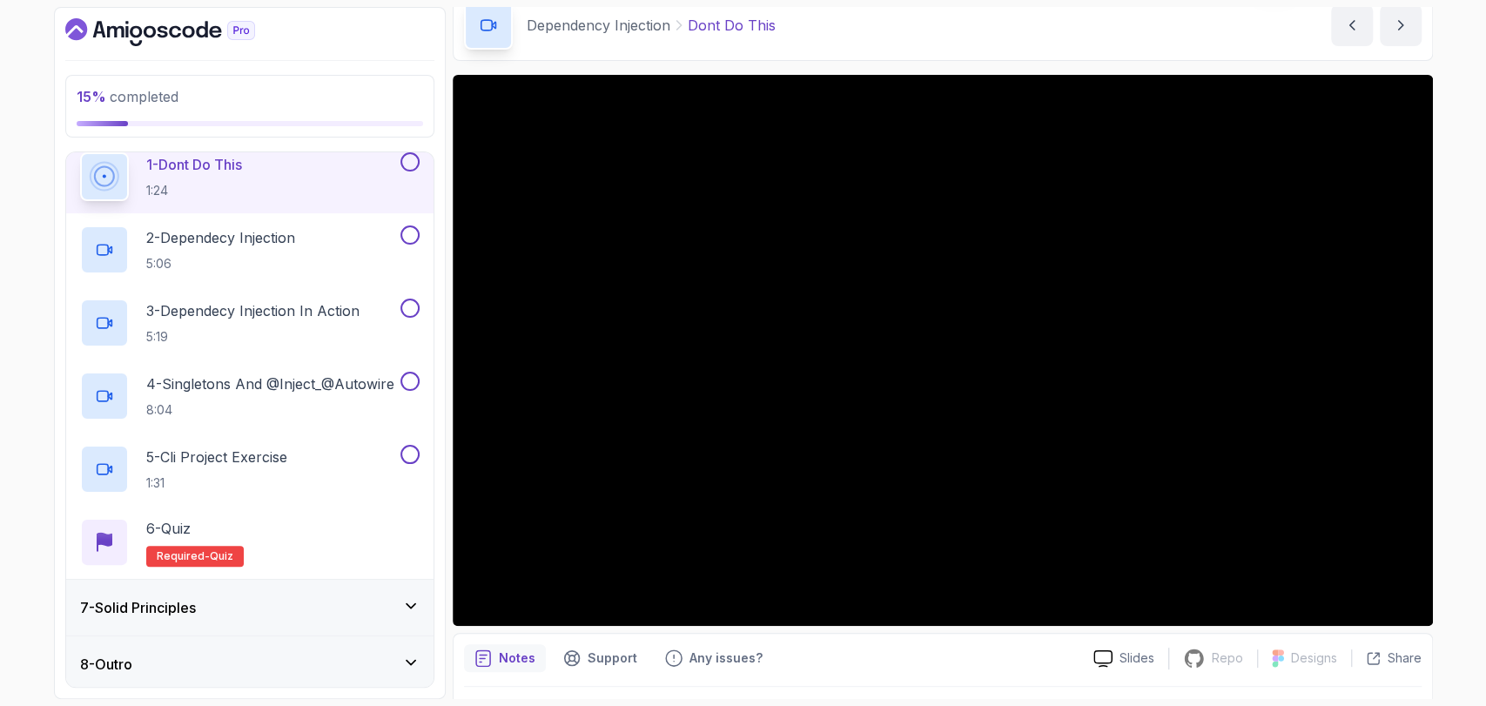
scroll to position [354, 0]
click at [138, 604] on h3 "7 - Solid Principles" at bounding box center [138, 604] width 116 height 21
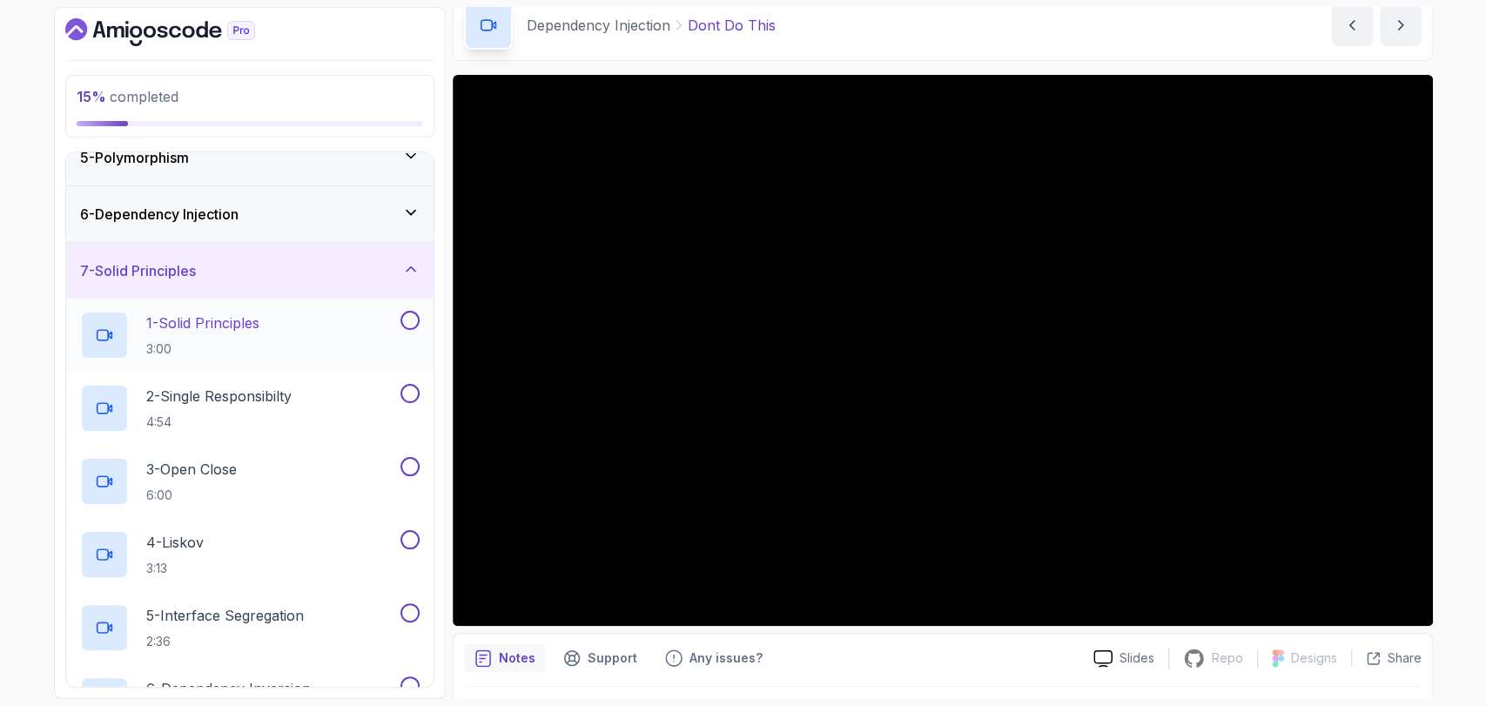
scroll to position [245, 0]
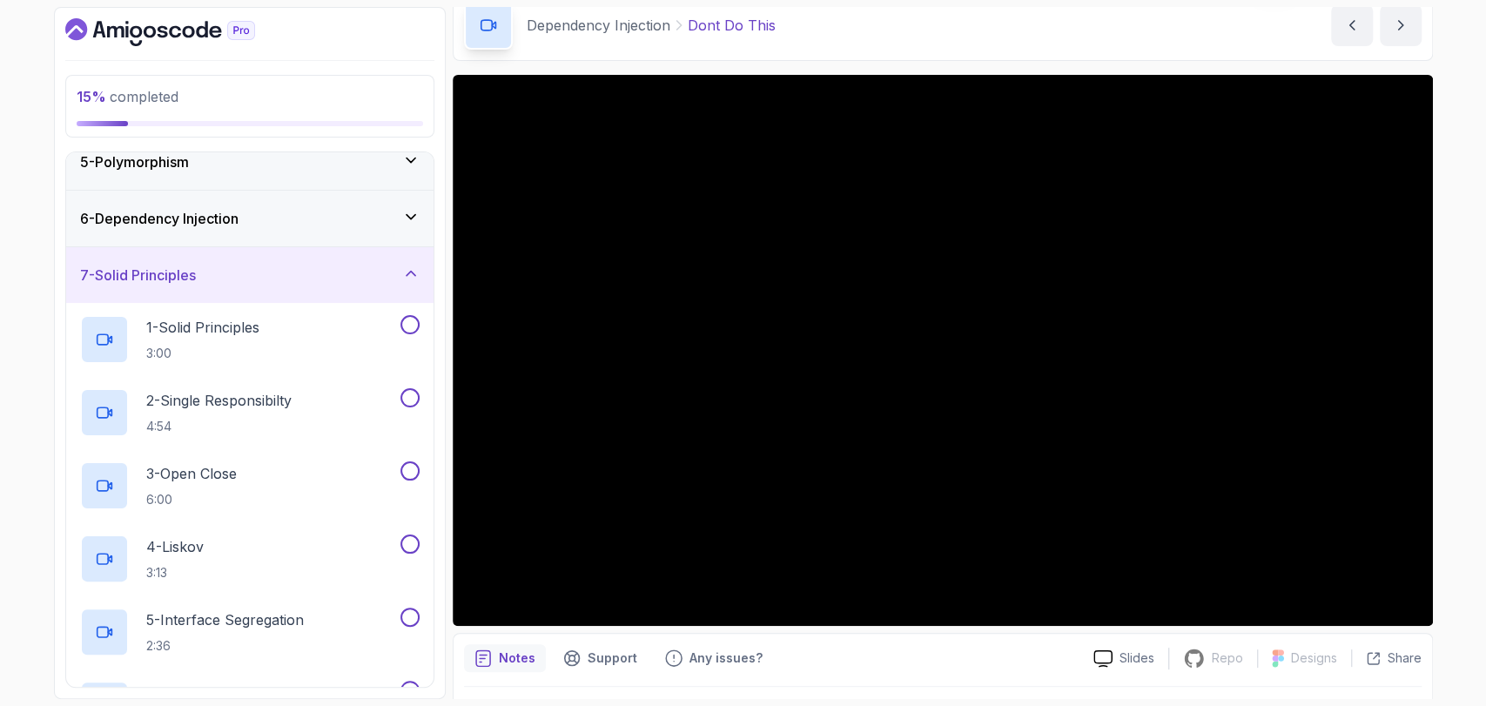
click at [136, 223] on h3 "6 - Dependency Injection" at bounding box center [159, 218] width 158 height 21
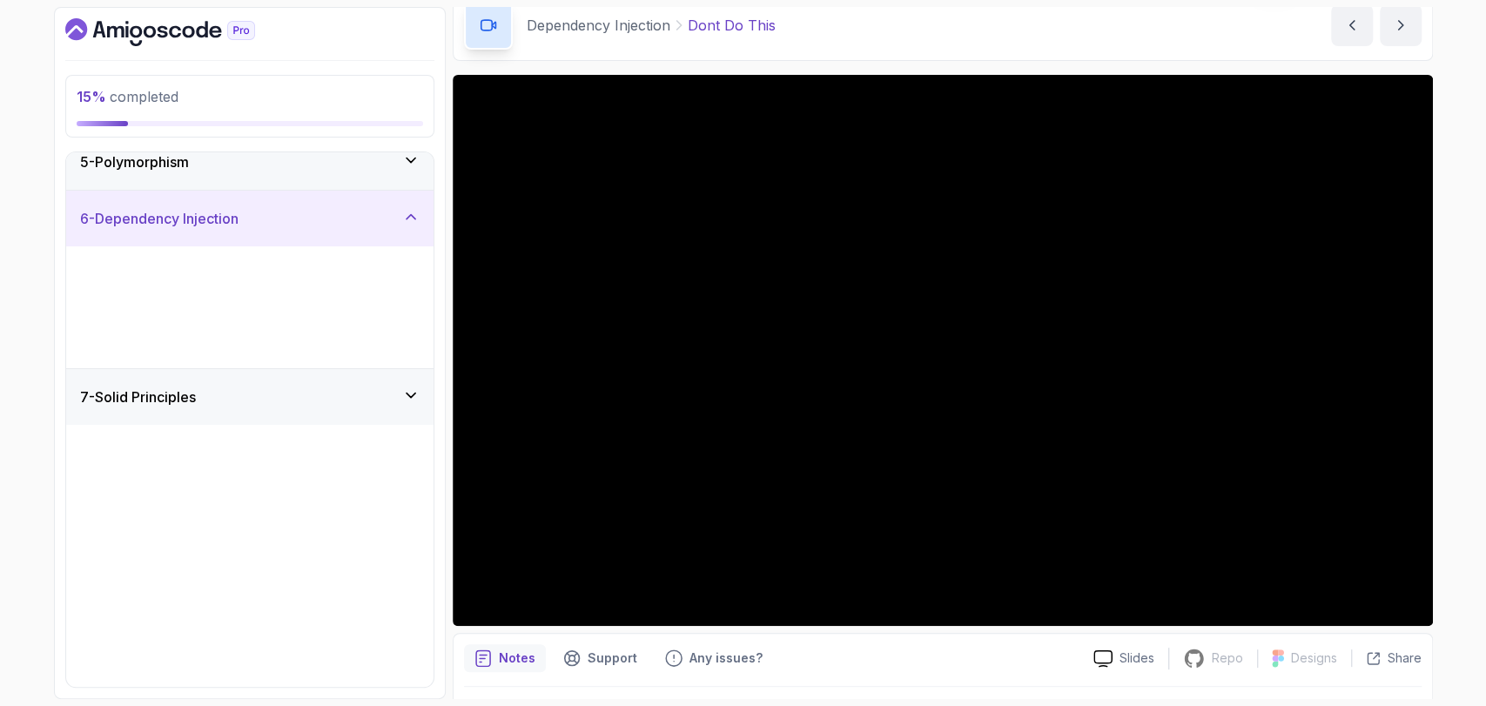
scroll to position [0, 0]
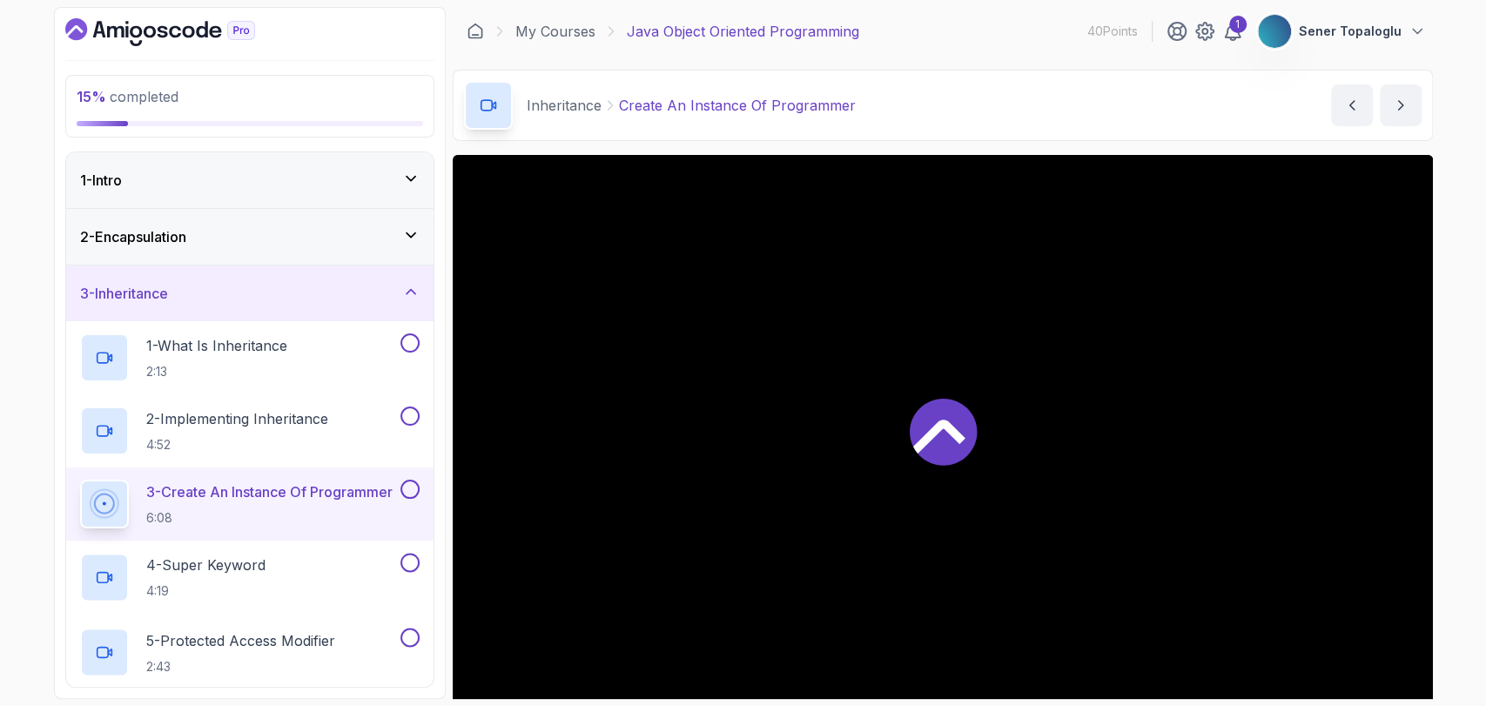
click at [111, 20] on icon "Dashboard" at bounding box center [160, 32] width 190 height 28
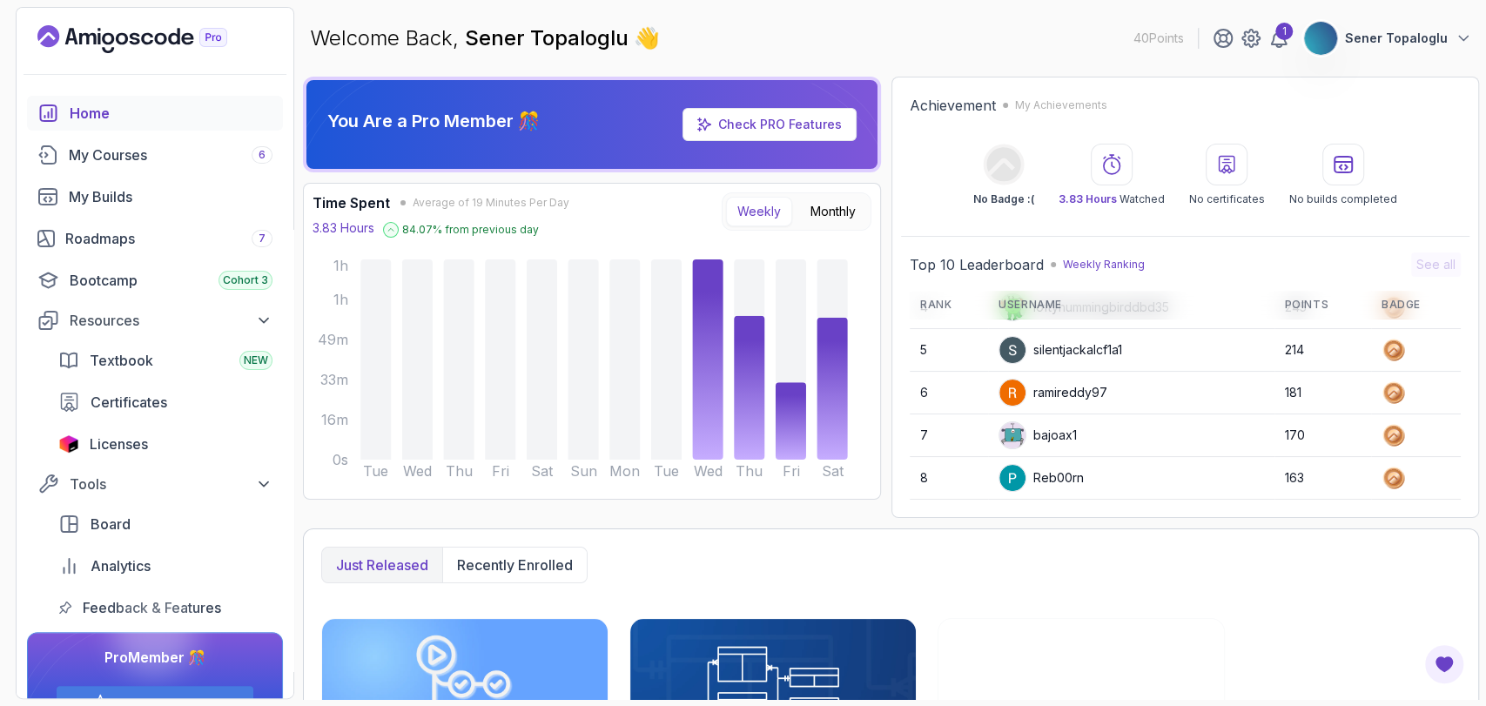
scroll to position [244, 0]
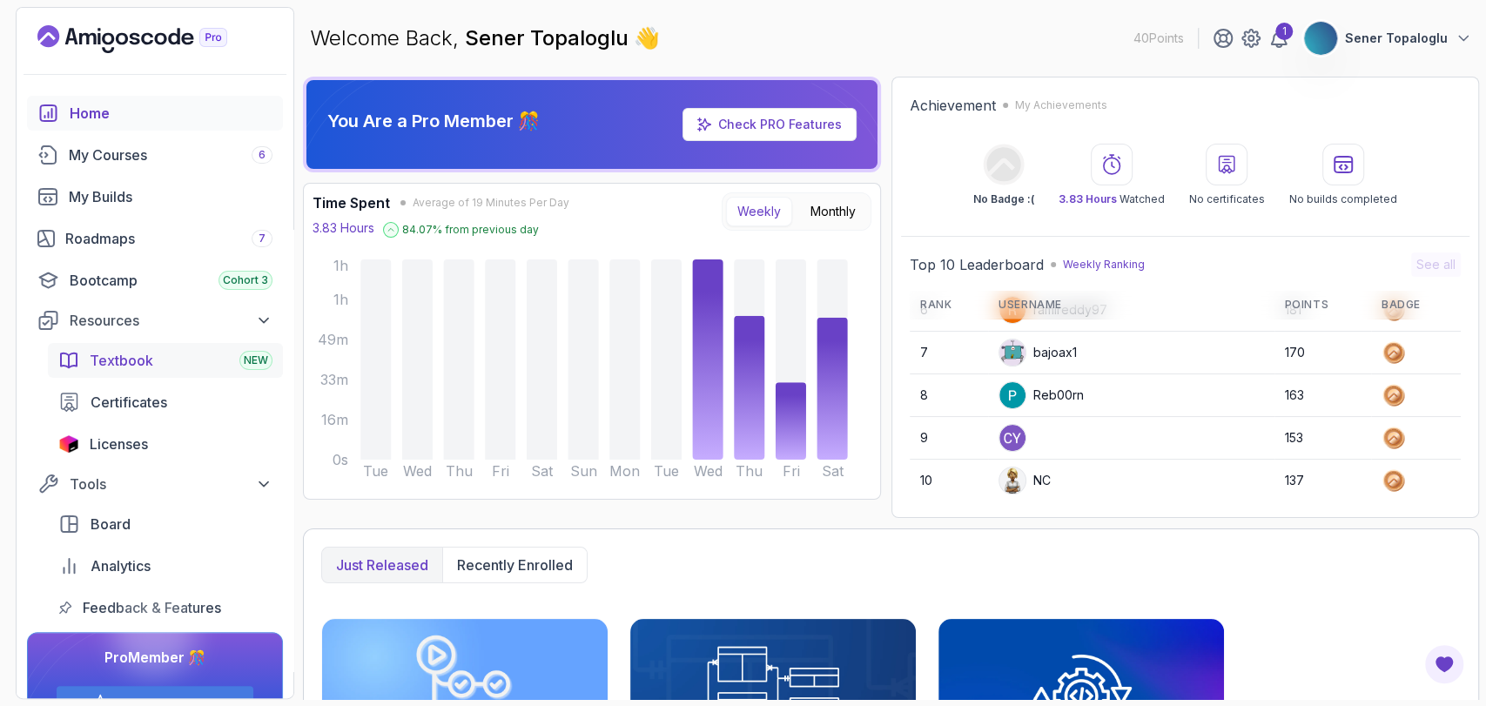
click at [101, 366] on span "Textbook" at bounding box center [122, 360] width 64 height 21
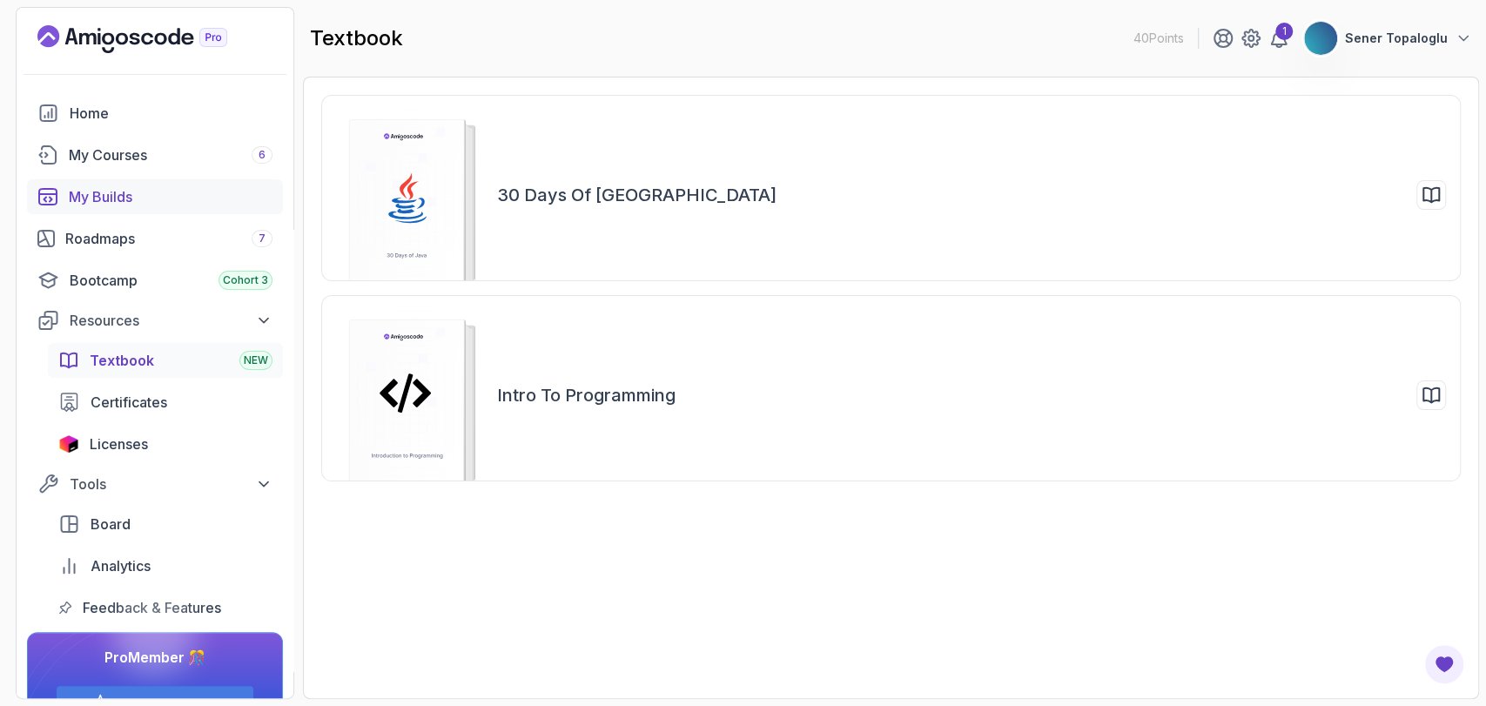
click at [73, 190] on div "My Builds" at bounding box center [171, 196] width 204 height 21
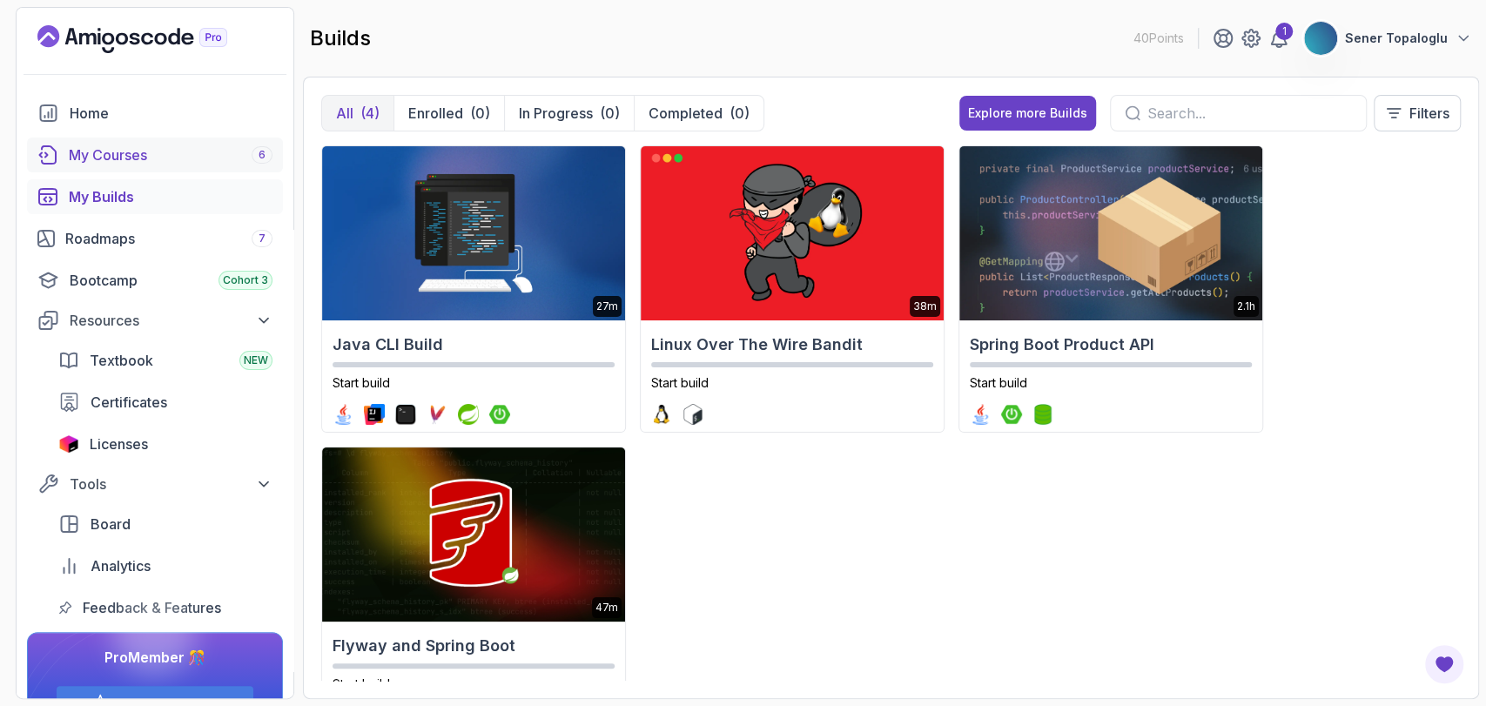
click at [71, 157] on div "My Courses 6" at bounding box center [171, 155] width 204 height 21
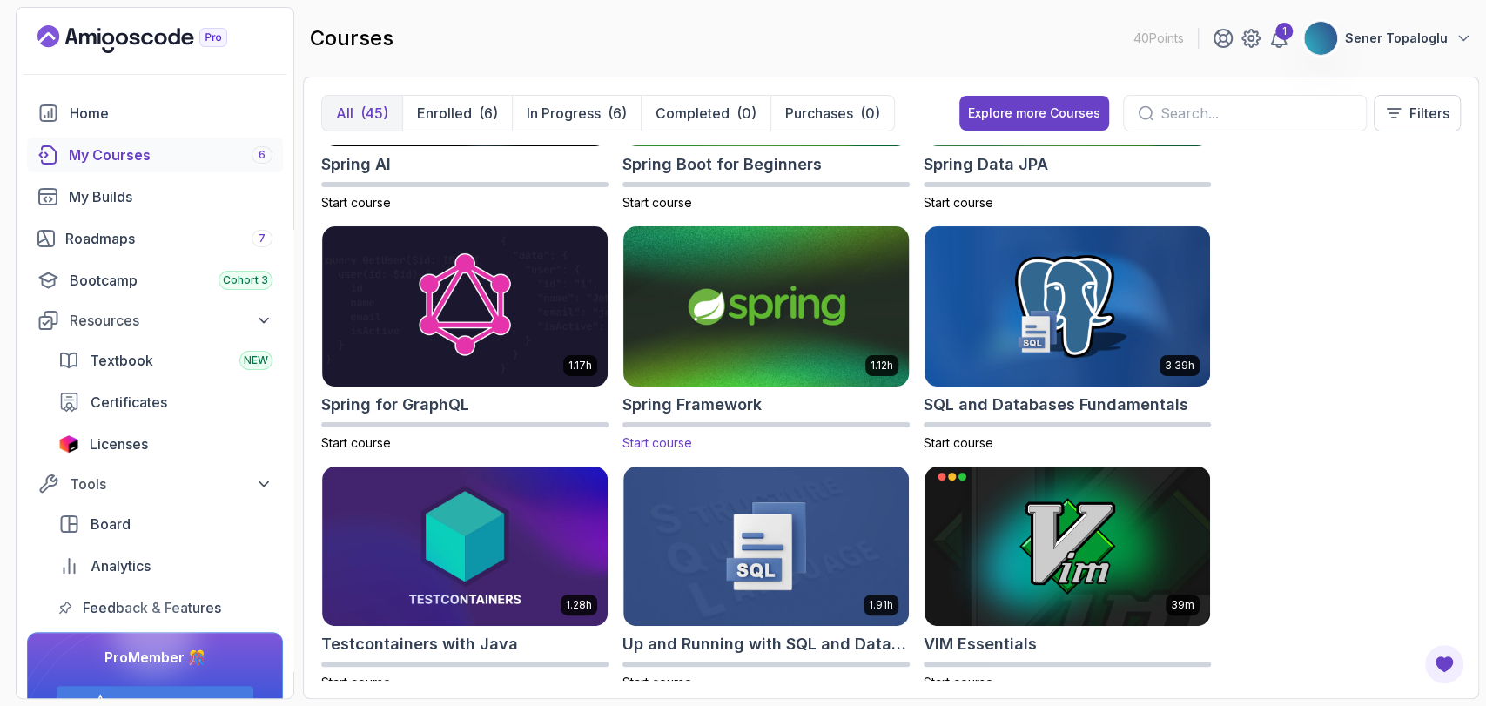
scroll to position [3071, 0]
